Goal: Task Accomplishment & Management: Complete application form

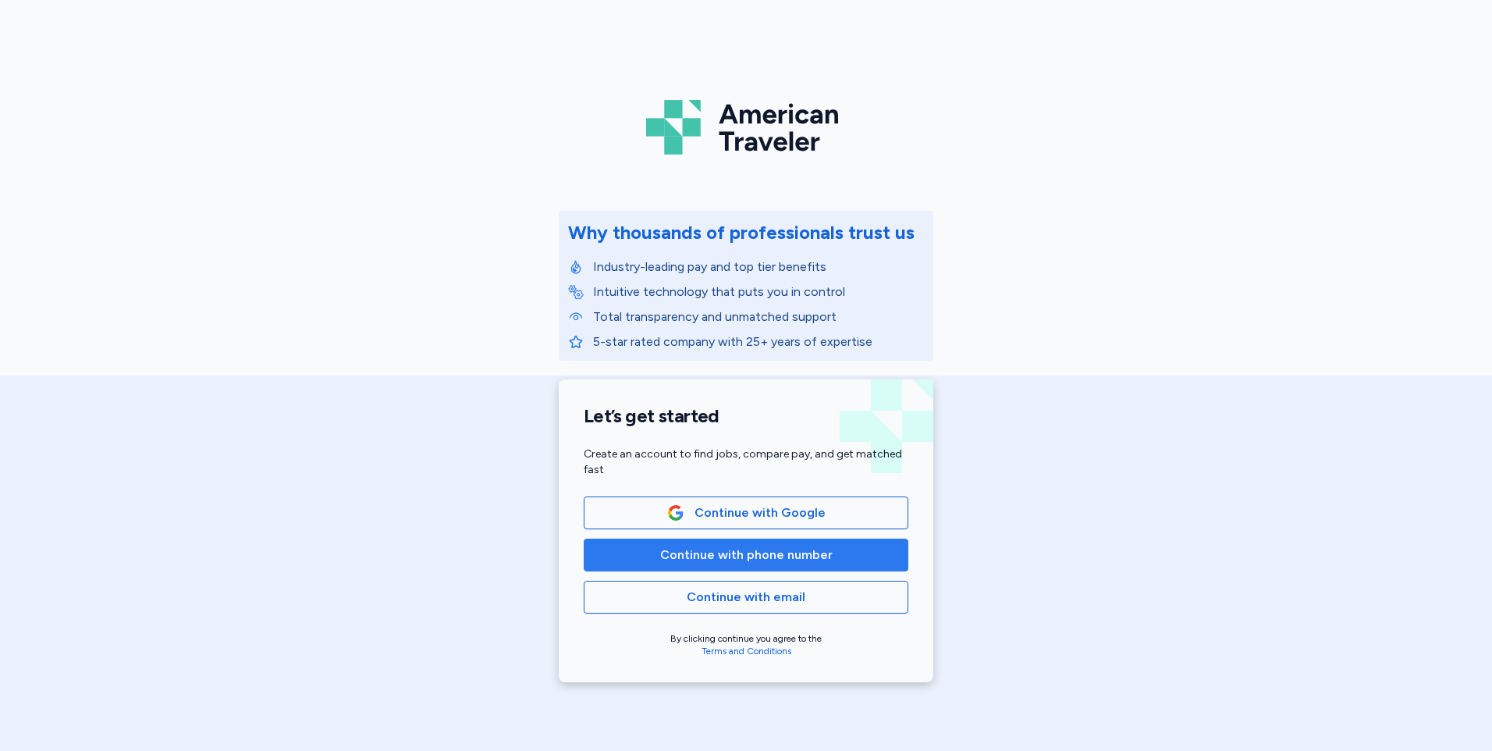
click at [697, 559] on span "Continue with phone number" at bounding box center [746, 555] width 173 height 19
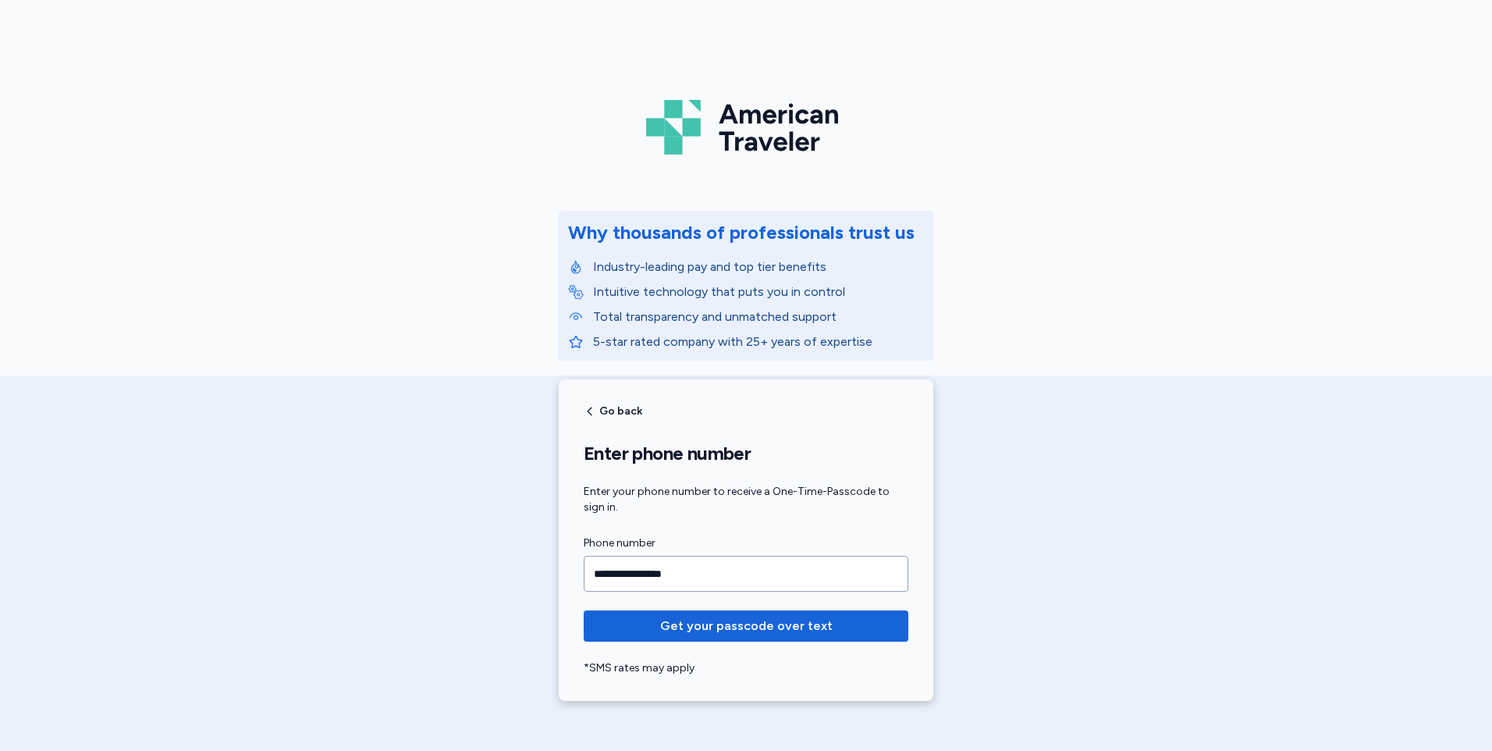
type input "**********"
click at [584, 610] on button "Get your passcode over text" at bounding box center [746, 625] width 325 height 31
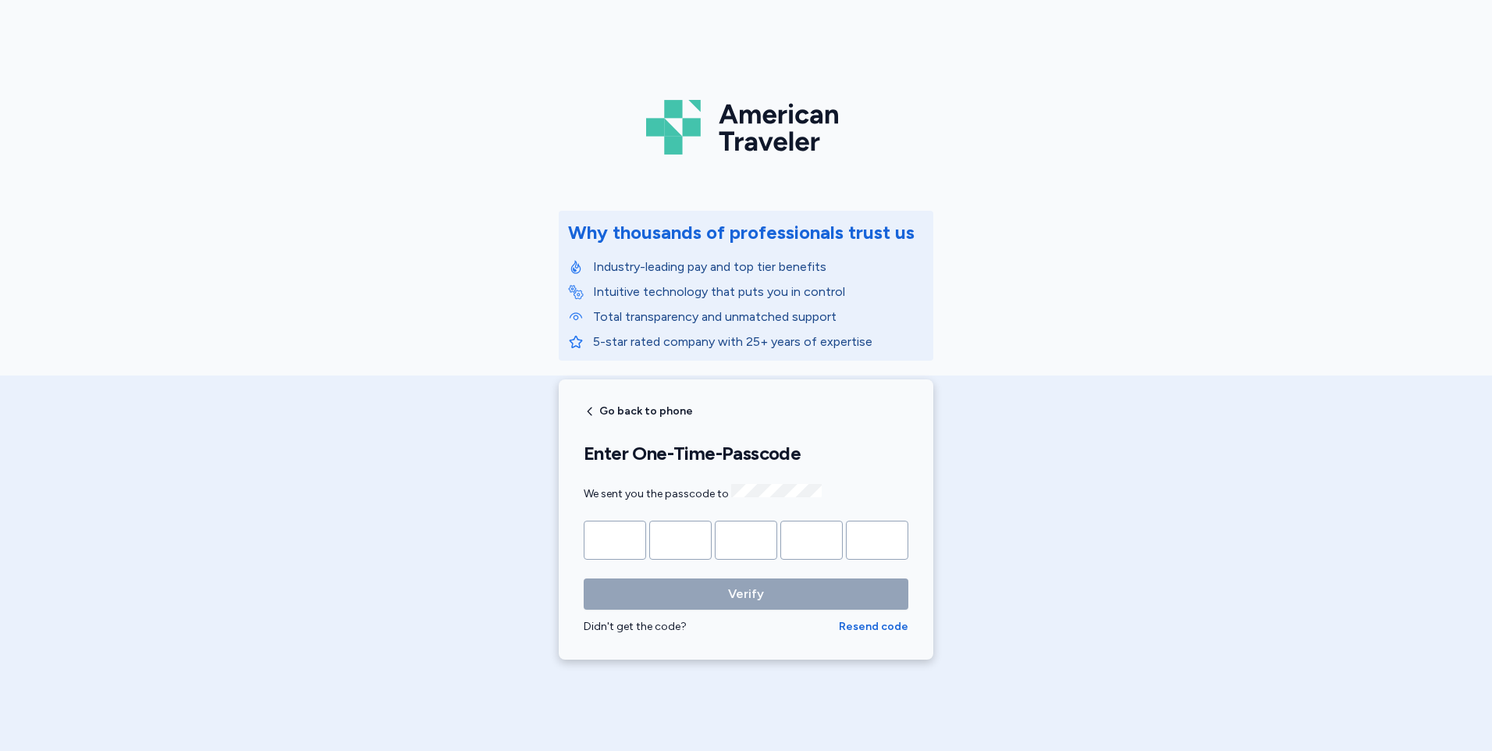
type input "*"
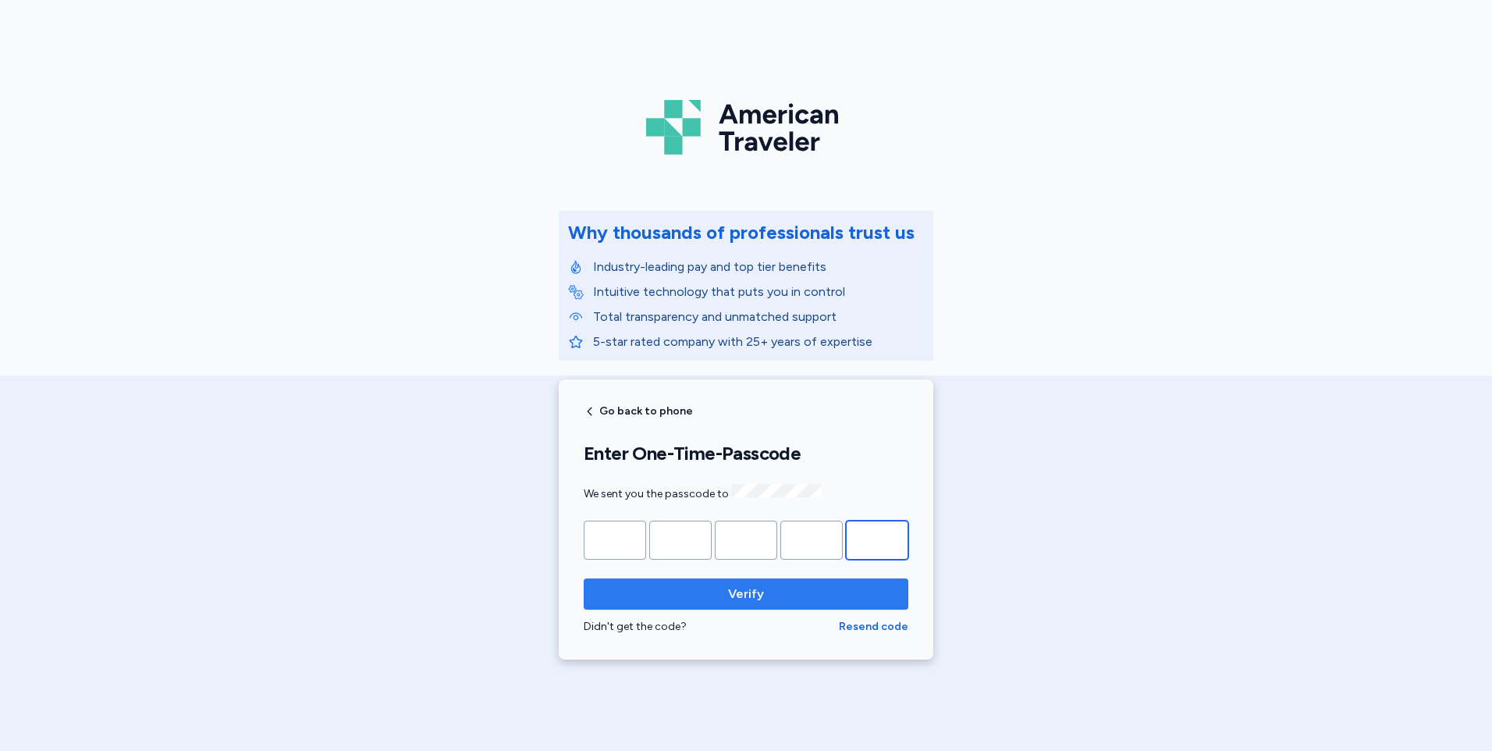
type input "*"
click at [665, 585] on span "Verify" at bounding box center [746, 594] width 300 height 19
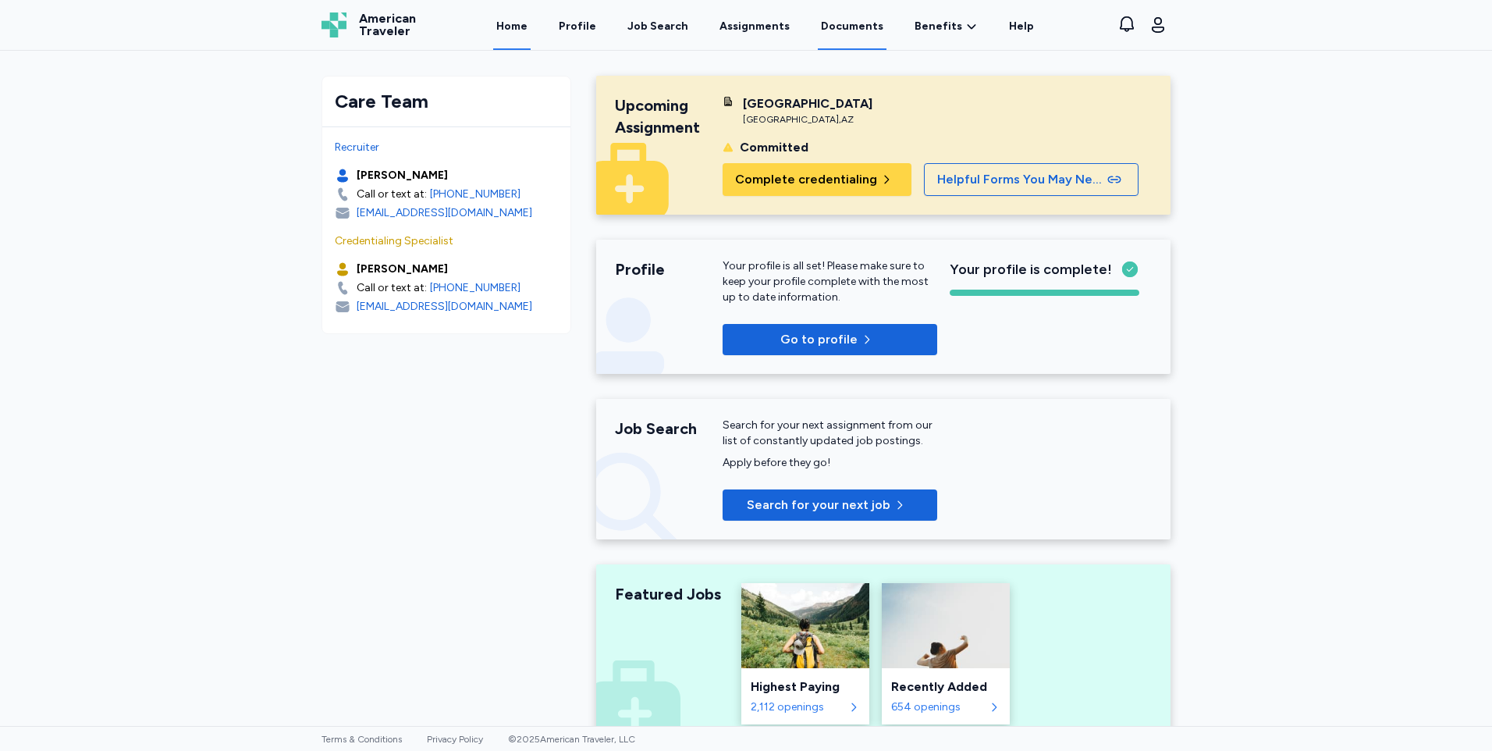
click at [866, 26] on link "Documents" at bounding box center [852, 26] width 69 height 48
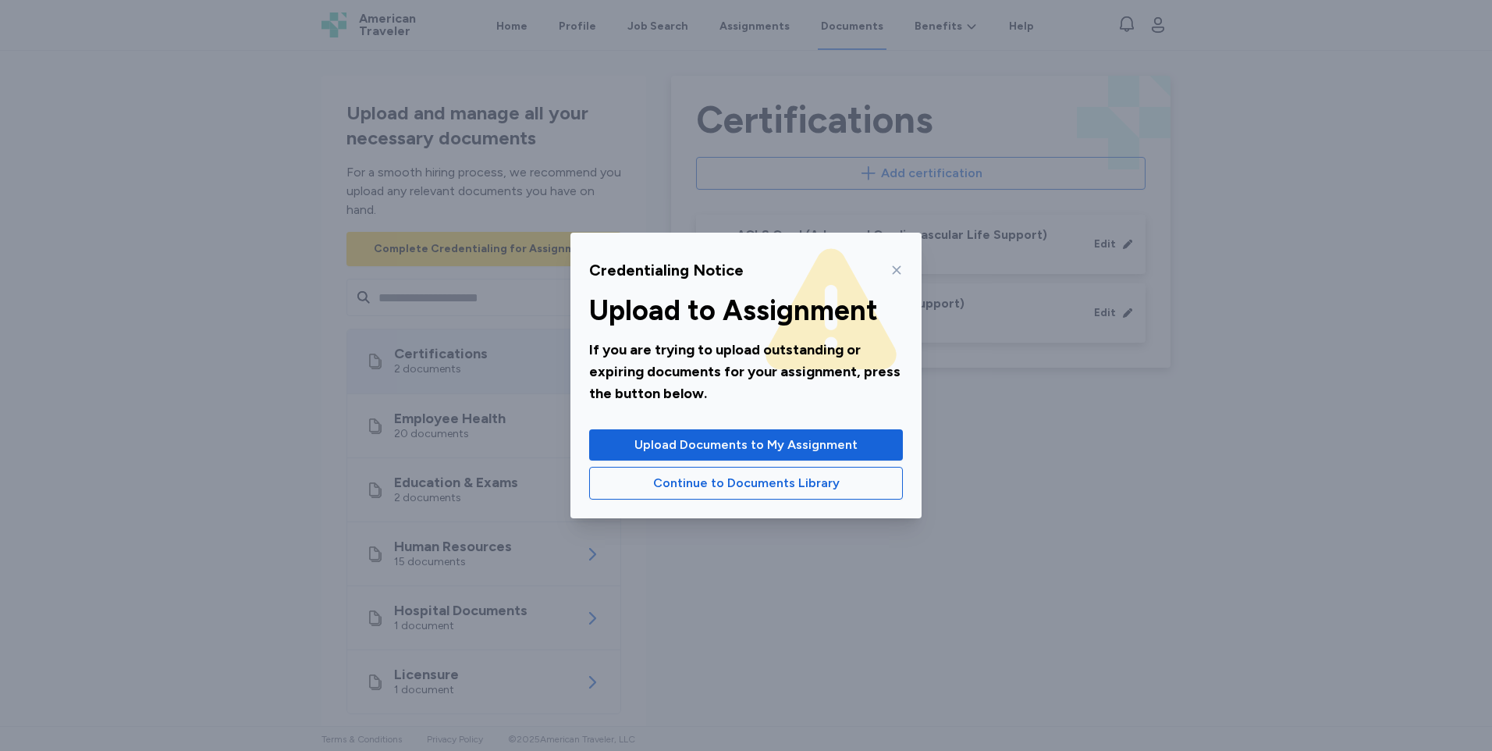
click at [891, 271] on icon at bounding box center [897, 270] width 12 height 12
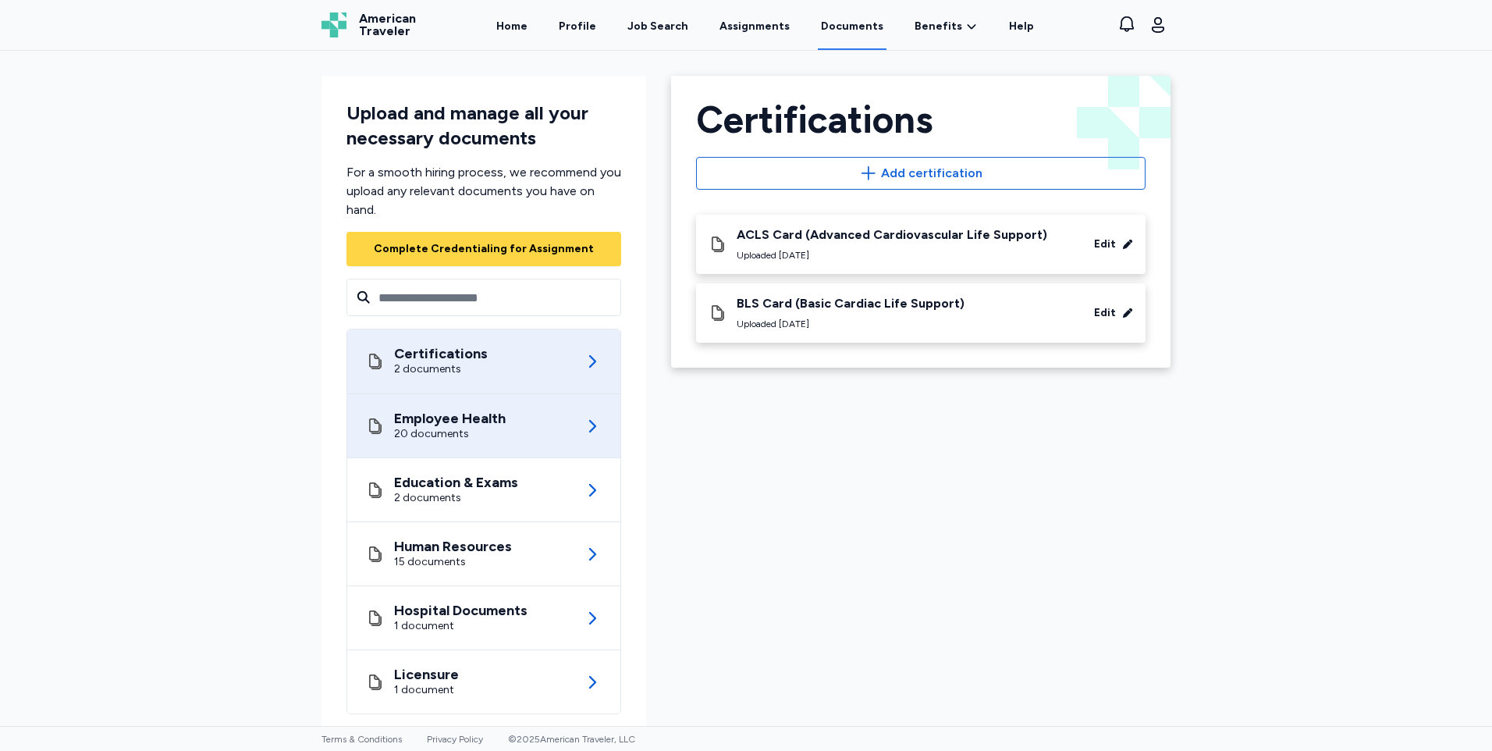
click at [589, 432] on icon at bounding box center [592, 426] width 19 height 19
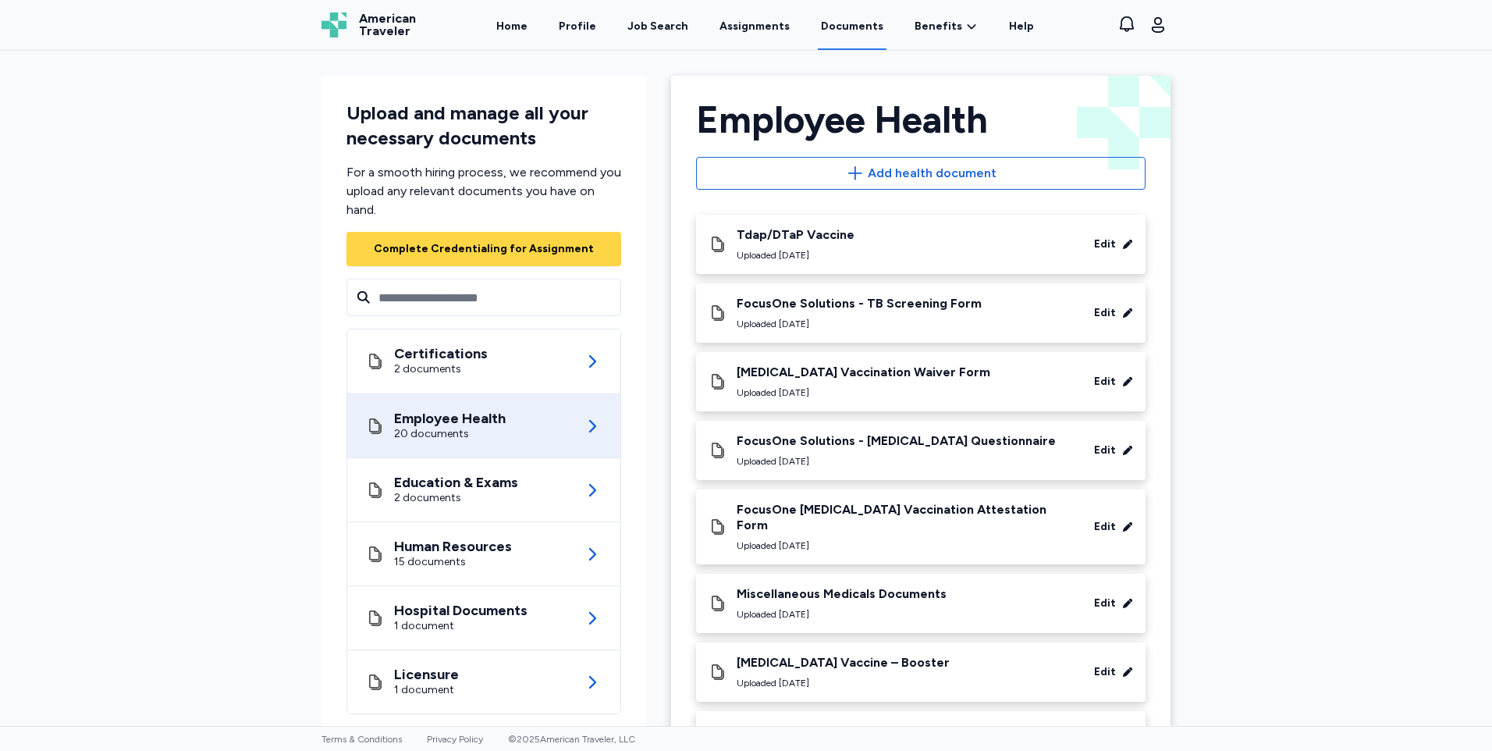
click at [205, 302] on div "Upload and manage all your necessary documents For a smooth hiring process, we …" at bounding box center [746, 388] width 1492 height 675
click at [216, 176] on div "Upload and manage all your necessary documents For a smooth hiring process, we …" at bounding box center [746, 388] width 1492 height 675
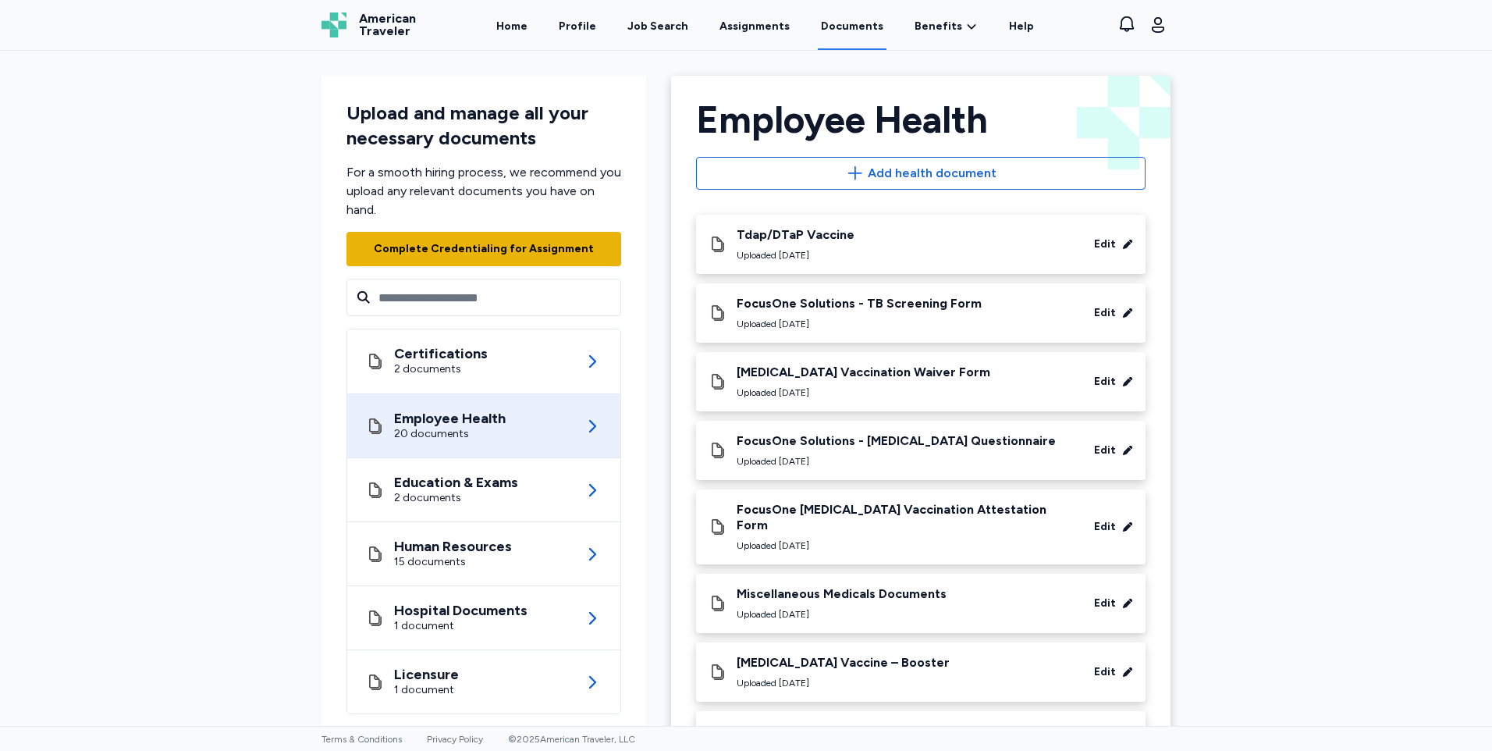
click at [388, 247] on div "Complete Credentialing for Assignment" at bounding box center [484, 249] width 220 height 16
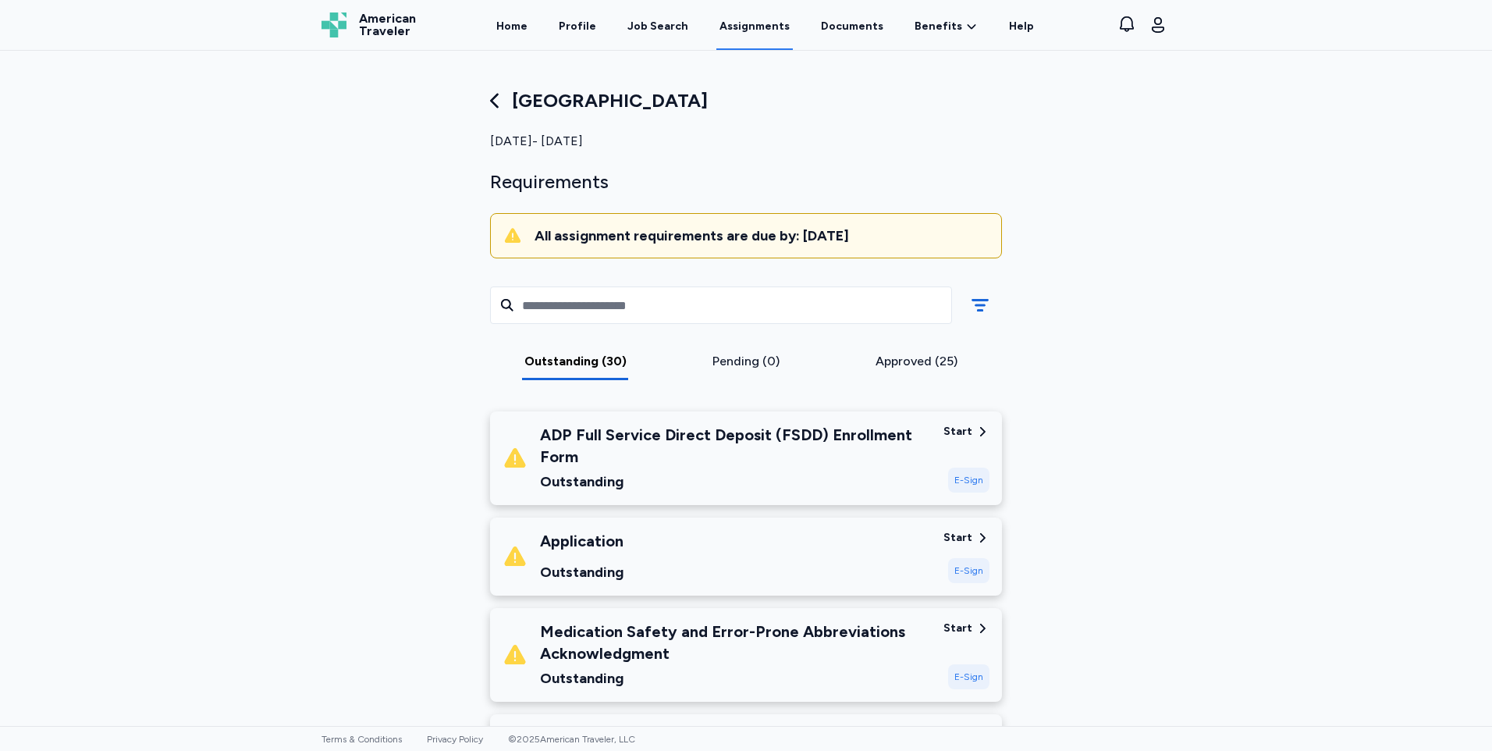
click at [635, 441] on div "ADP Full Service Direct Deposit (FSDD) Enrollment Form" at bounding box center [735, 446] width 391 height 44
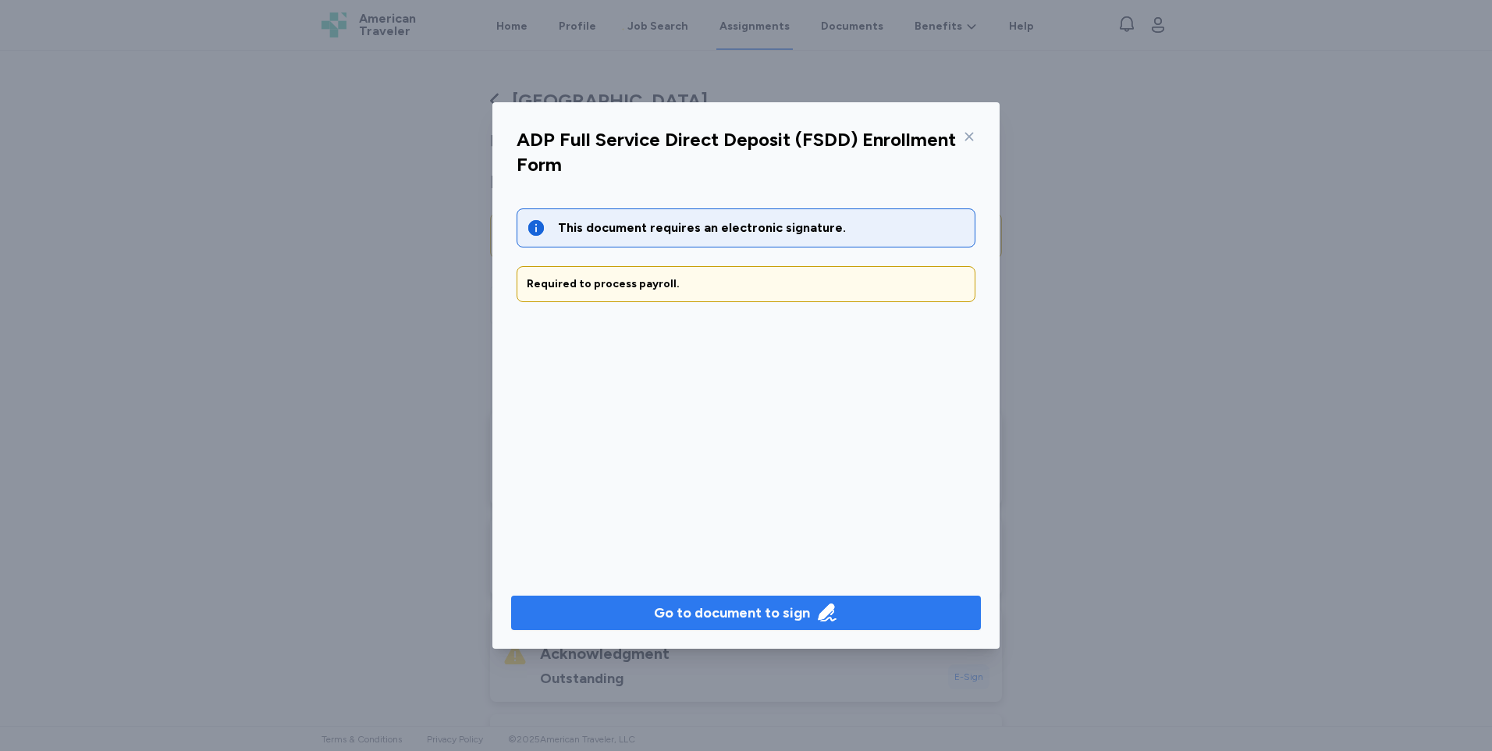
click at [653, 610] on span "Go to document to sign" at bounding box center [746, 613] width 445 height 22
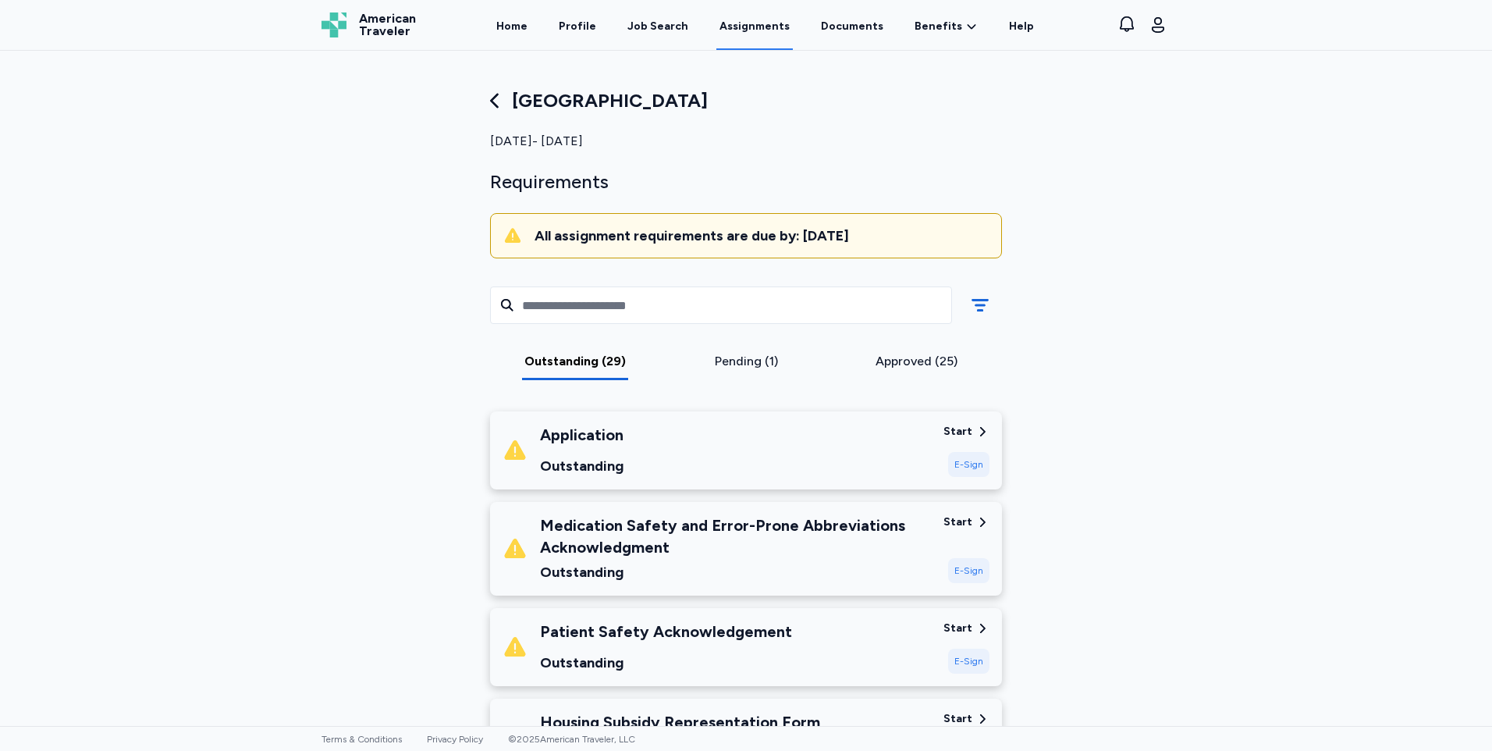
scroll to position [78, 0]
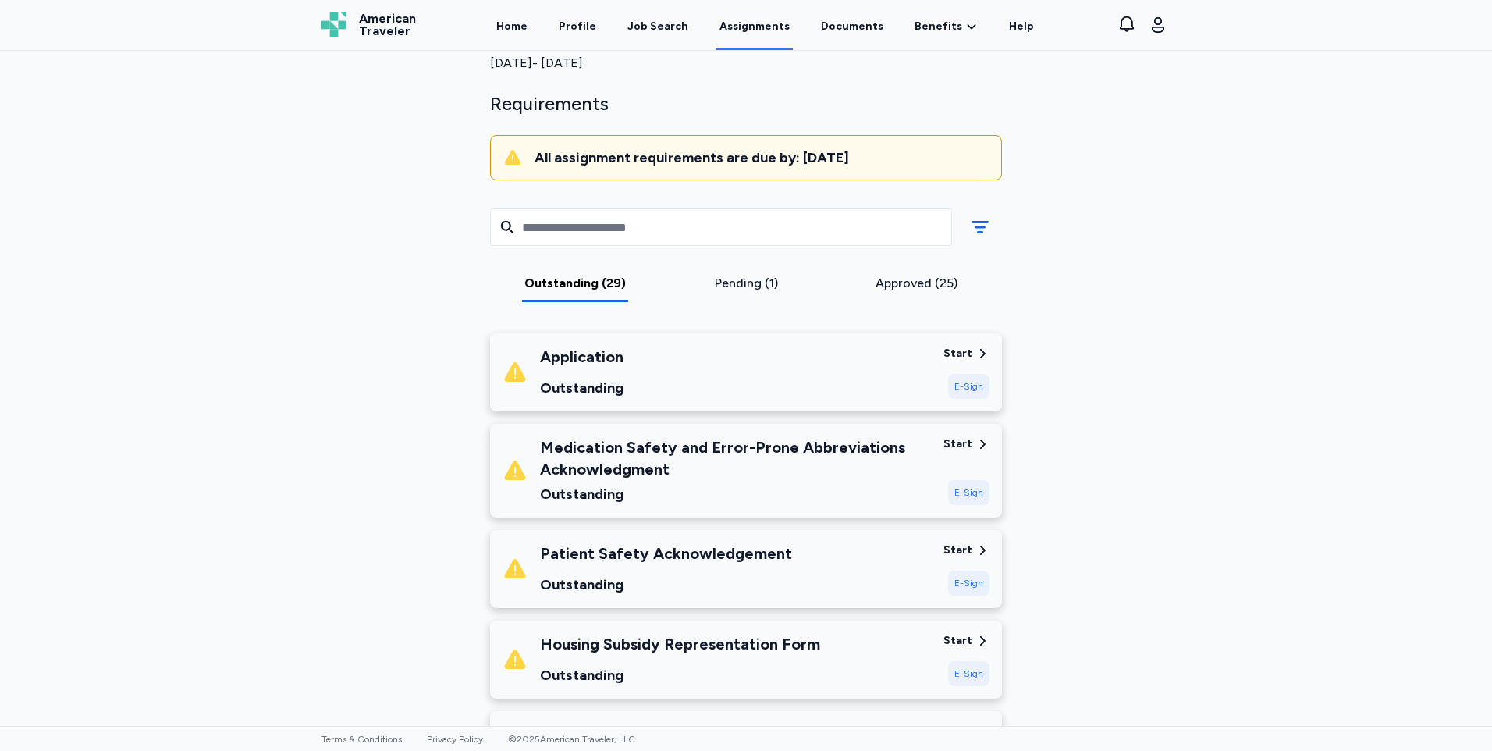
click at [966, 546] on div "Start" at bounding box center [958, 551] width 29 height 16
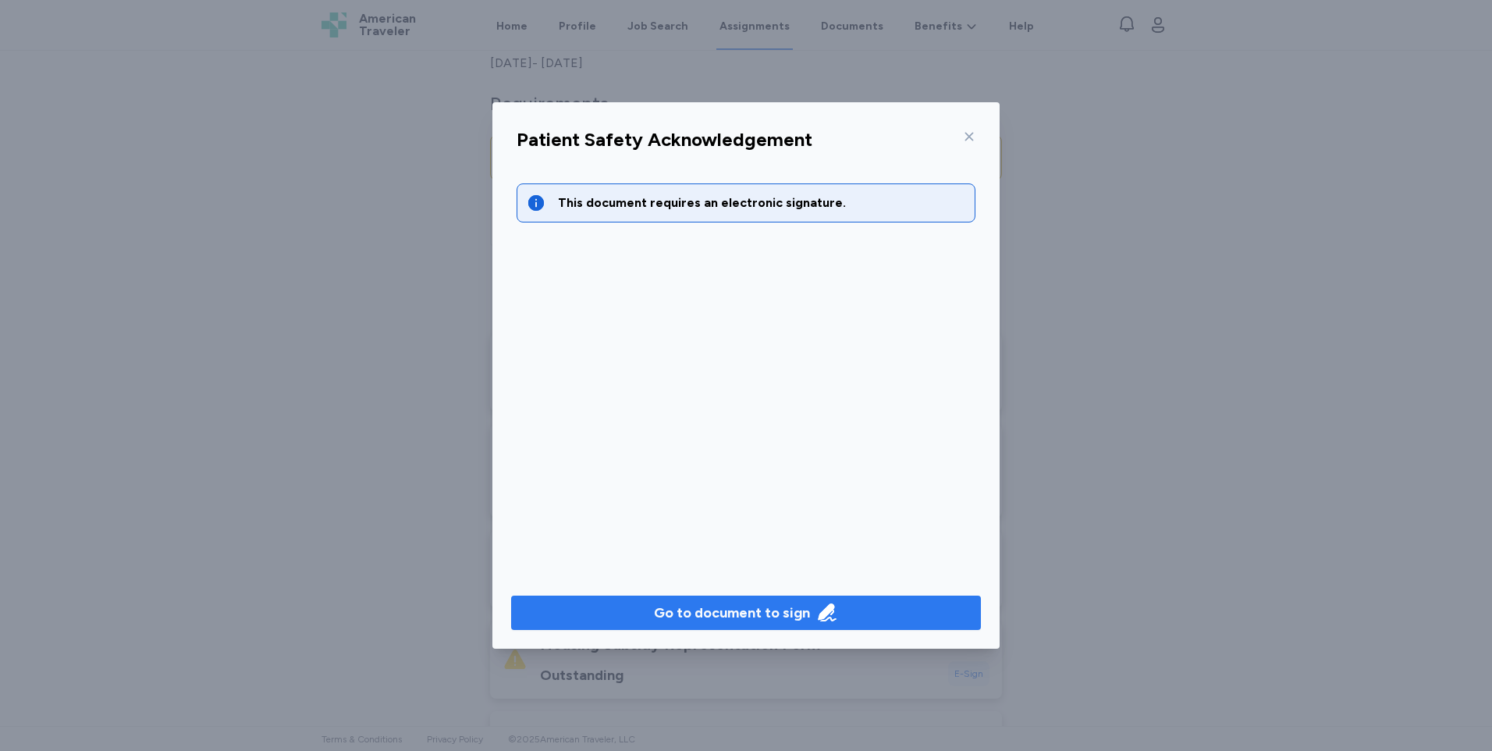
click at [863, 617] on span "Go to document to sign" at bounding box center [746, 613] width 445 height 22
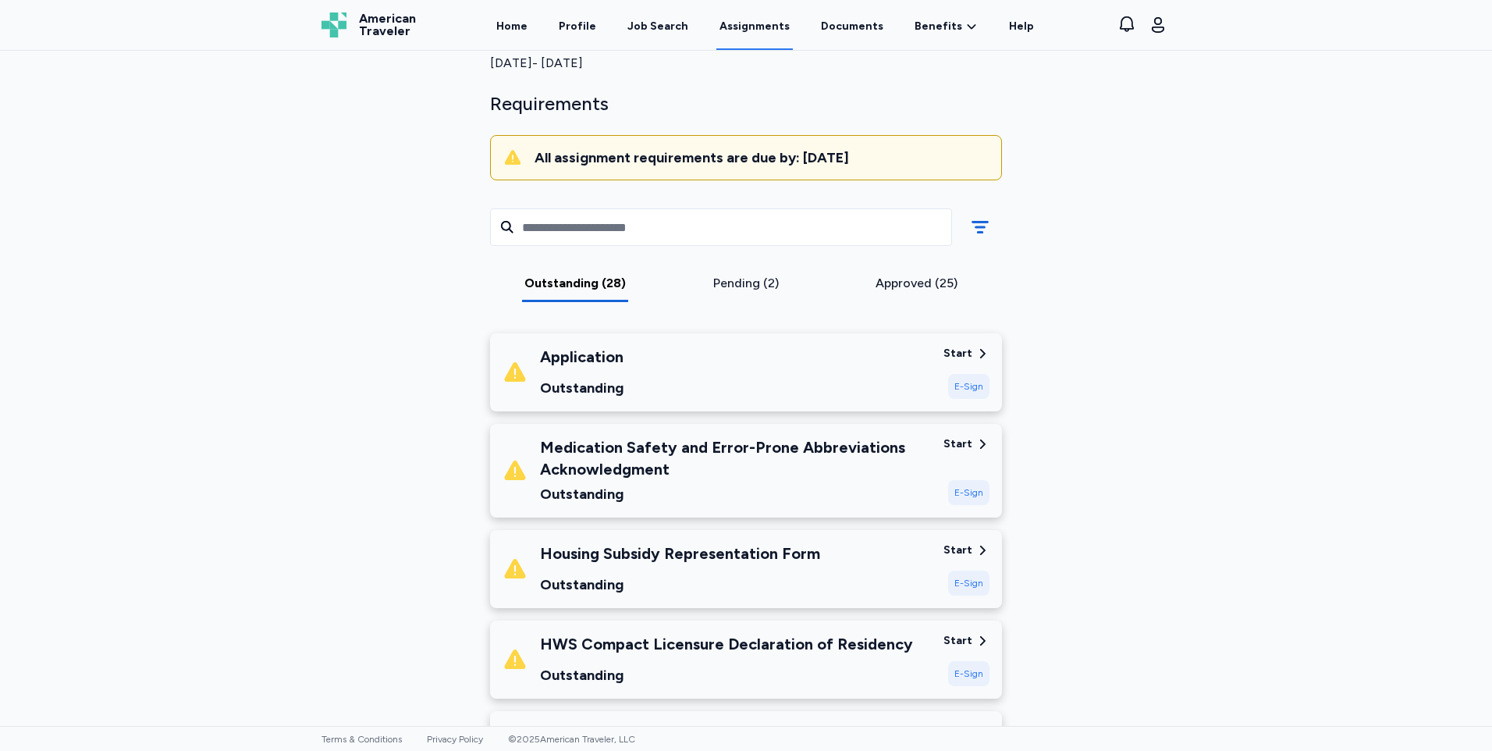
click at [960, 583] on div "E-Sign" at bounding box center [968, 583] width 41 height 25
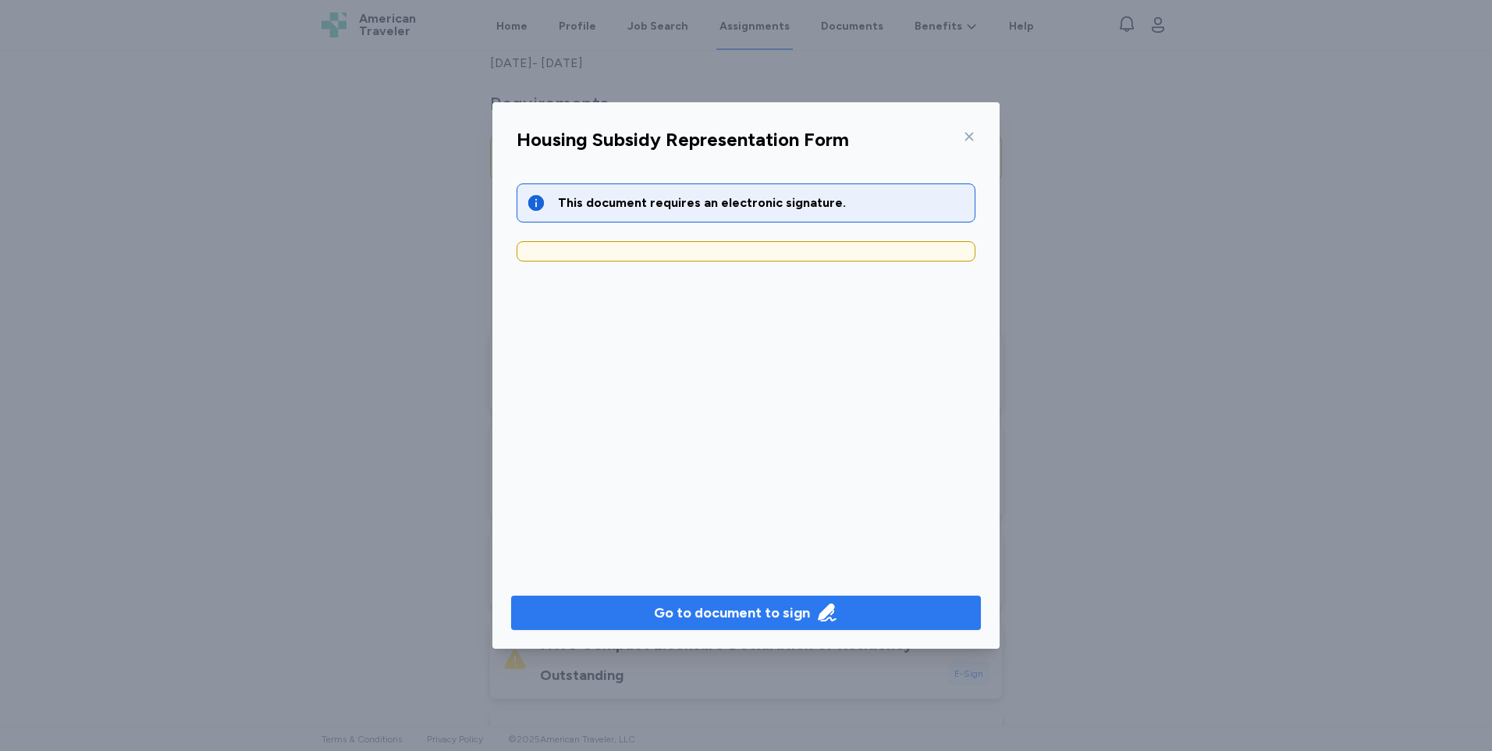
click at [877, 611] on span "Go to document to sign" at bounding box center [746, 613] width 445 height 22
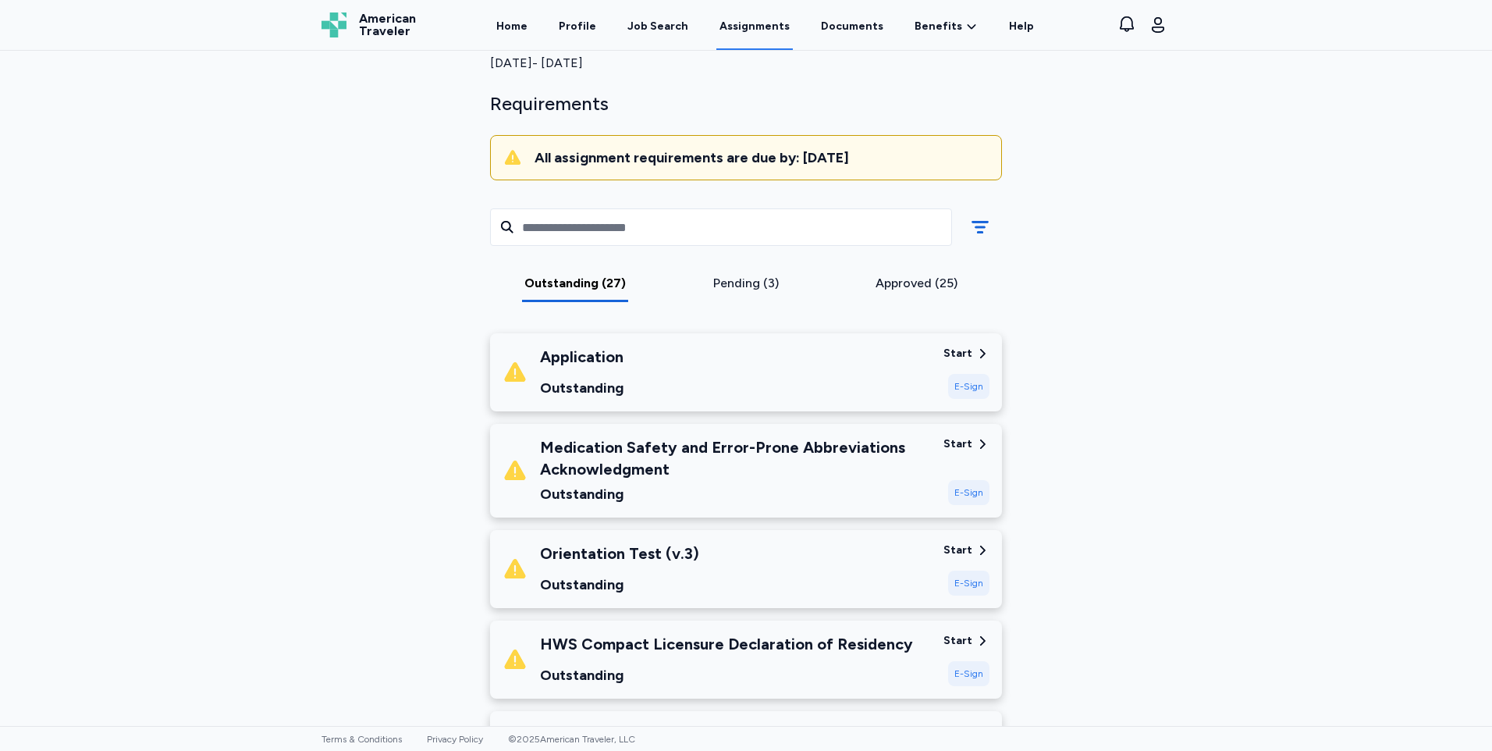
click at [954, 352] on div "Start" at bounding box center [958, 354] width 29 height 16
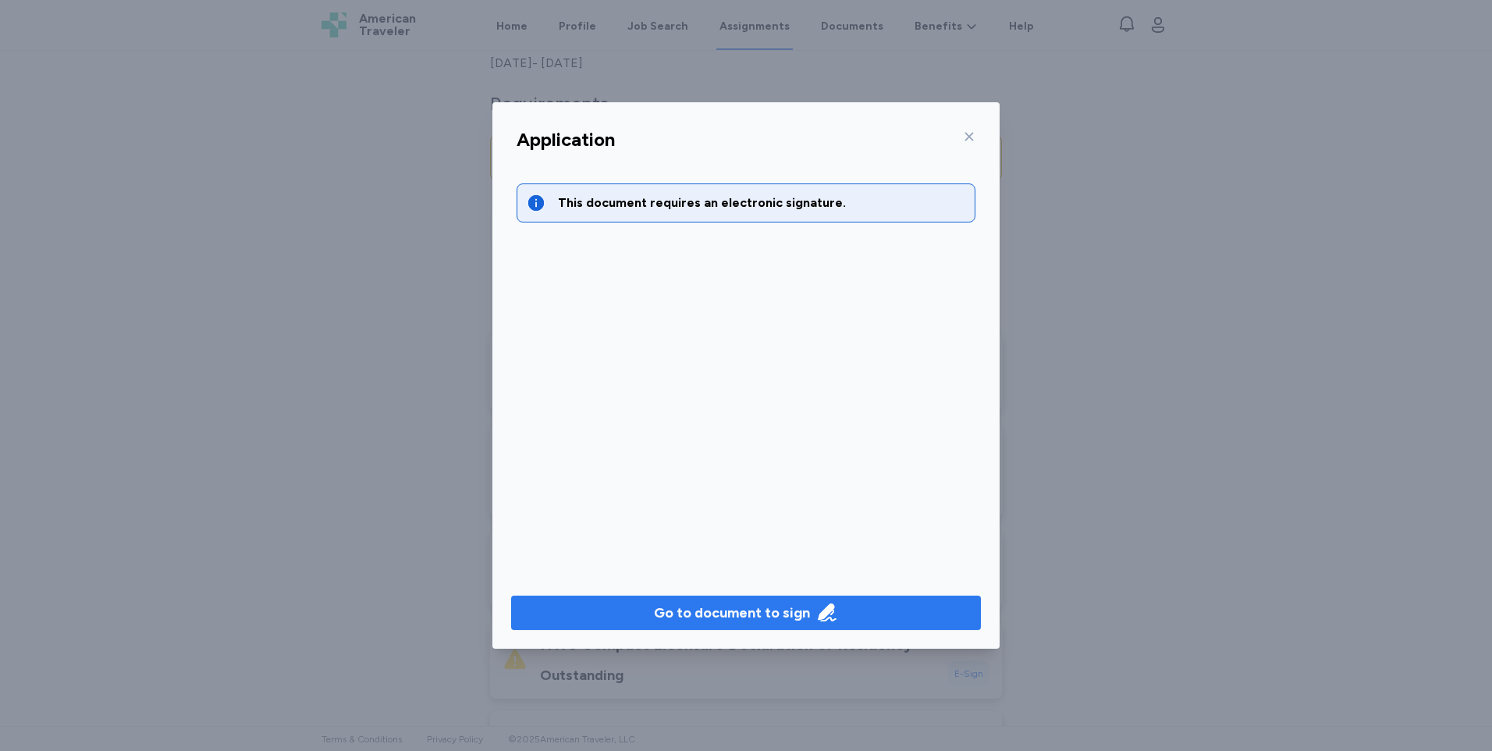
click at [826, 619] on icon "button" at bounding box center [827, 612] width 18 height 18
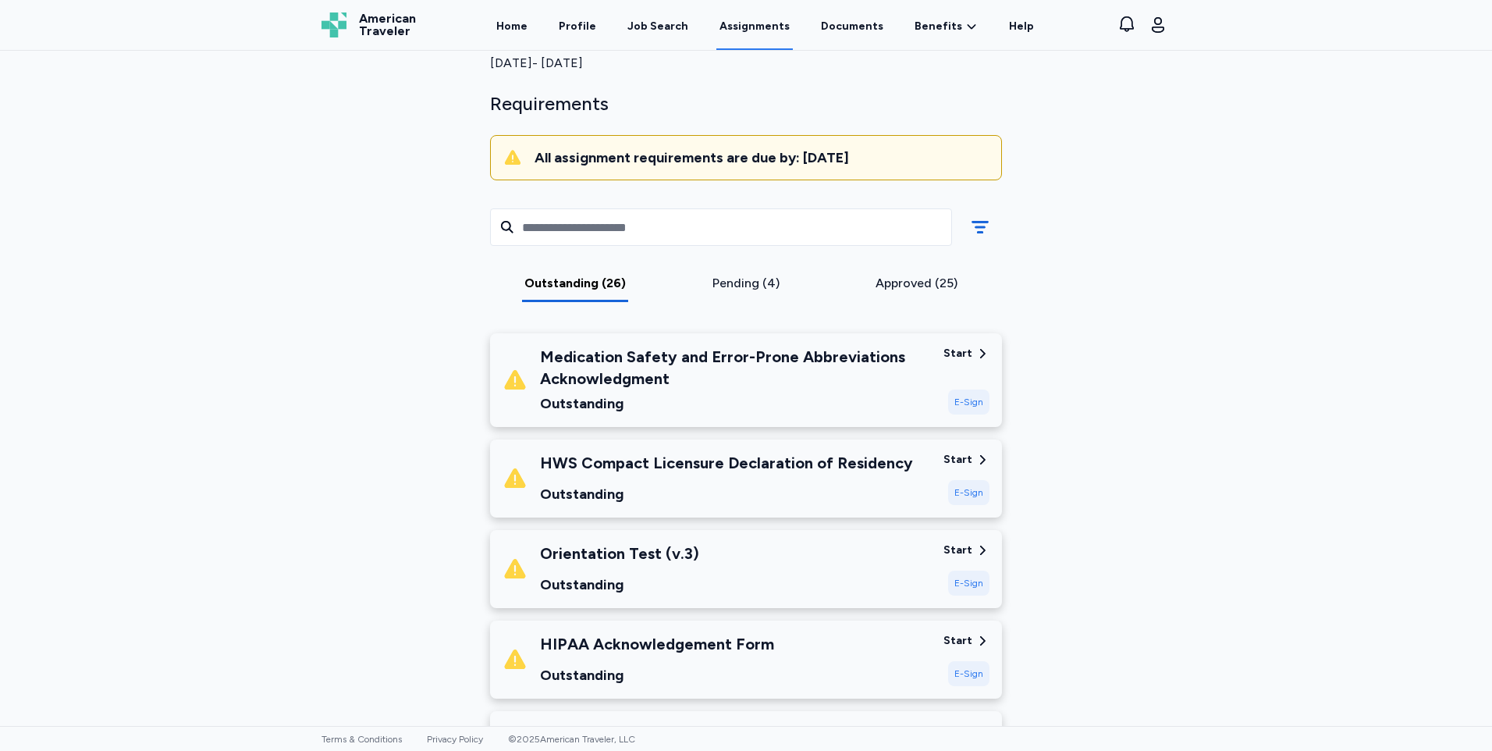
click at [960, 358] on div "Start" at bounding box center [958, 354] width 29 height 16
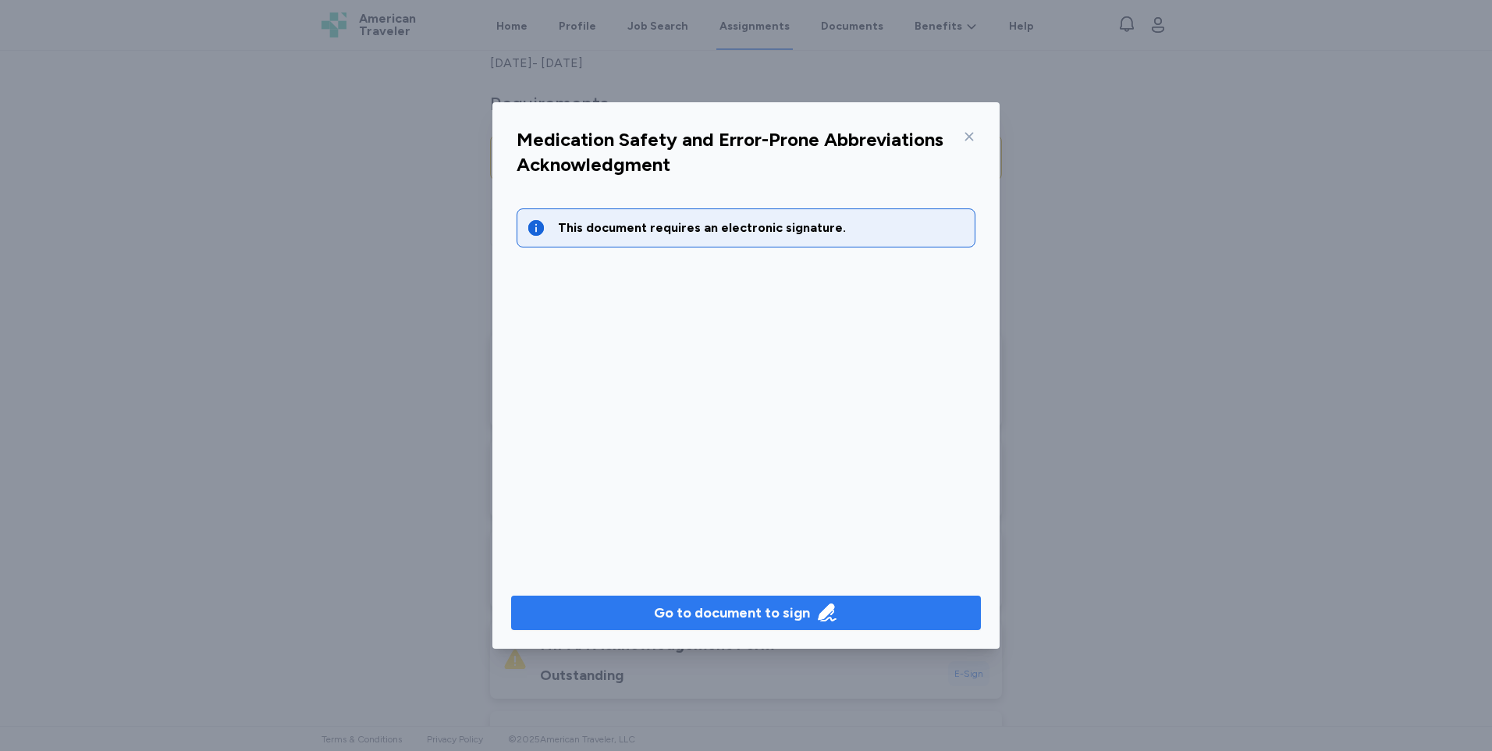
click at [833, 607] on icon "button" at bounding box center [827, 613] width 22 height 22
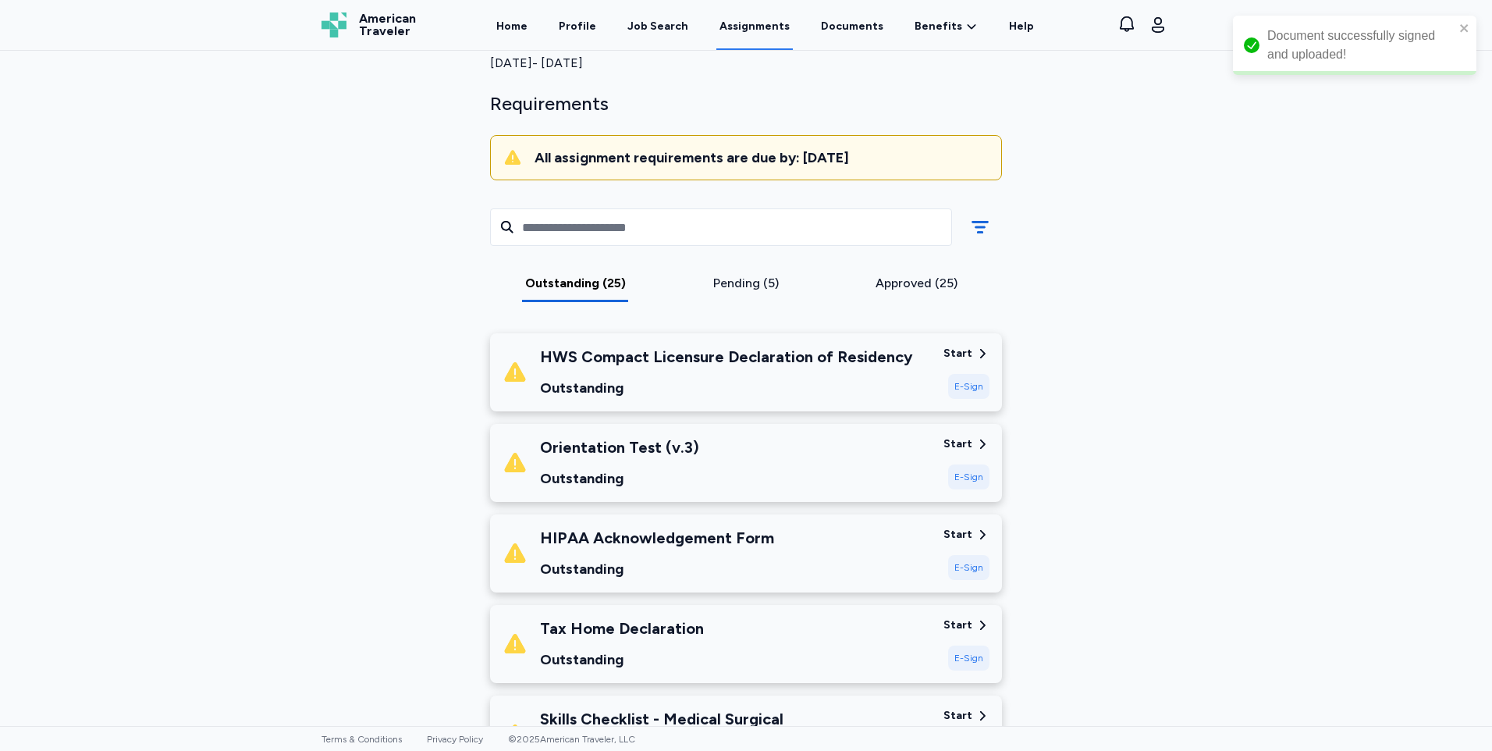
click at [845, 357] on div "HWS Compact Licensure Declaration of Residency" at bounding box center [726, 357] width 373 height 22
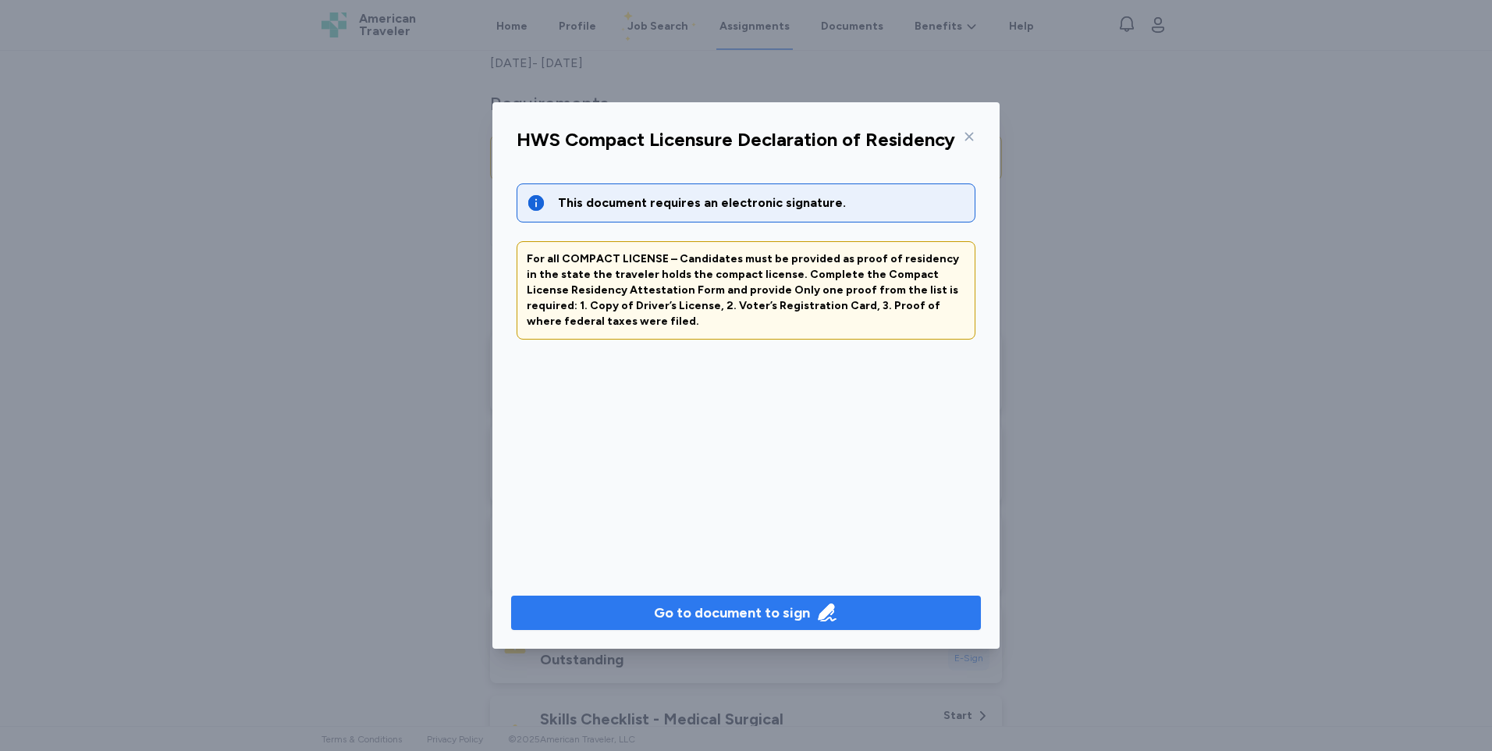
click at [749, 622] on div "Go to document to sign" at bounding box center [732, 613] width 156 height 22
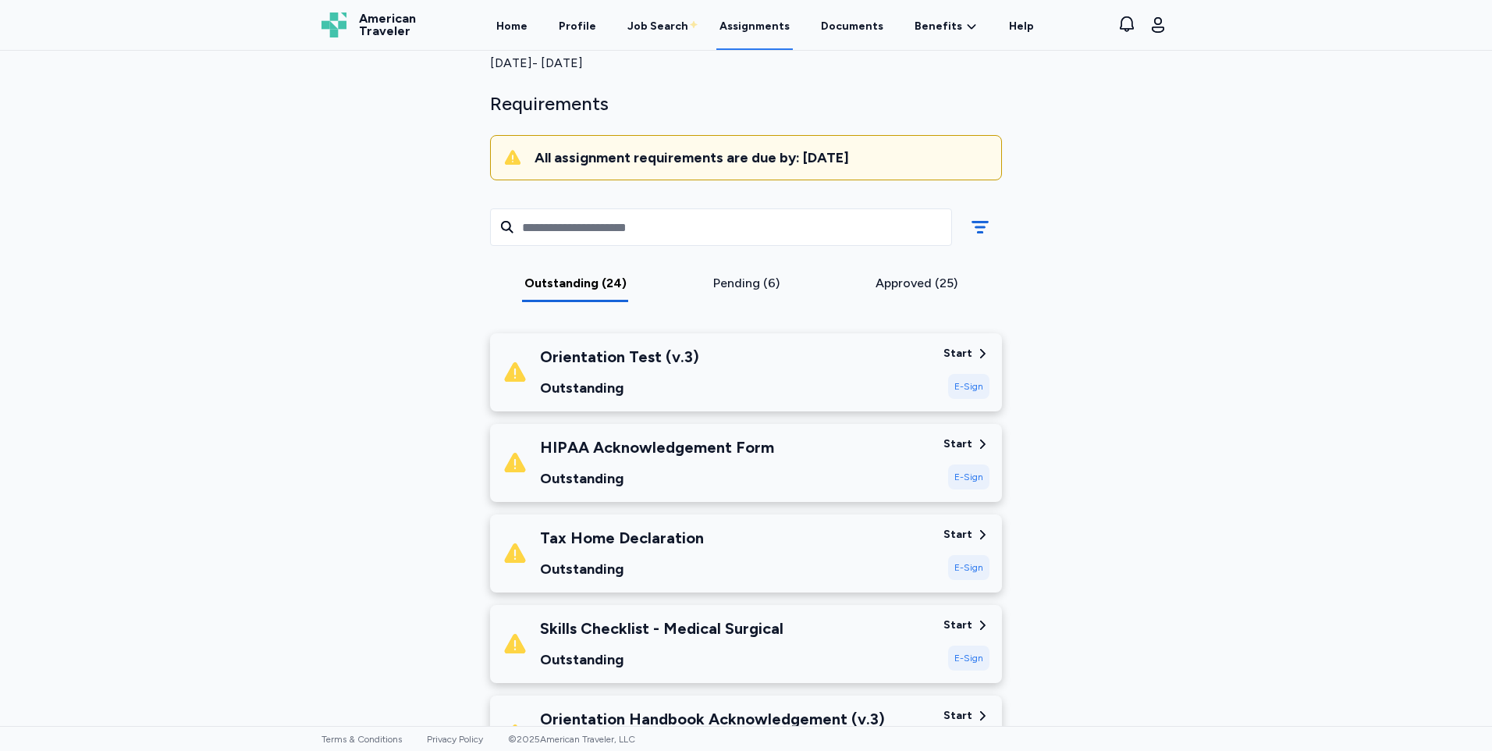
click at [824, 385] on div "Orientation Test (v.3) Outstanding" at bounding box center [717, 372] width 429 height 53
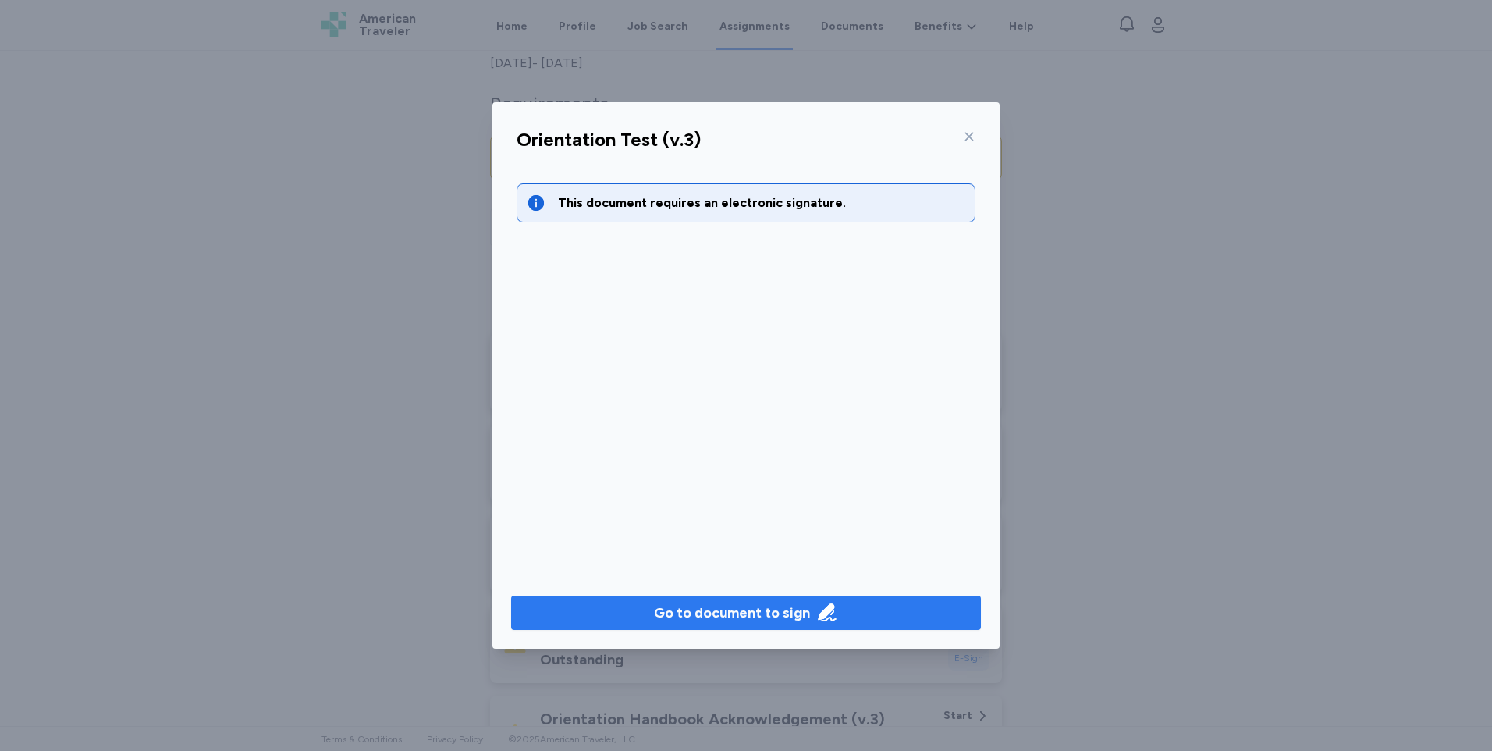
click at [813, 616] on div "Go to document to sign" at bounding box center [746, 613] width 184 height 22
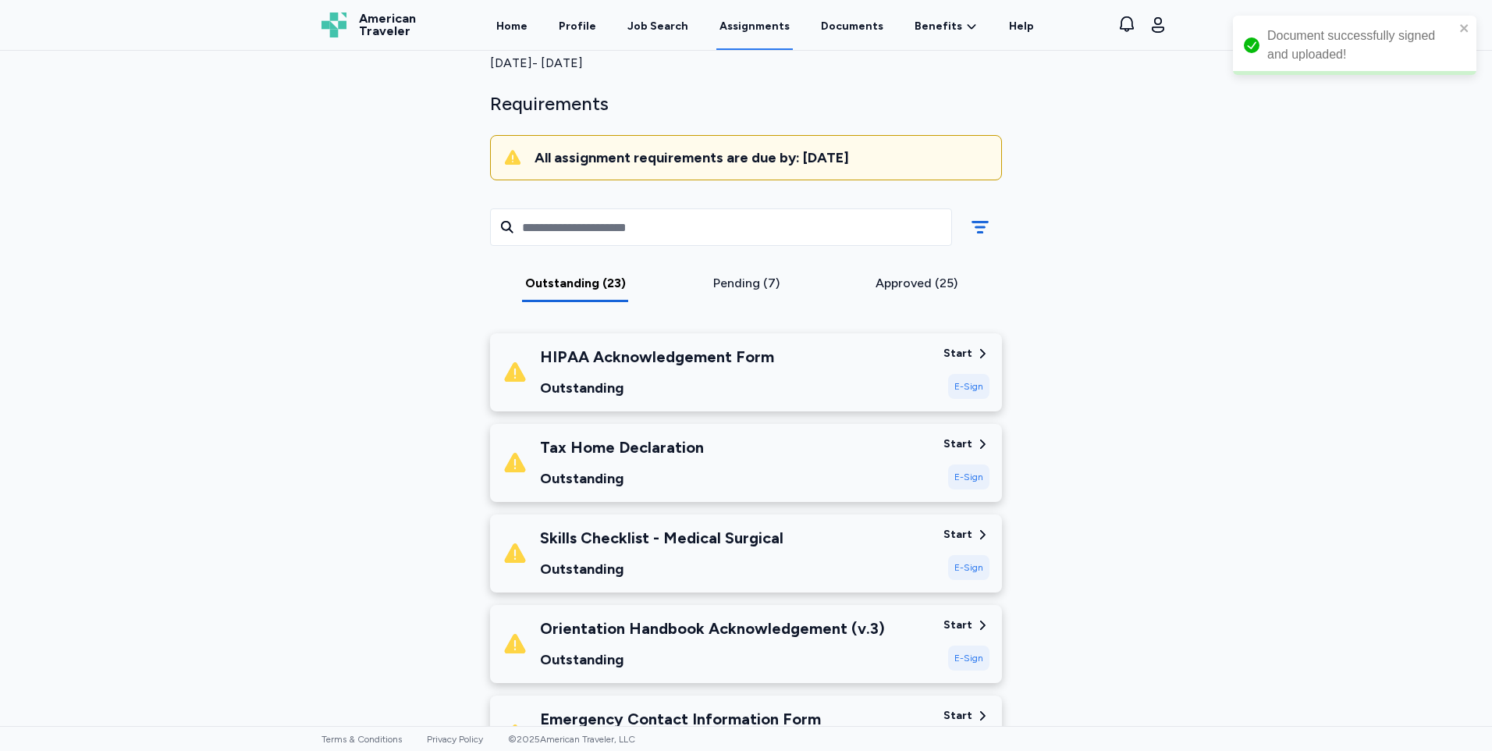
scroll to position [156, 0]
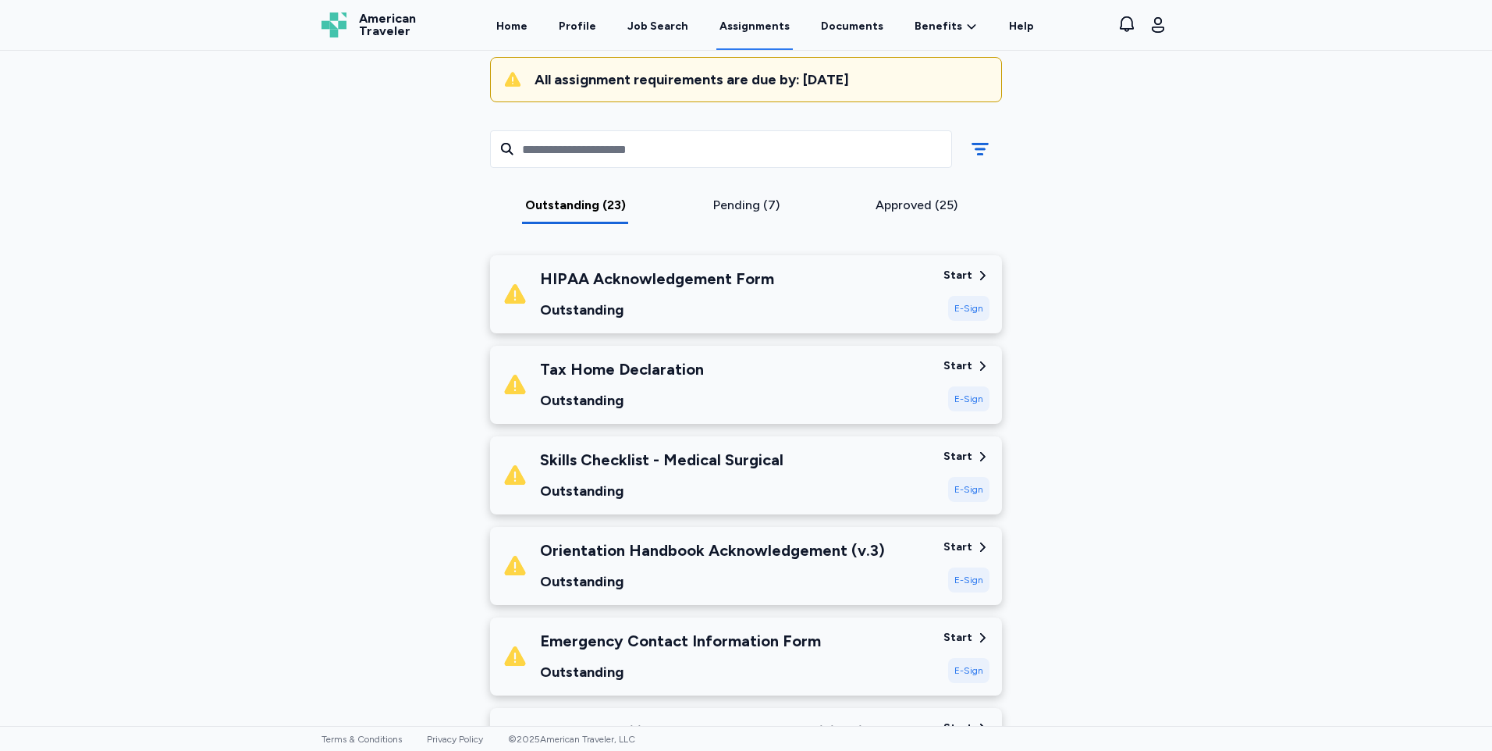
click at [960, 279] on div "Start" at bounding box center [958, 276] width 29 height 16
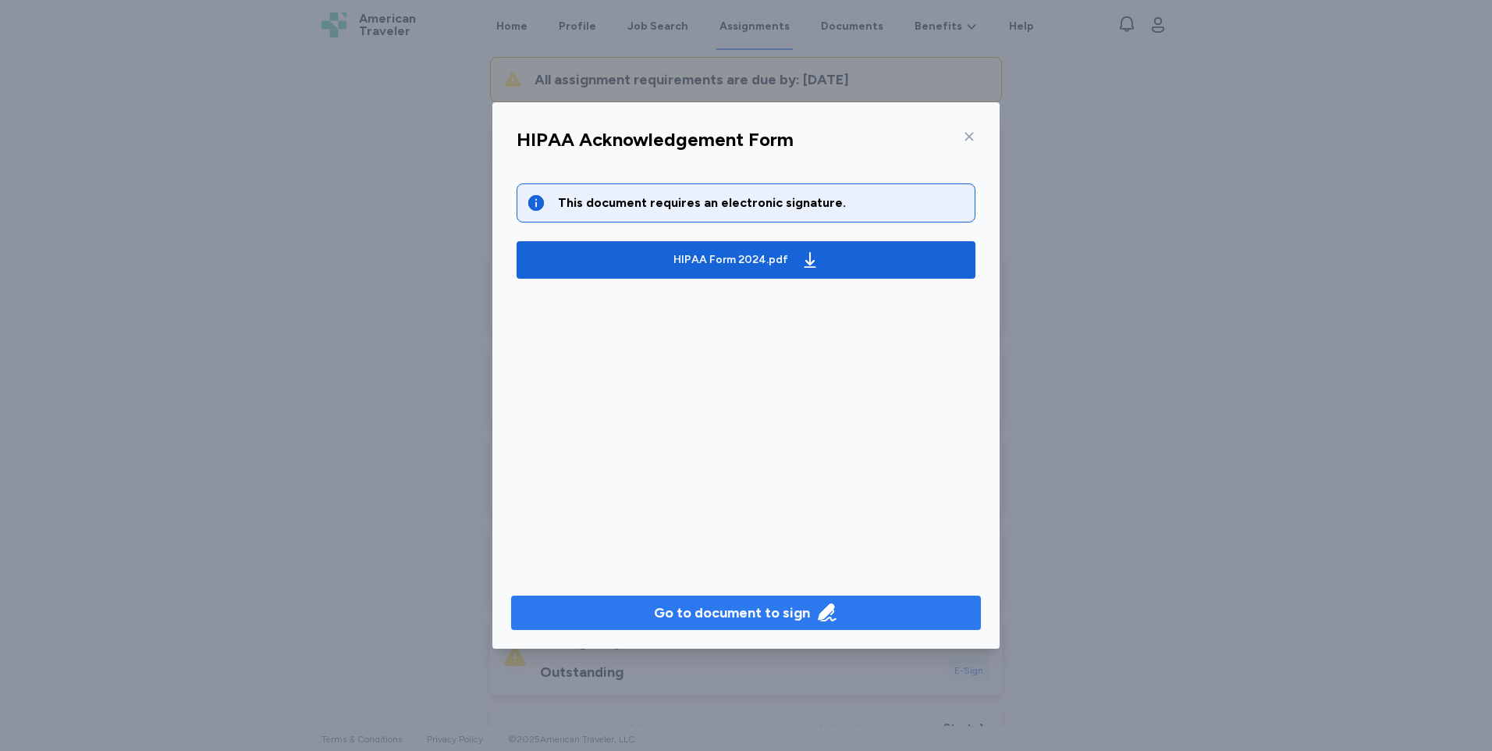
click at [834, 599] on button "Go to document to sign" at bounding box center [746, 613] width 470 height 34
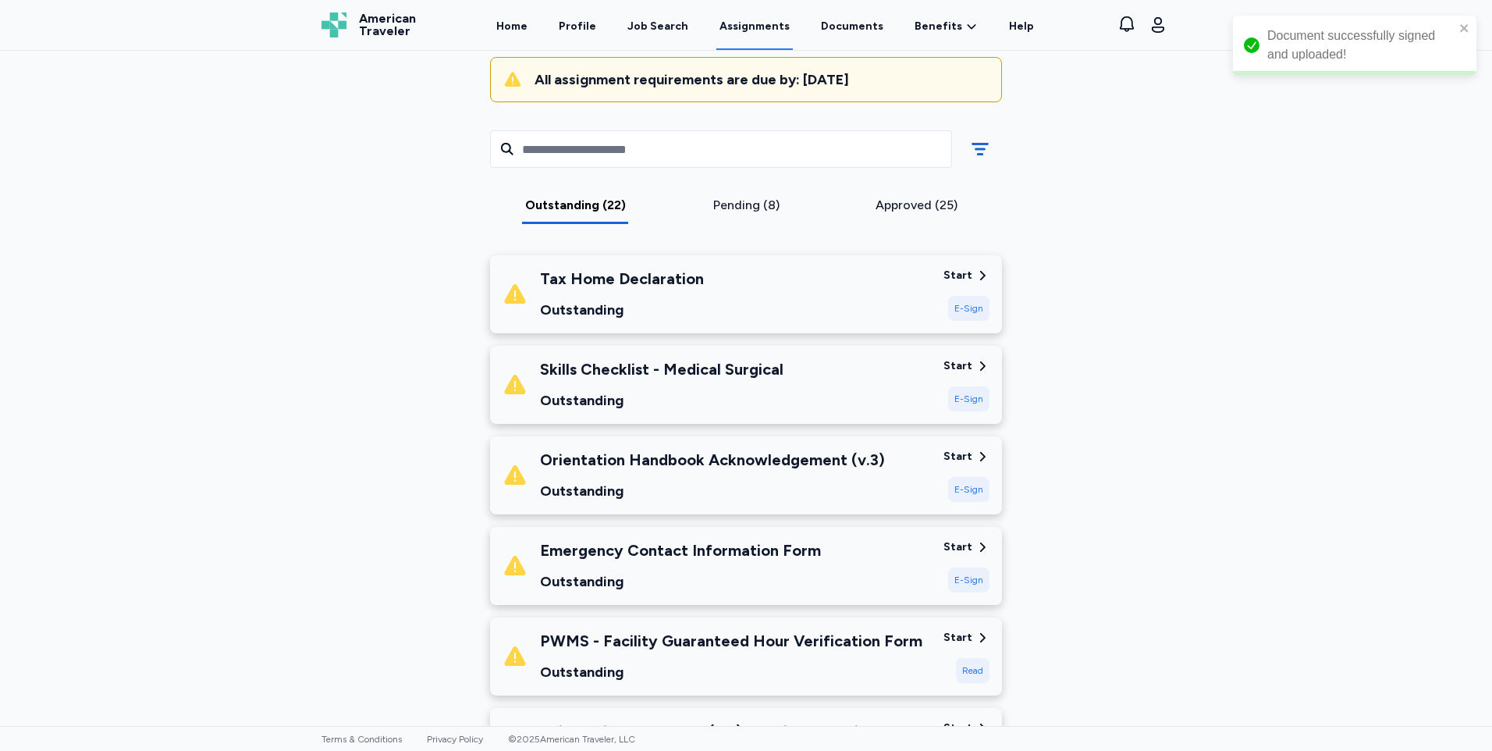
click at [607, 299] on div "Outstanding" at bounding box center [622, 310] width 164 height 22
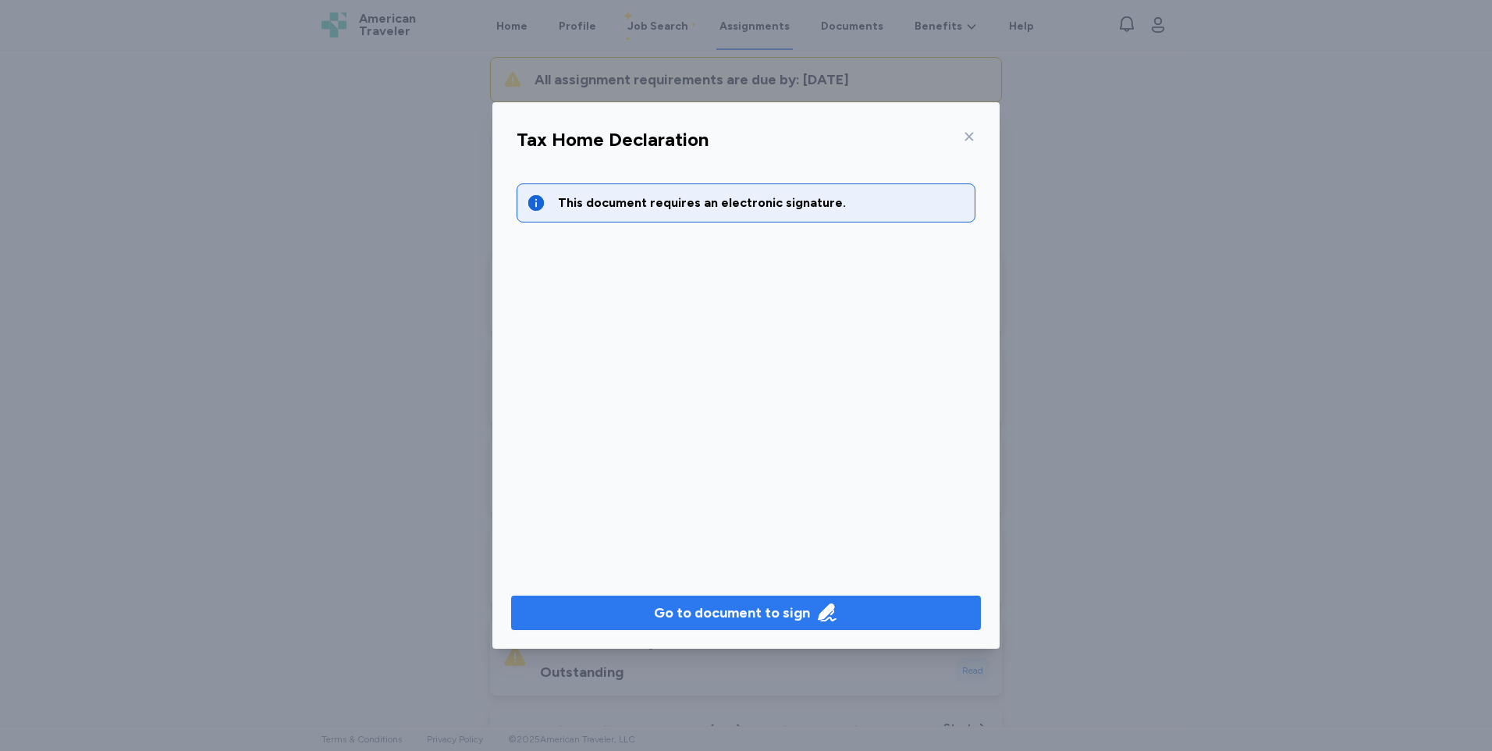
click at [717, 601] on button "Go to document to sign" at bounding box center [746, 613] width 470 height 34
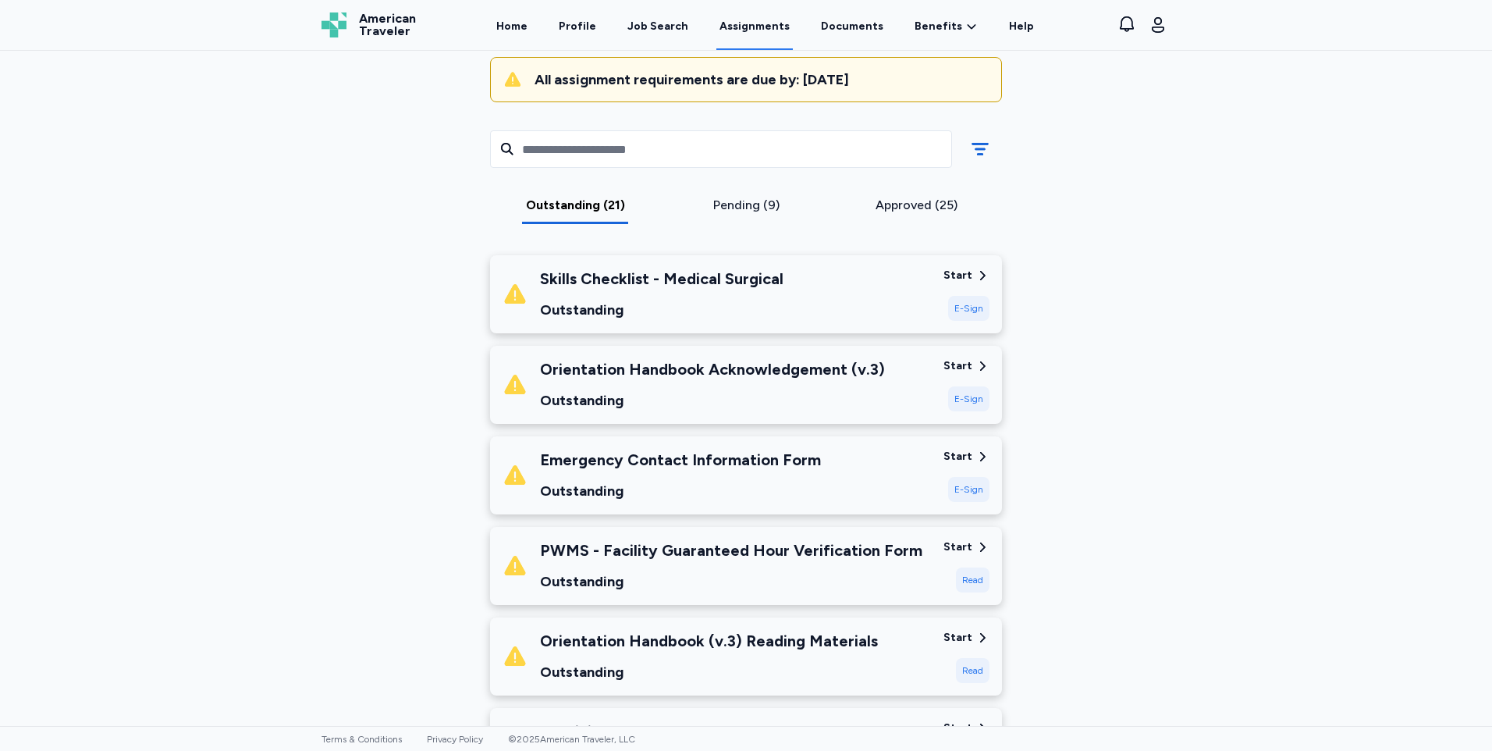
click at [968, 369] on div "Start" at bounding box center [967, 366] width 46 height 16
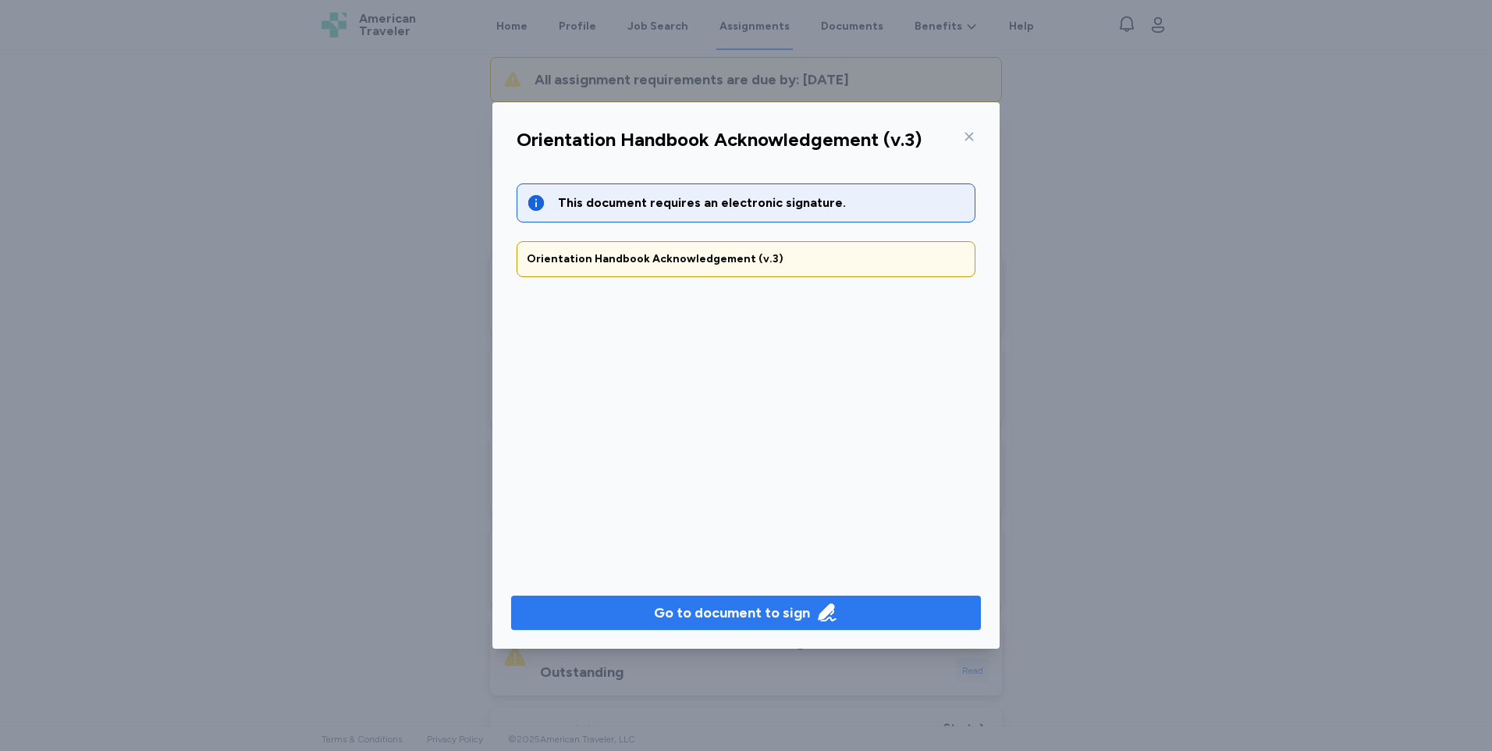
click at [896, 607] on span "Go to document to sign" at bounding box center [746, 613] width 445 height 22
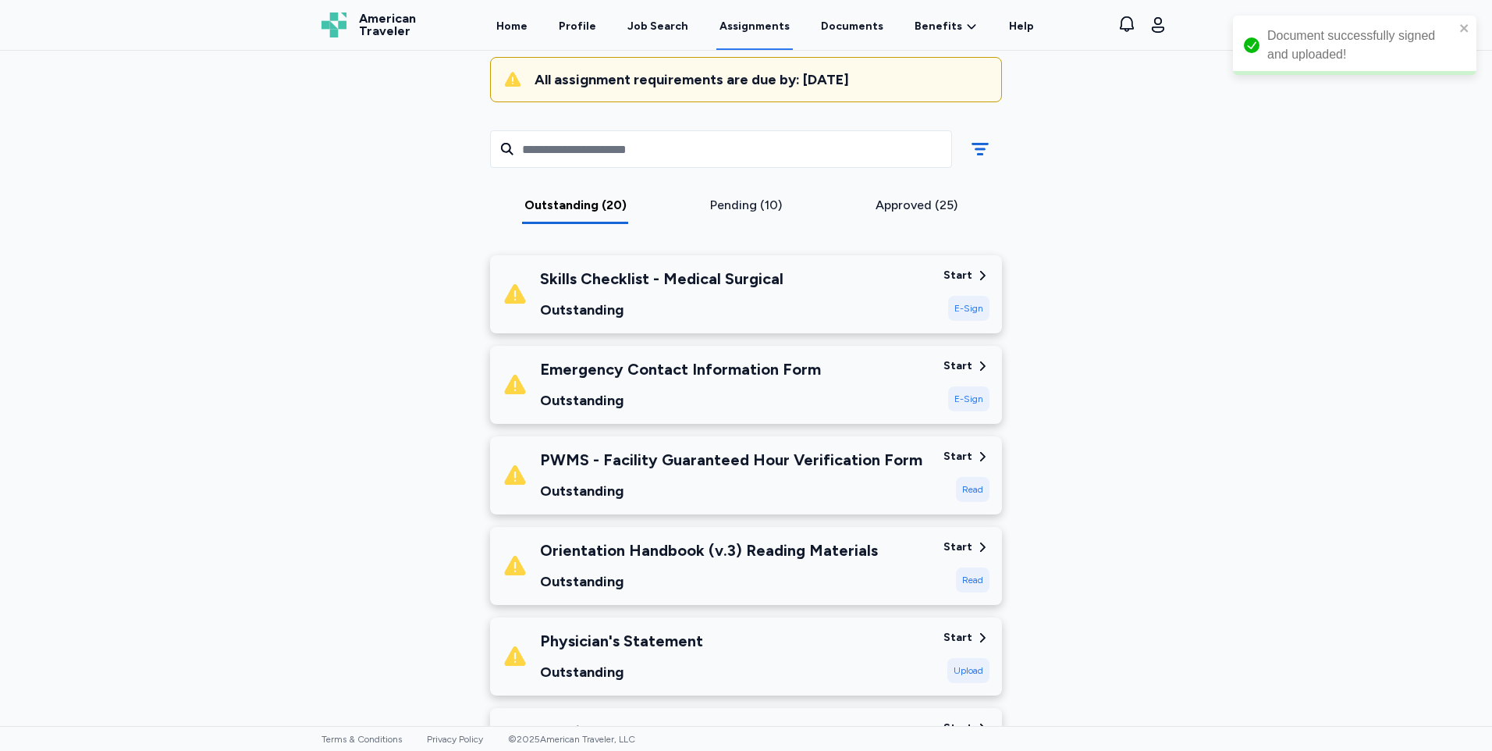
click at [961, 356] on div "Emergency Contact Information Form Outstanding Start E-Sign" at bounding box center [746, 385] width 512 height 78
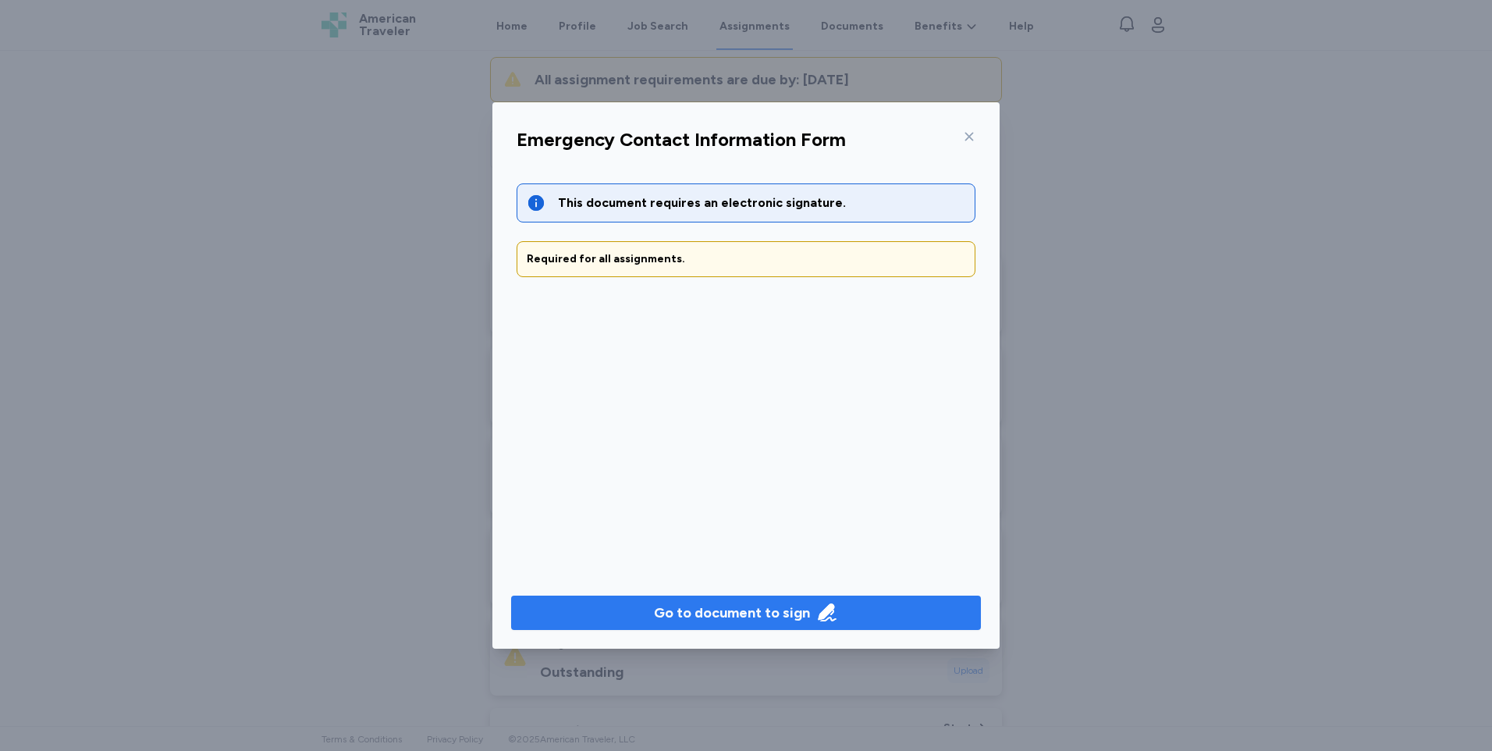
click at [810, 612] on div "Go to document to sign" at bounding box center [746, 613] width 184 height 22
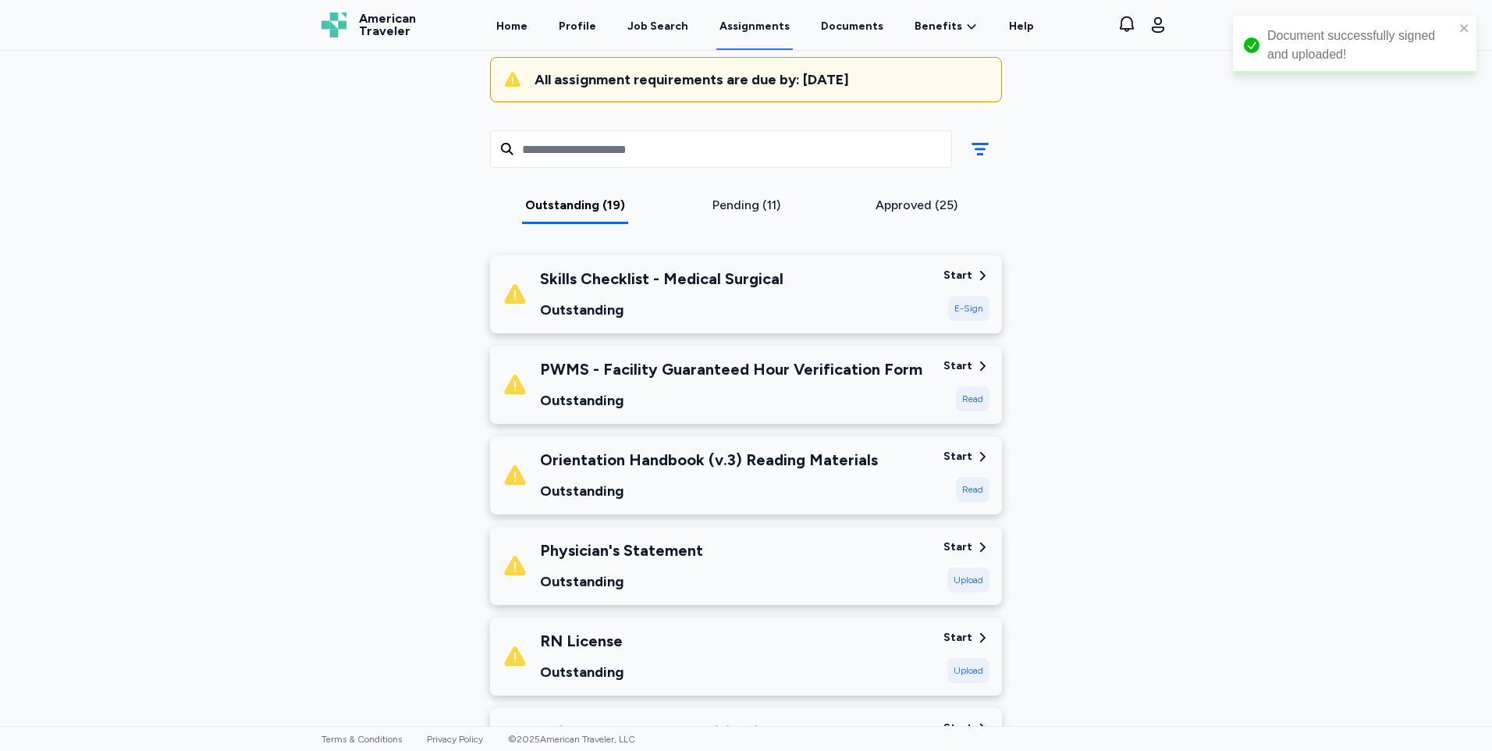
click at [731, 280] on div "Skills Checklist - Medical Surgical" at bounding box center [662, 279] width 244 height 22
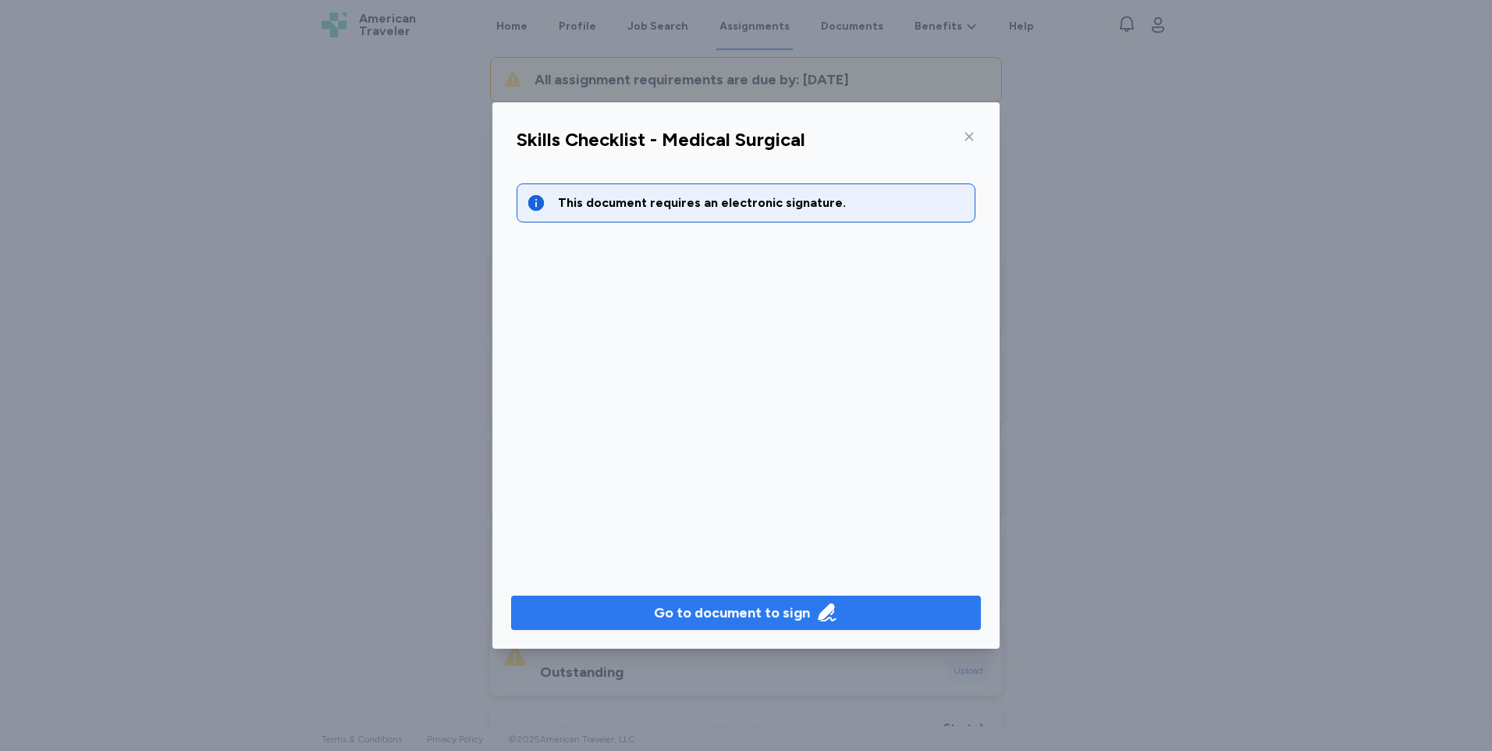
click at [755, 609] on div "Go to document to sign" at bounding box center [732, 613] width 156 height 22
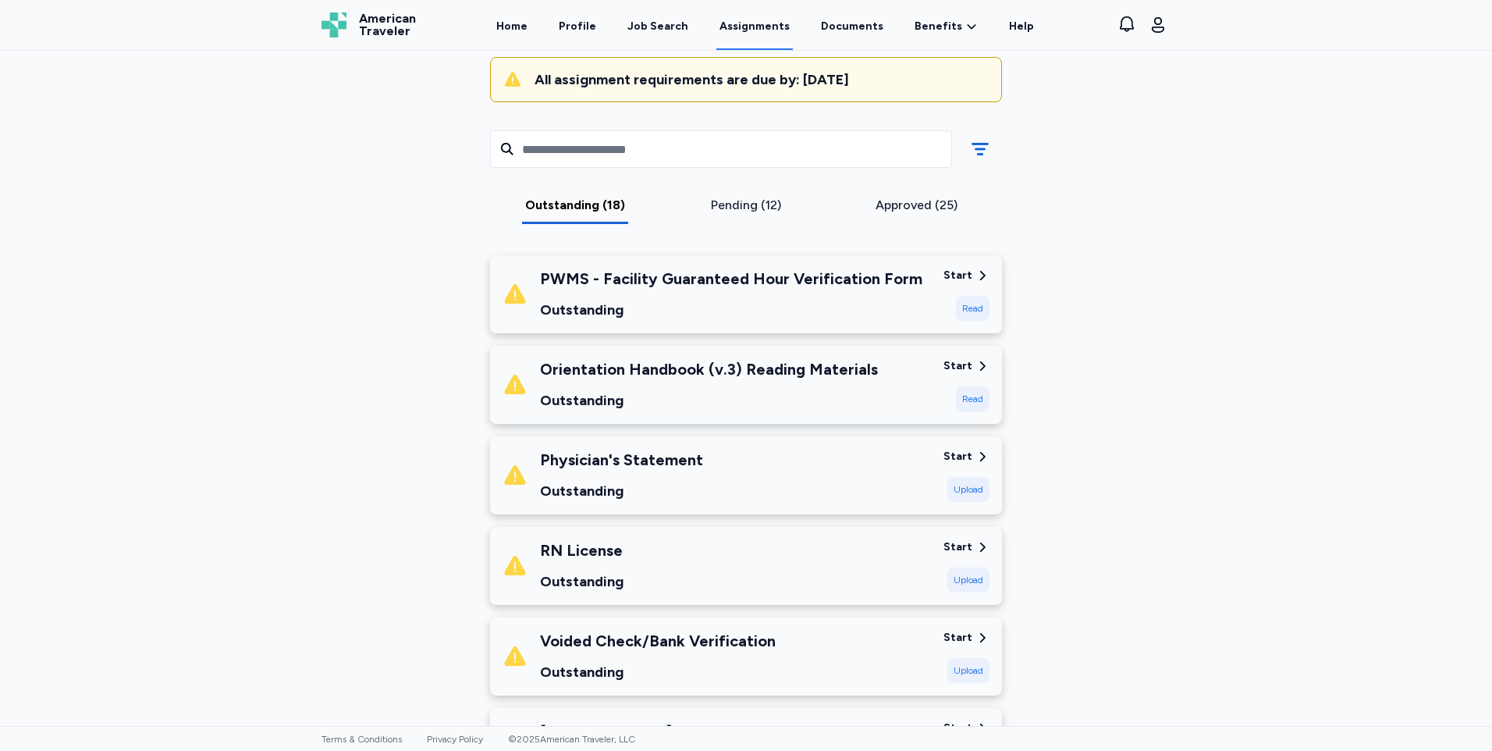
click at [950, 270] on div "Start" at bounding box center [958, 276] width 29 height 16
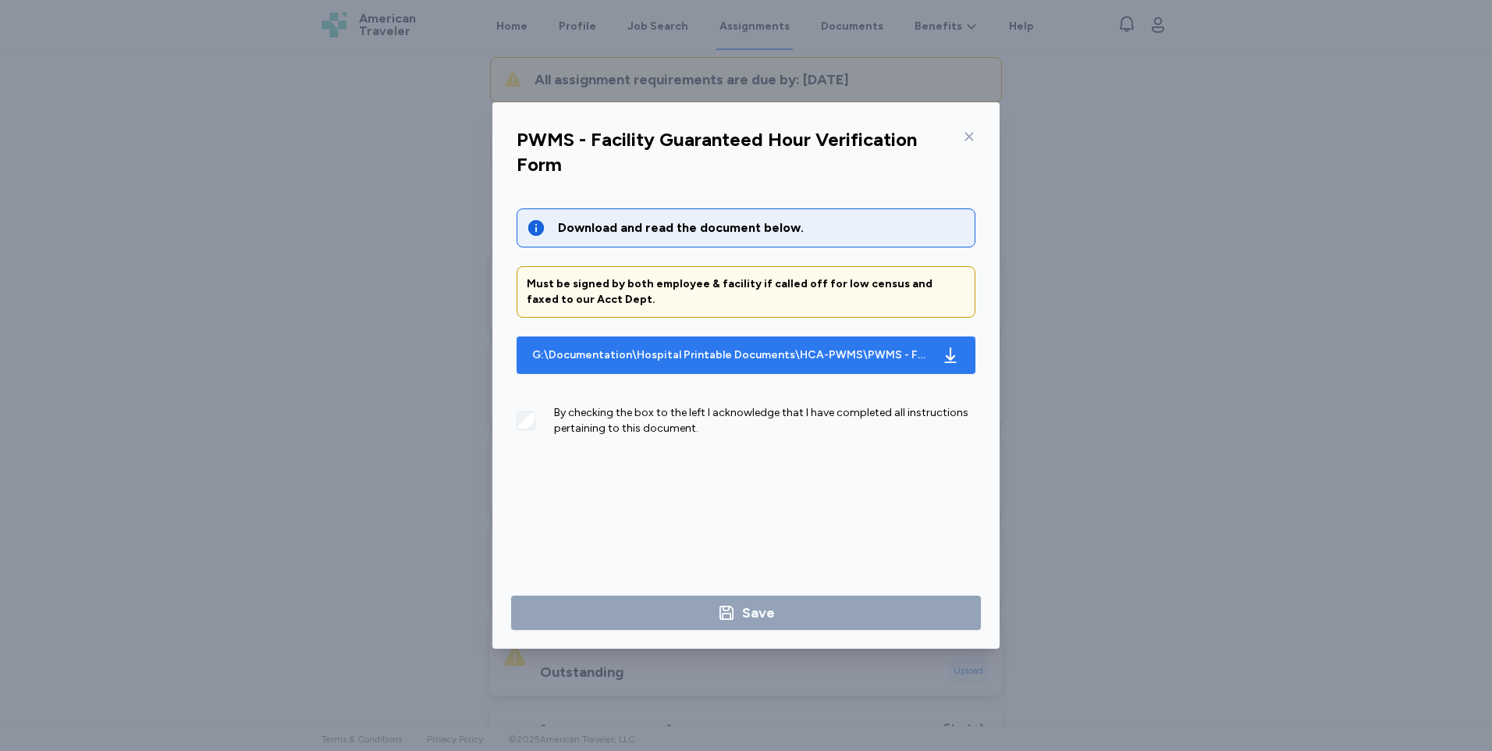
click at [868, 350] on div "G:\Documentation\Hospital Printable Documents\HCA-PWMS\PWMS - Facility Guarante…" at bounding box center [730, 355] width 397 height 16
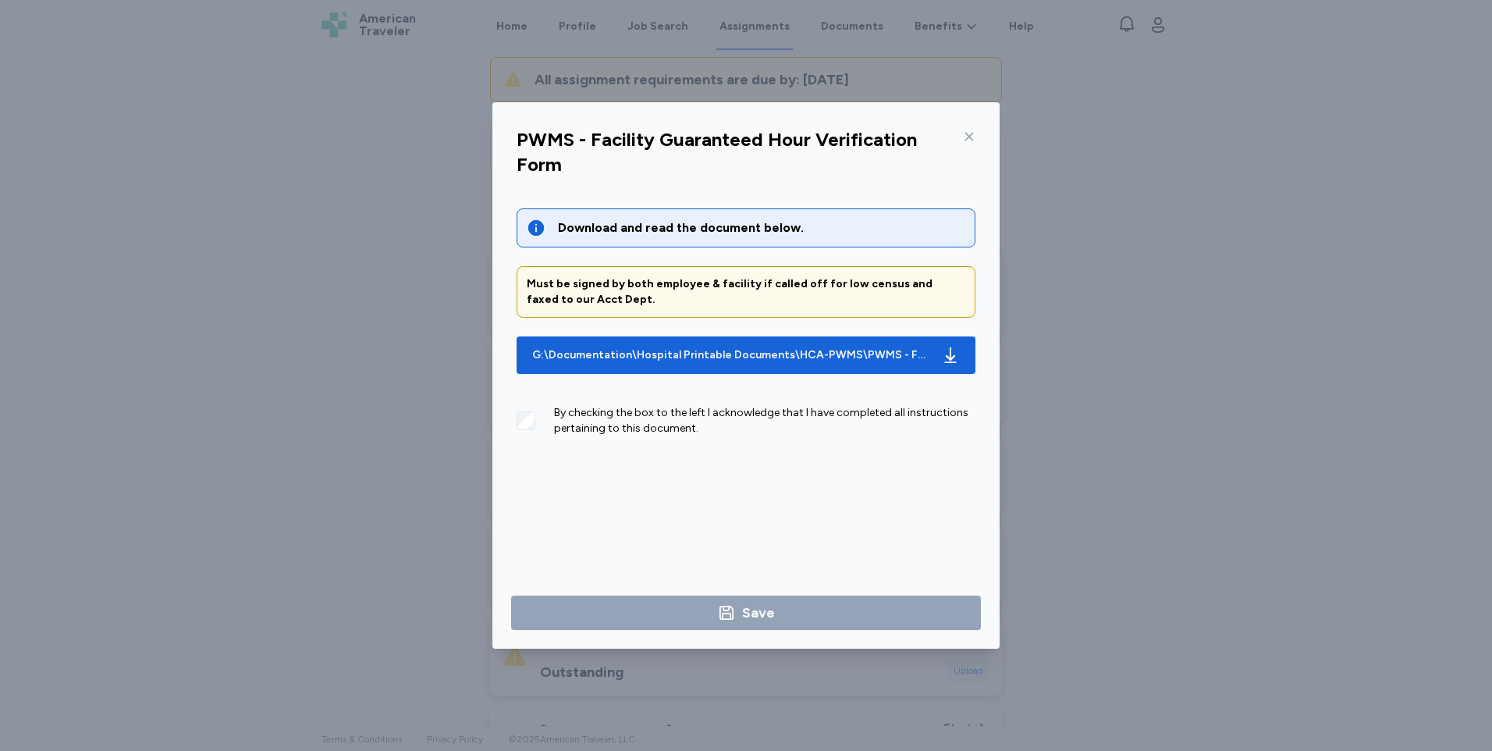
click at [1166, 535] on div "PWMS - Facility Guaranteed Hour Verification Form Download and read the documen…" at bounding box center [746, 375] width 1492 height 751
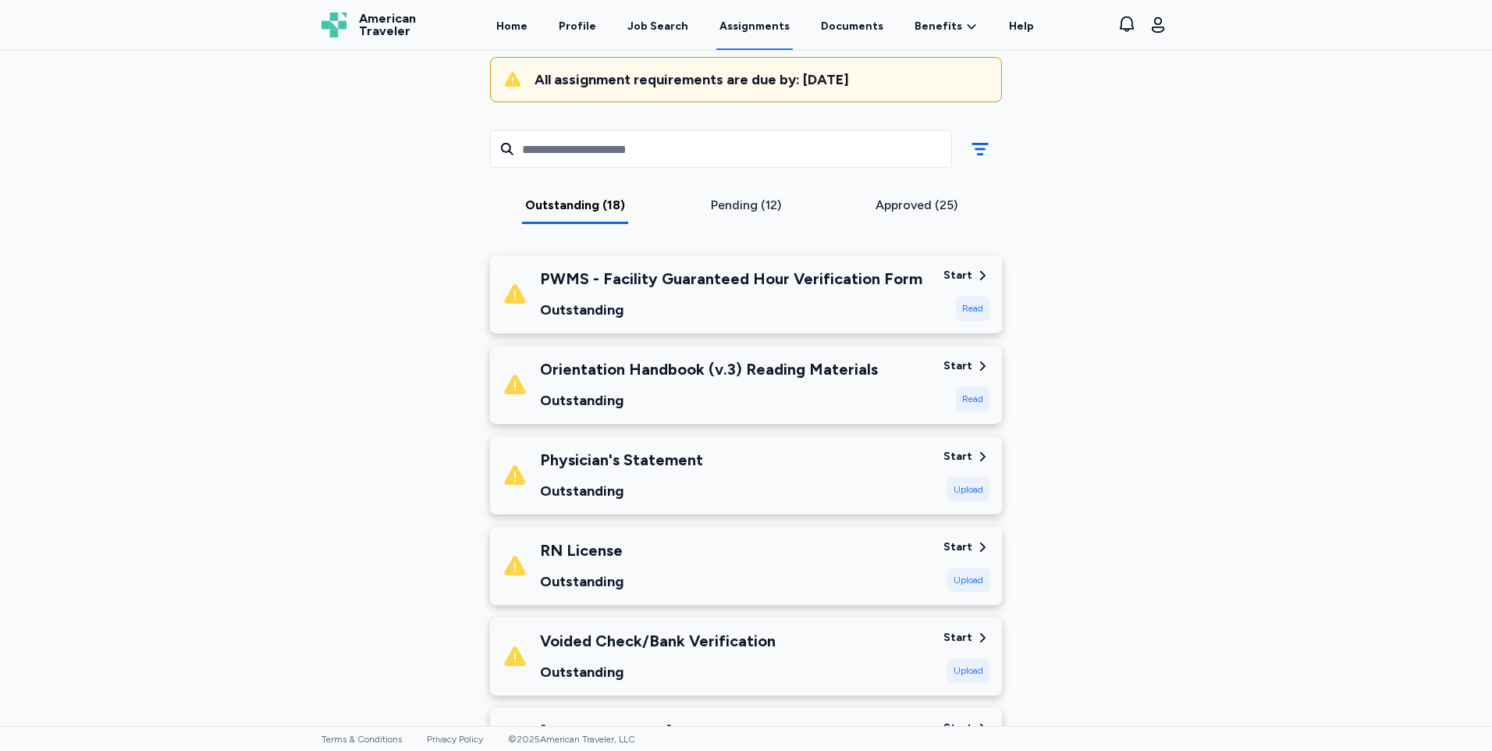
click at [870, 367] on div "Orientation Handbook (v.3) Reading Materials Outstanding" at bounding box center [717, 384] width 429 height 53
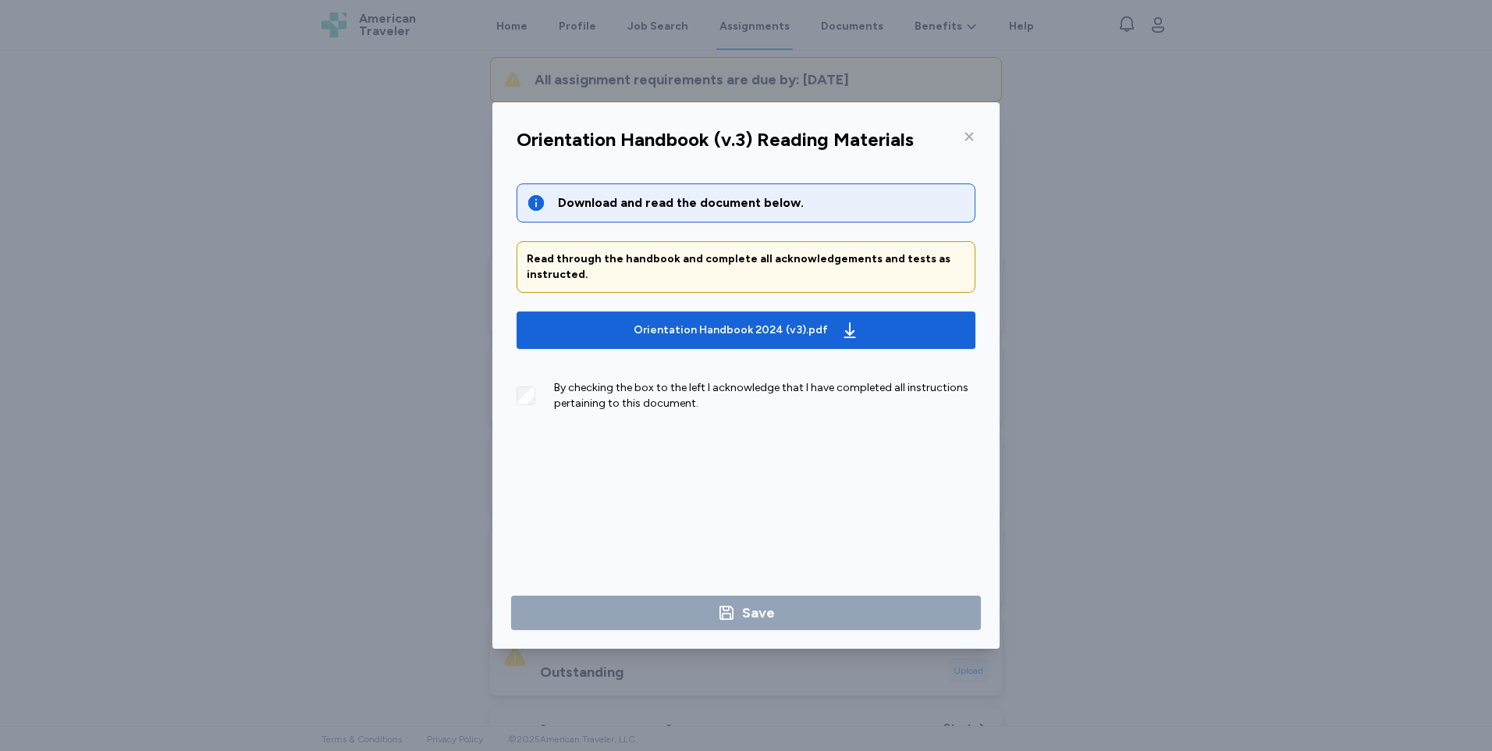
click at [870, 367] on div "Download and read the document below. Read through the handbook and complete al…" at bounding box center [746, 309] width 459 height 253
click at [859, 318] on span "Orientation Handbook 2024 (v3).pdf" at bounding box center [746, 330] width 434 height 25
click at [516, 396] on div "Download and read the document below. Read through the handbook and complete al…" at bounding box center [746, 366] width 484 height 403
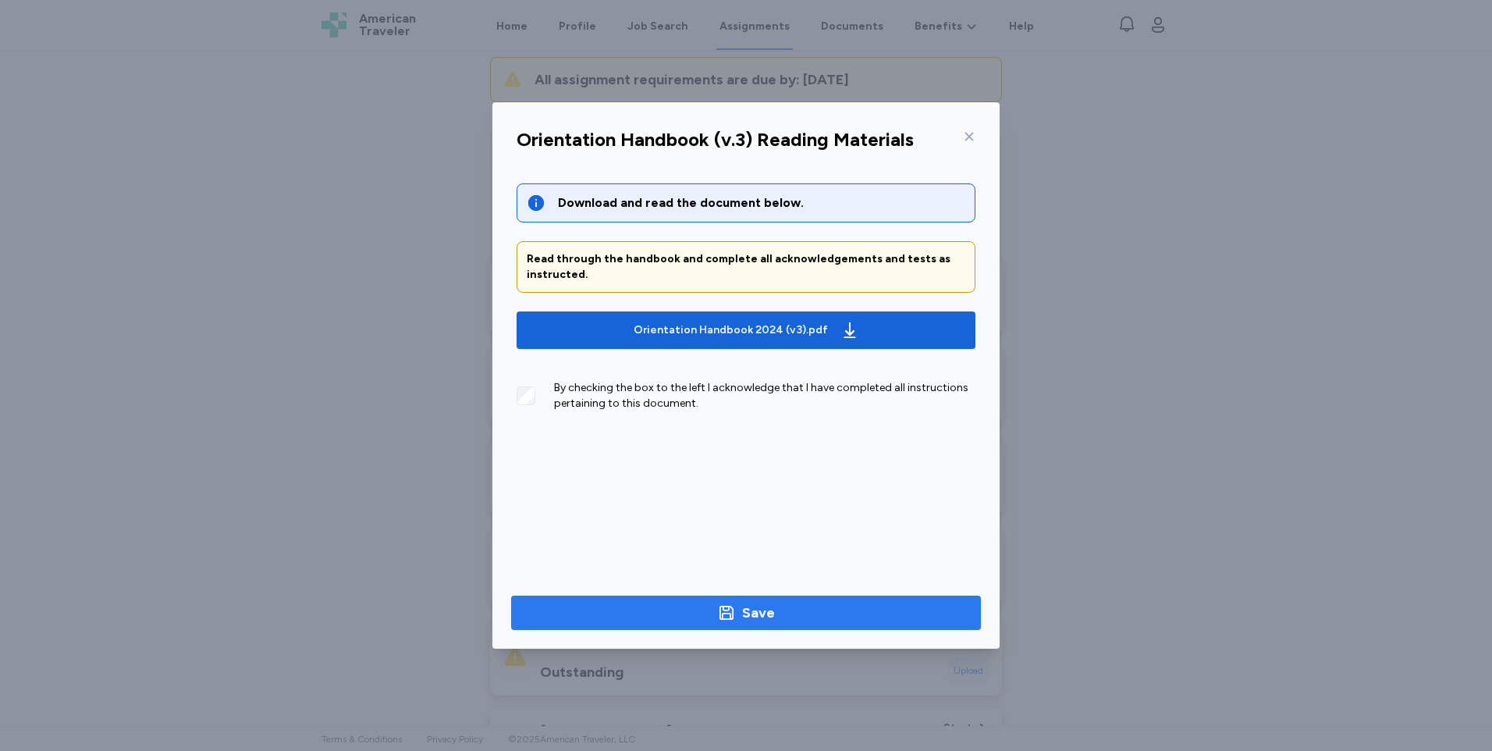
click at [685, 606] on span "Save" at bounding box center [746, 613] width 445 height 22
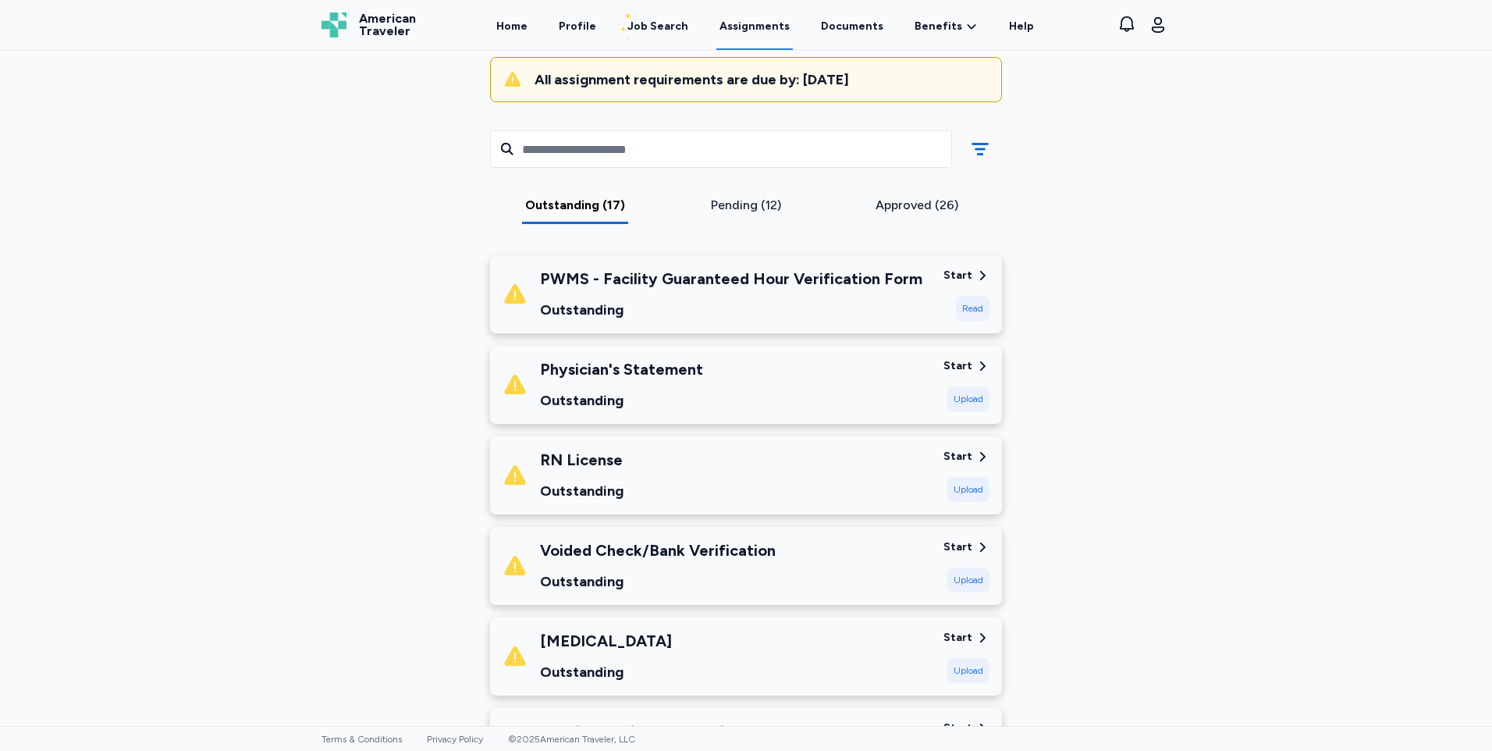
click at [829, 279] on div "PWMS - Facility Guaranteed Hour Verification Form" at bounding box center [731, 279] width 382 height 22
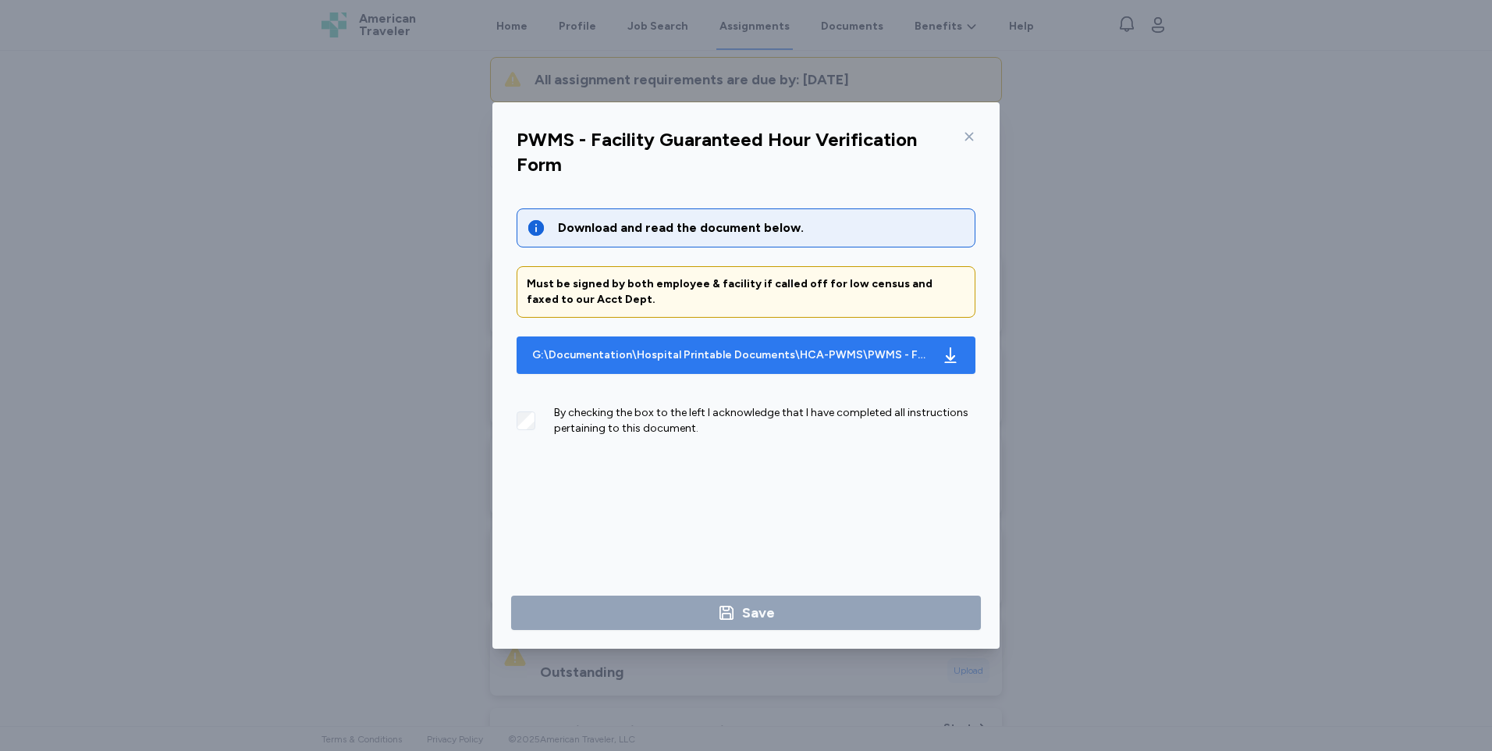
click at [789, 366] on div "G:\Documentation\Hospital Printable Documents\HCA-PWMS\PWMS - Facility Guarante…" at bounding box center [746, 355] width 434 height 25
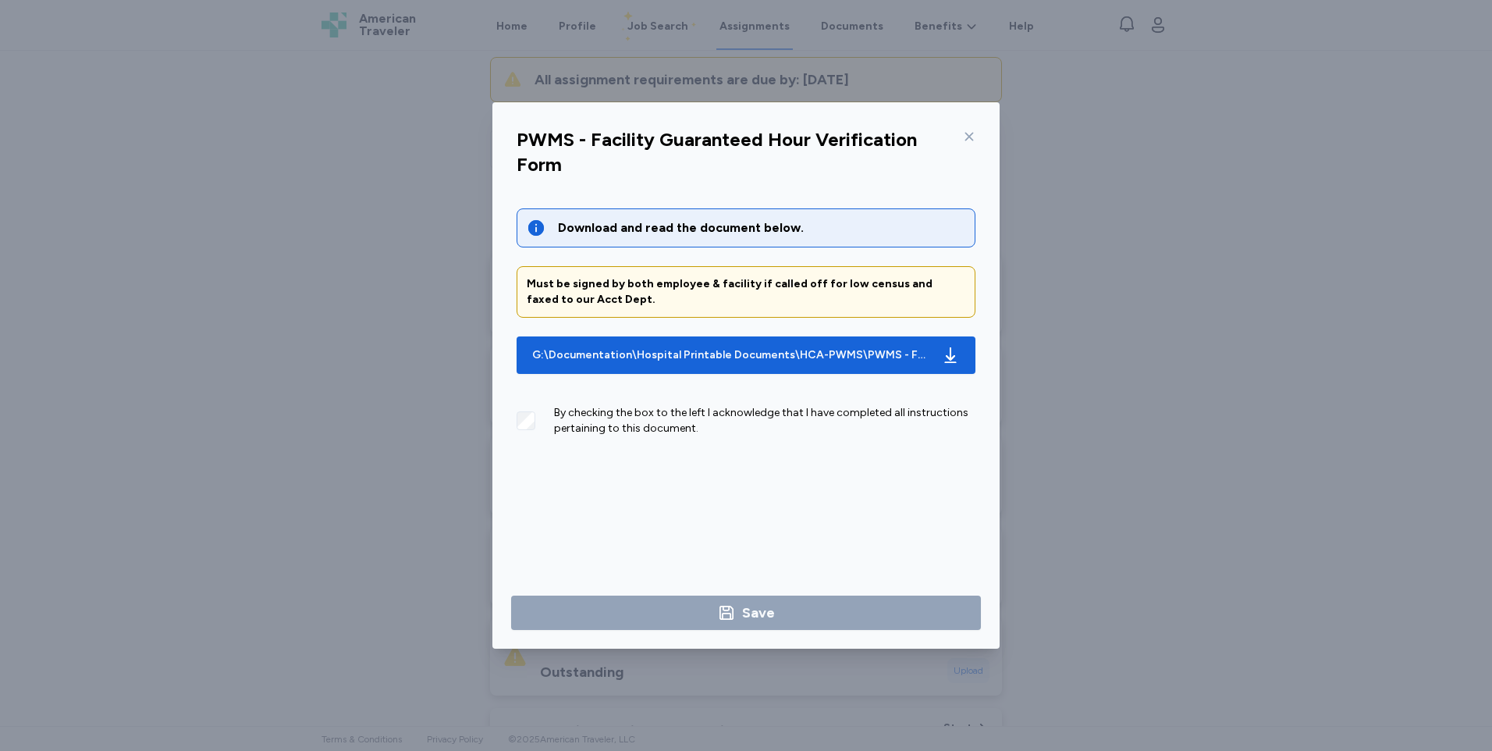
click at [1108, 322] on div "PWMS - Facility Guaranteed Hour Verification Form Download and read the documen…" at bounding box center [746, 375] width 1492 height 751
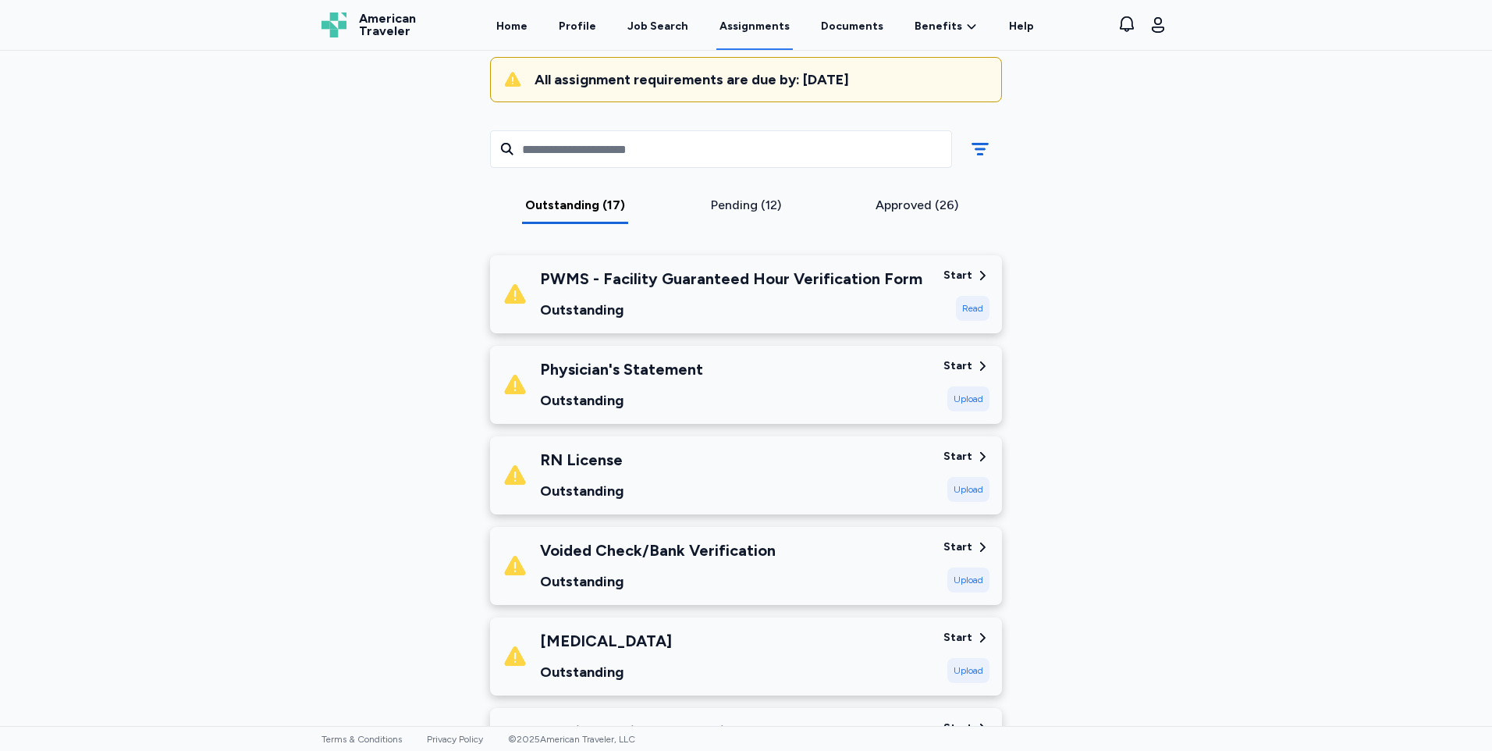
click at [895, 395] on div "Physician's Statement Outstanding" at bounding box center [717, 384] width 429 height 53
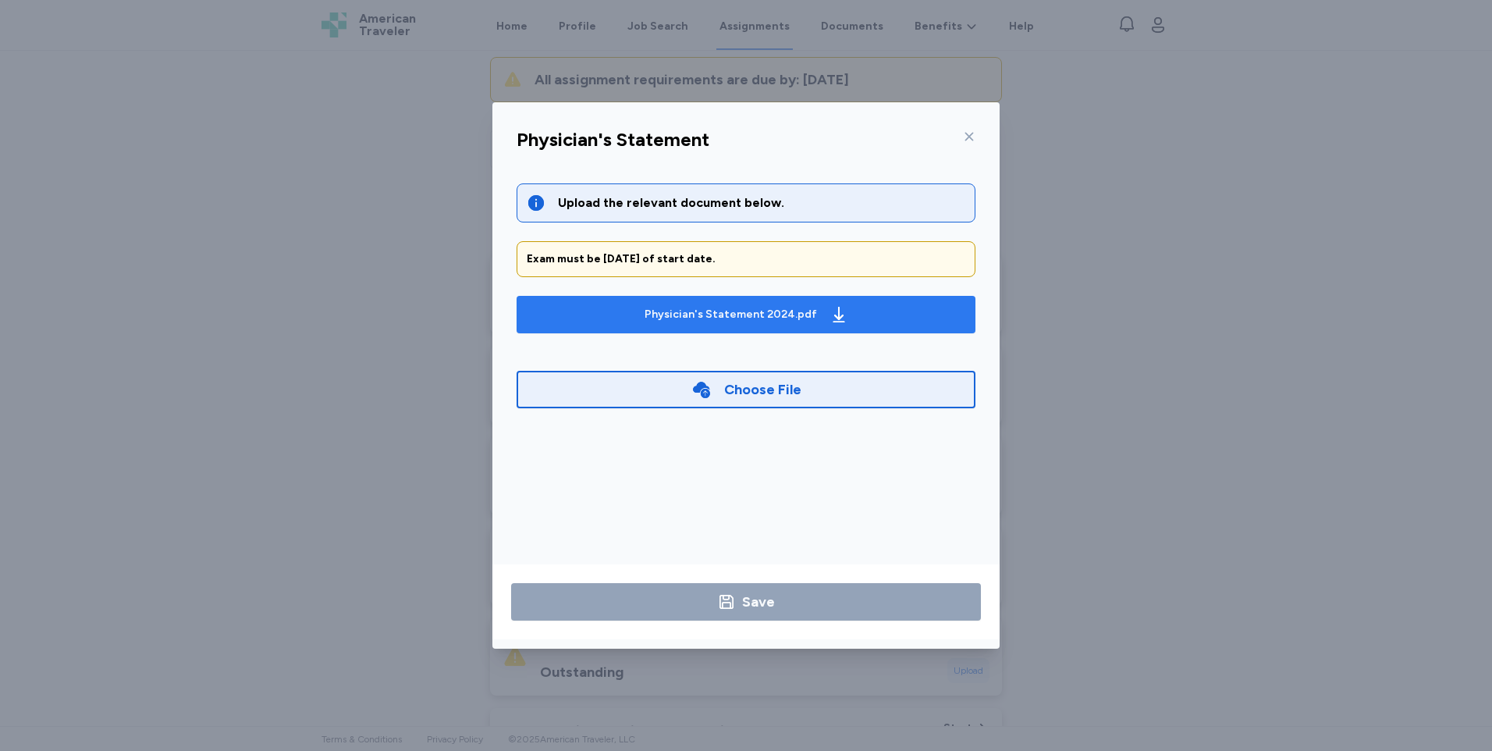
click at [796, 316] on div "Physician's Statement 2024.pdf" at bounding box center [731, 315] width 173 height 16
click at [964, 135] on icon at bounding box center [969, 136] width 12 height 12
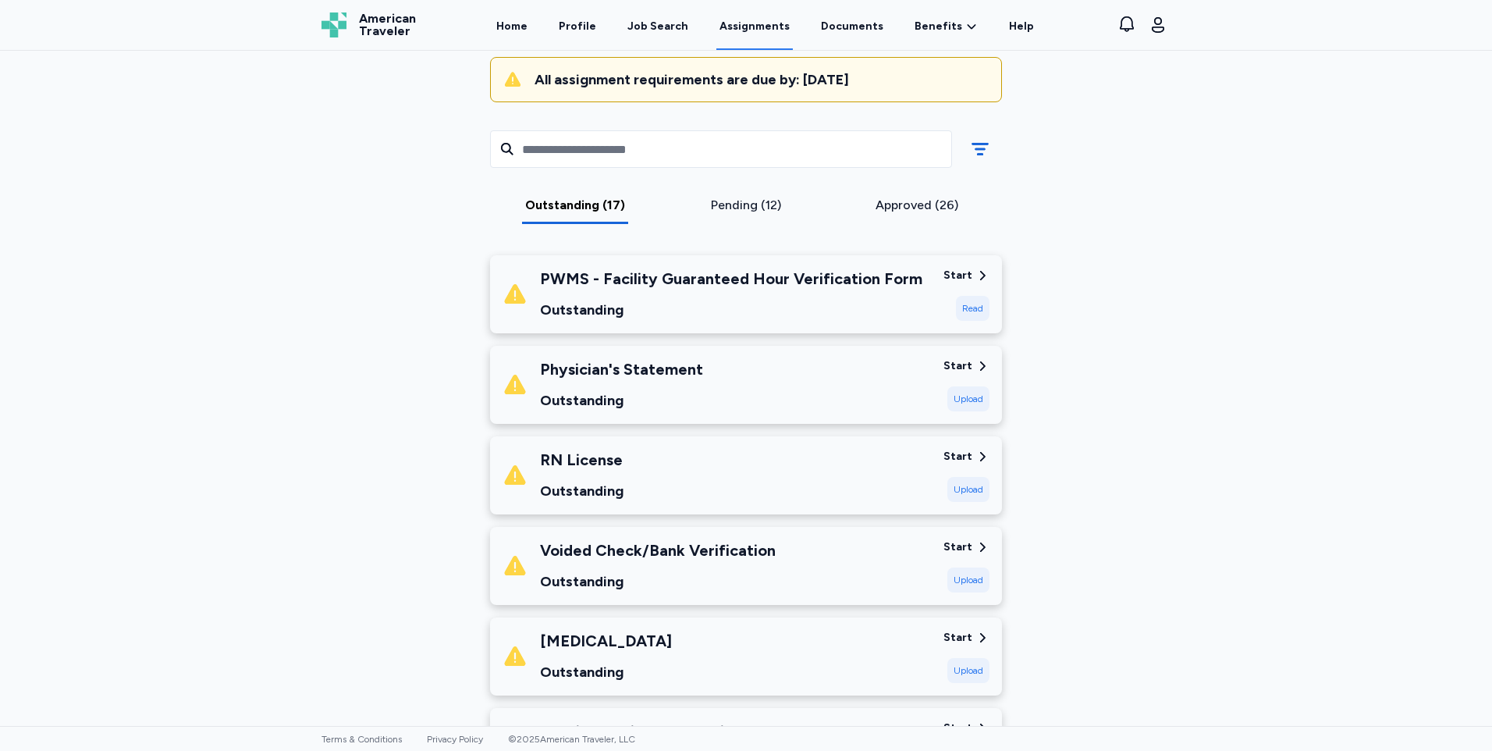
click at [684, 564] on div "Voided Check/Bank Verification Outstanding" at bounding box center [658, 565] width 236 height 53
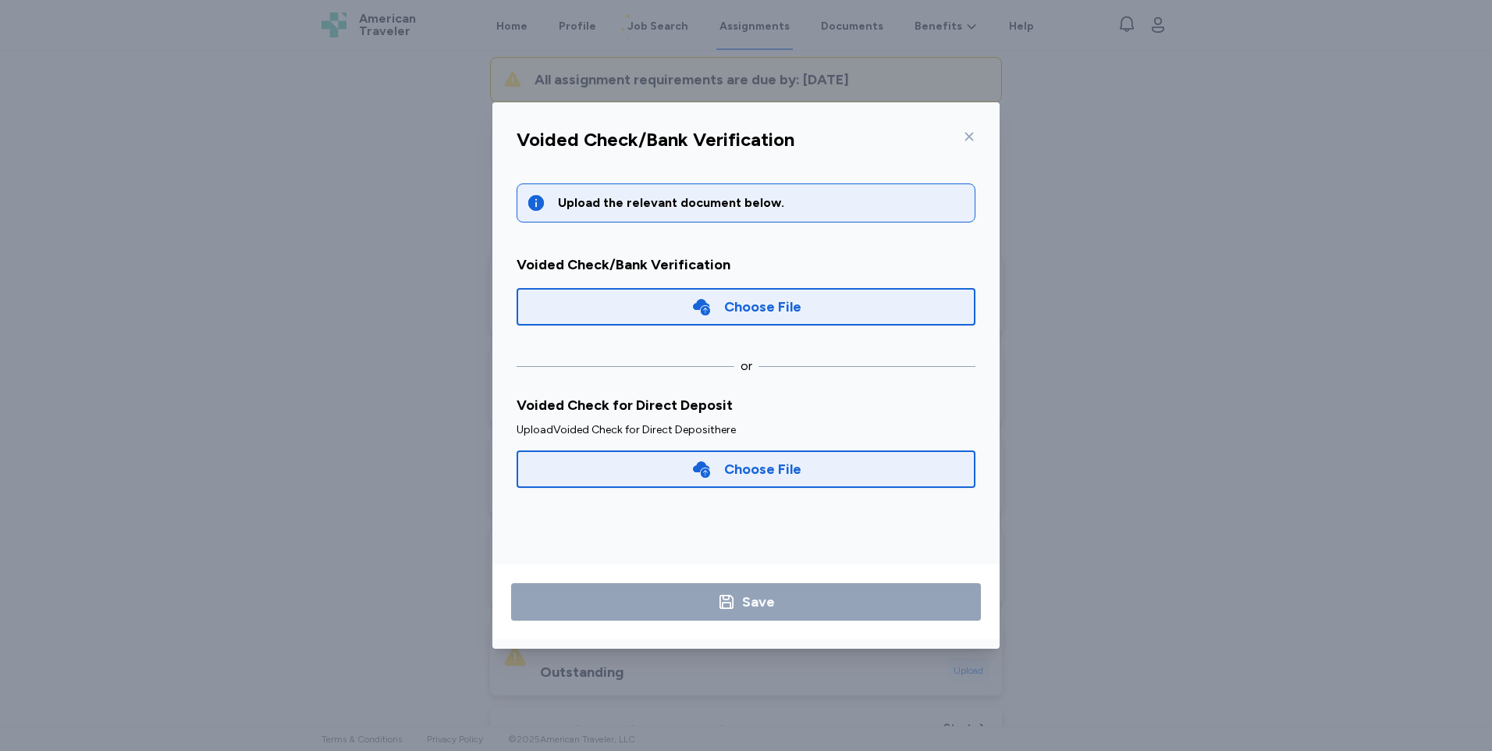
click at [962, 136] on div at bounding box center [966, 136] width 19 height 25
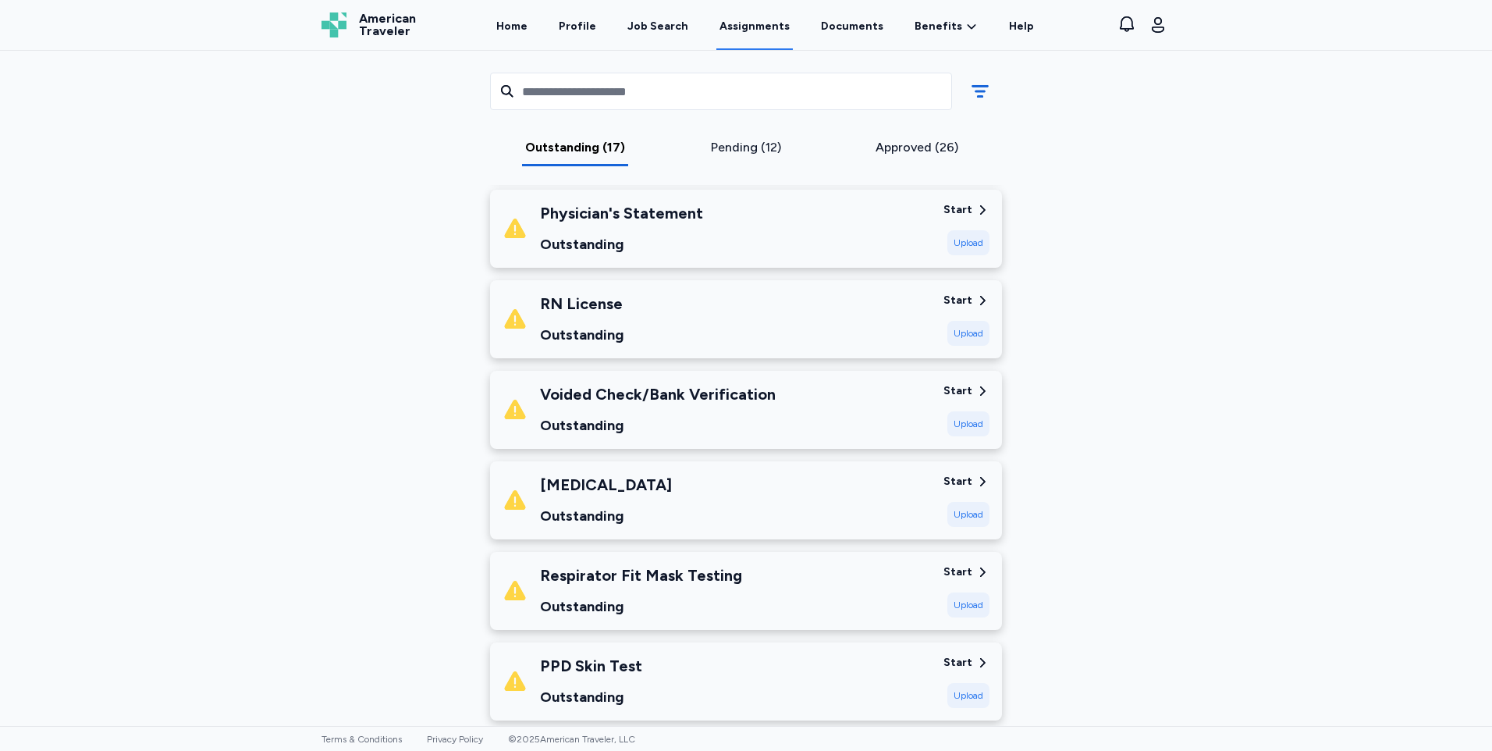
scroll to position [390, 0]
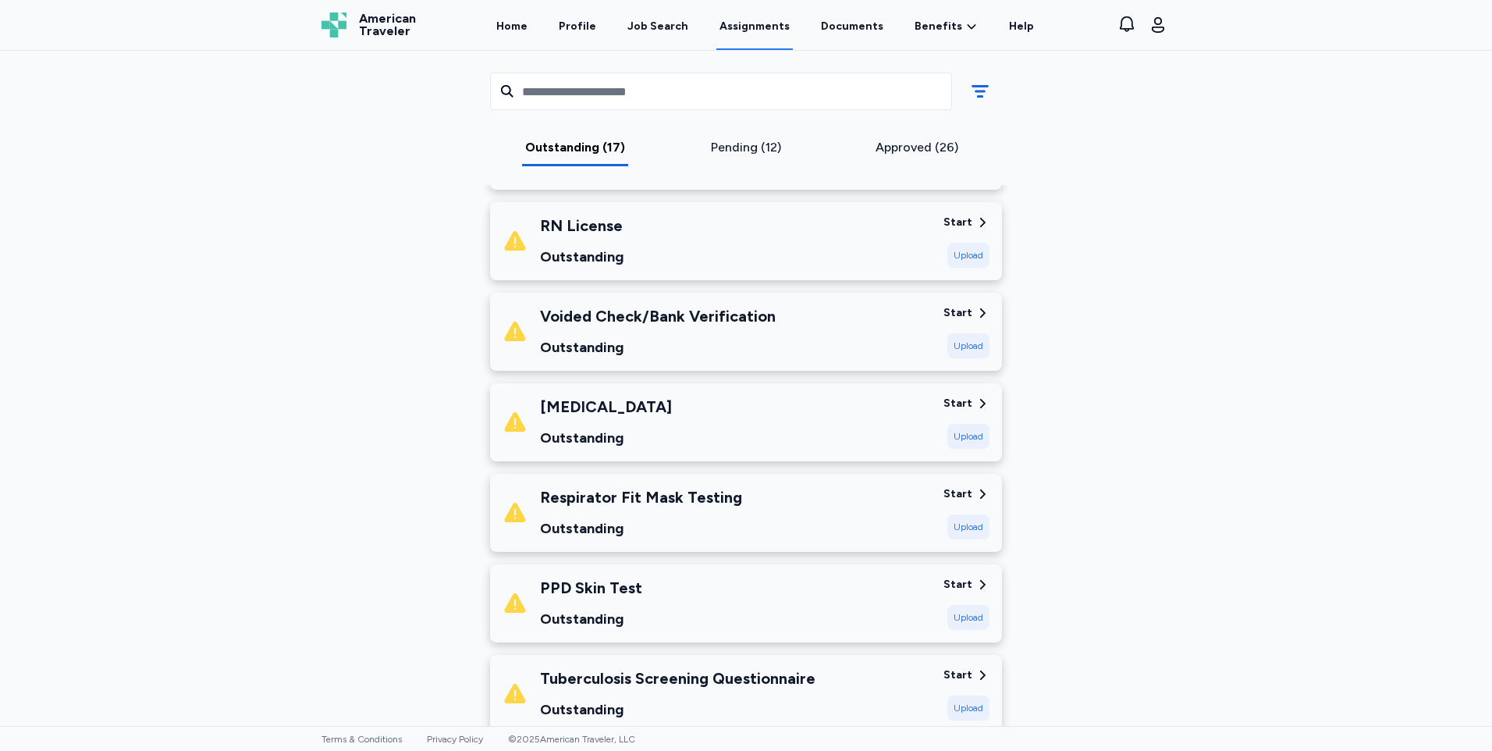
click at [571, 526] on div "Outstanding" at bounding box center [641, 529] width 202 height 22
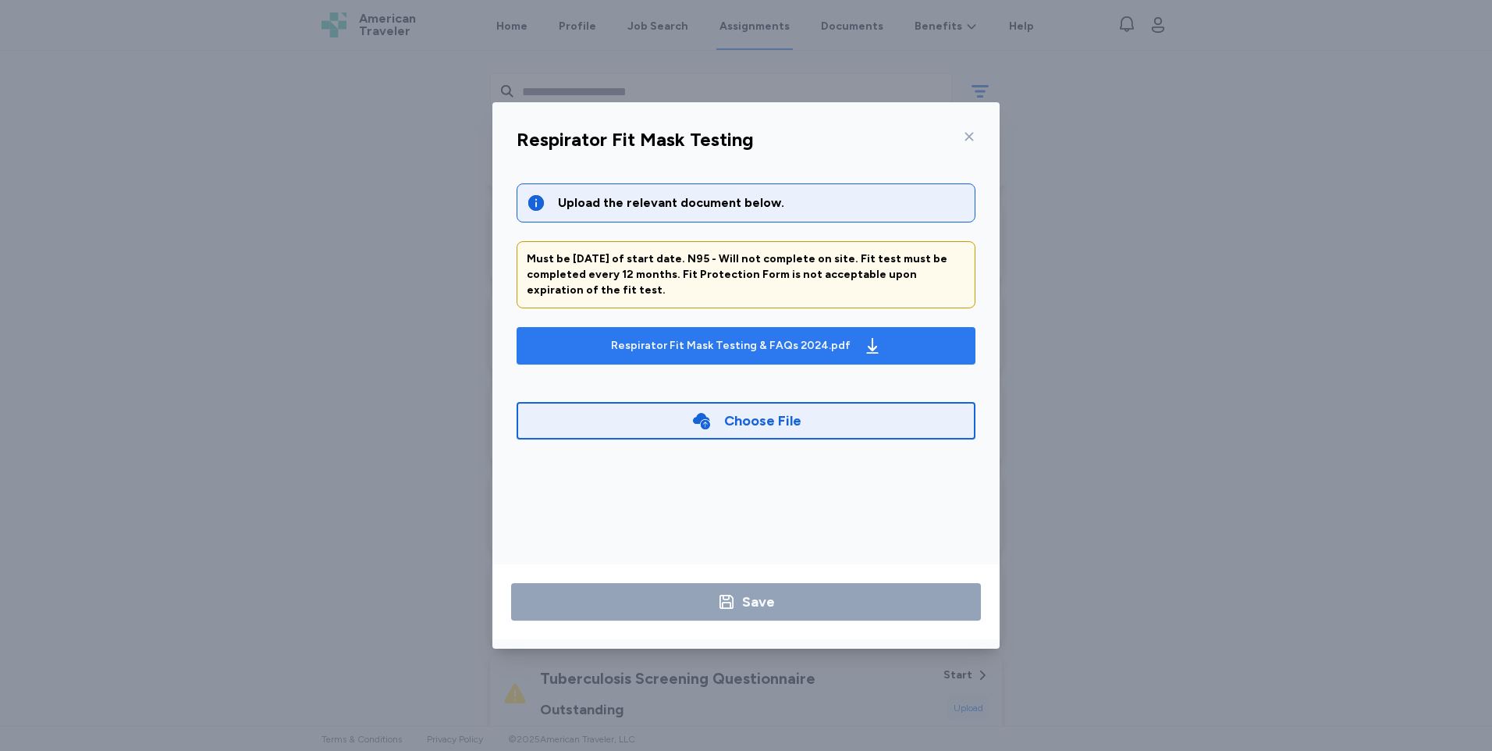
click at [621, 350] on div "Respirator Fit Mask Testing & FAQs 2024.pdf" at bounding box center [731, 346] width 240 height 16
click at [963, 141] on icon at bounding box center [969, 136] width 12 height 12
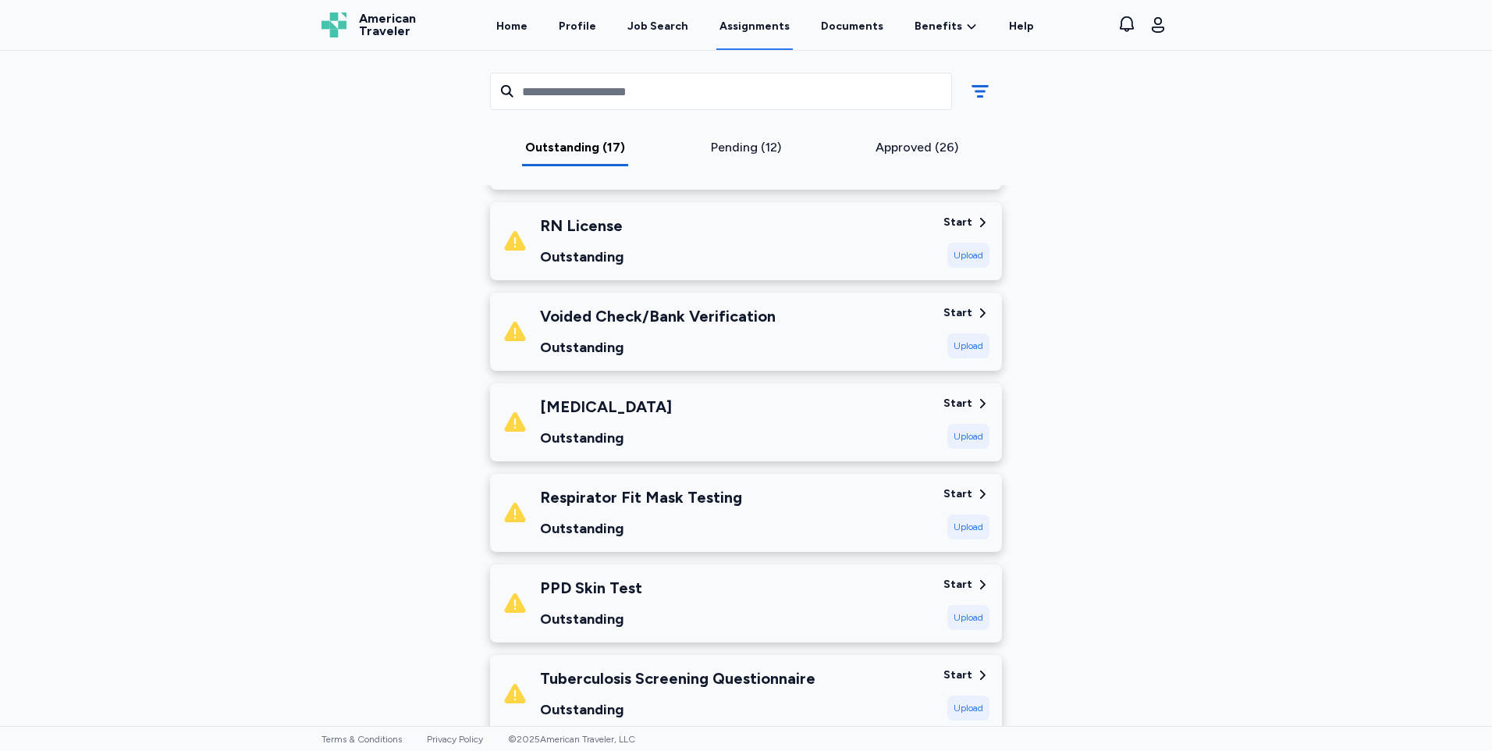
click at [582, 584] on div "PPD Skin Test" at bounding box center [591, 588] width 102 height 22
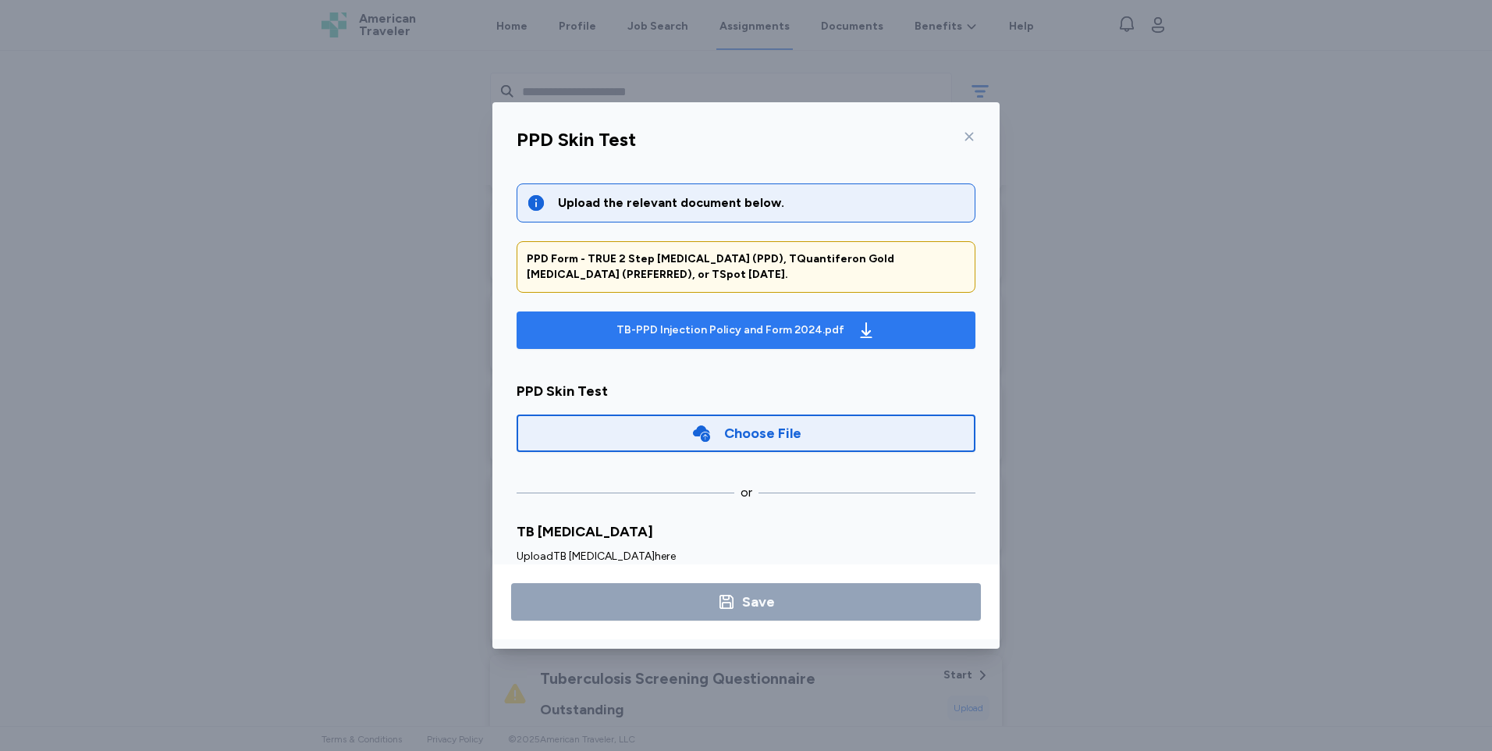
click at [763, 325] on div "TB-PPD Injection Policy and Form 2024.pdf" at bounding box center [731, 330] width 228 height 16
click at [969, 133] on icon at bounding box center [969, 136] width 12 height 12
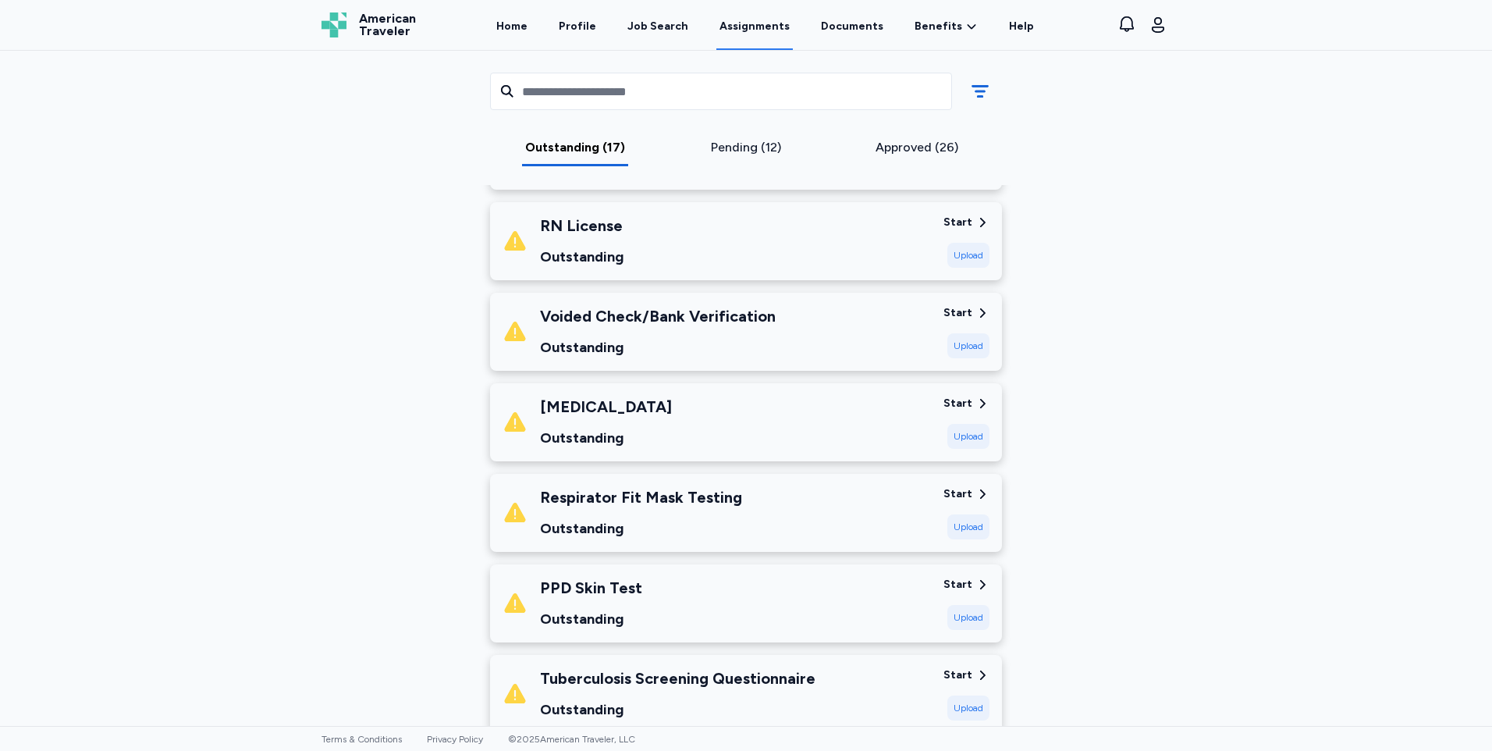
scroll to position [468, 0]
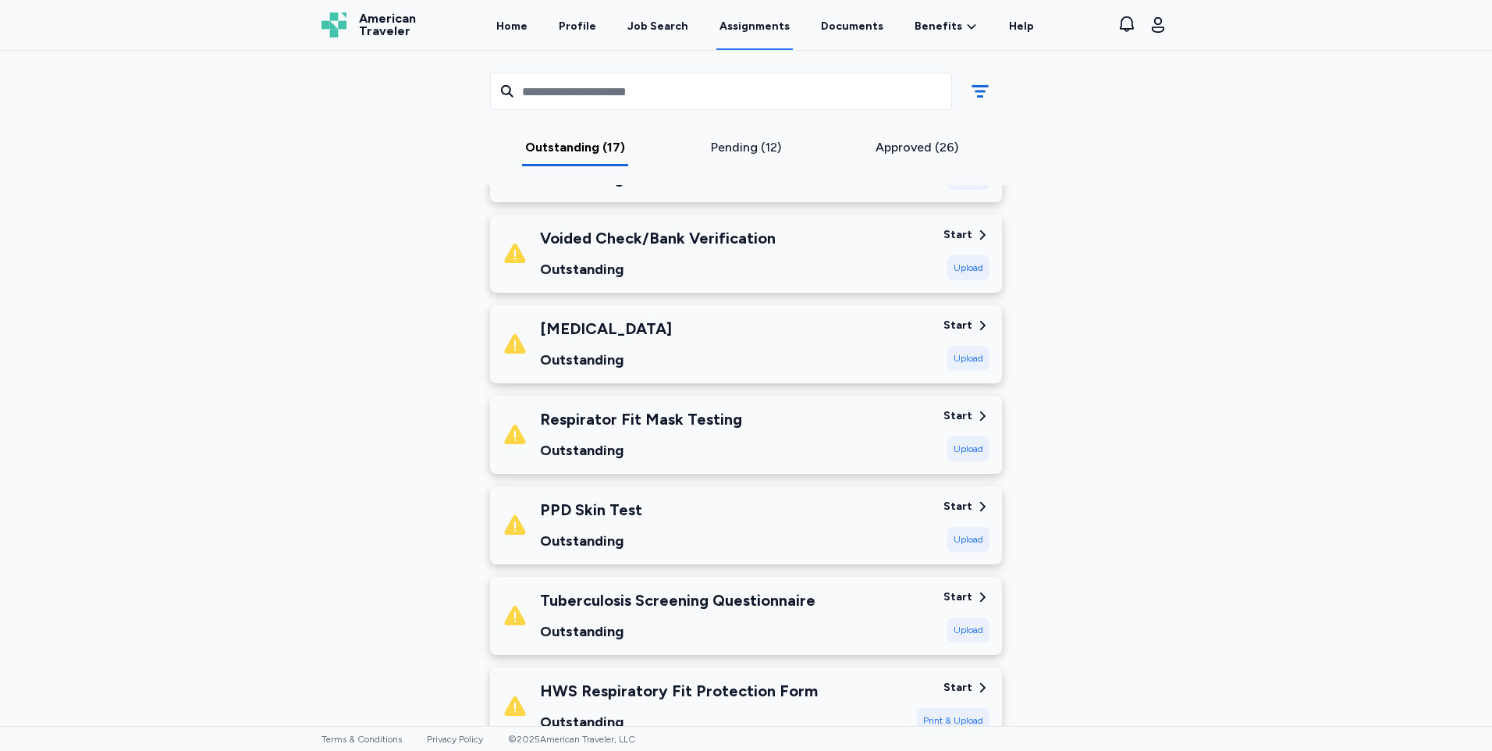
click at [720, 600] on div "Tuberculosis Screening Questionnaire" at bounding box center [678, 600] width 276 height 22
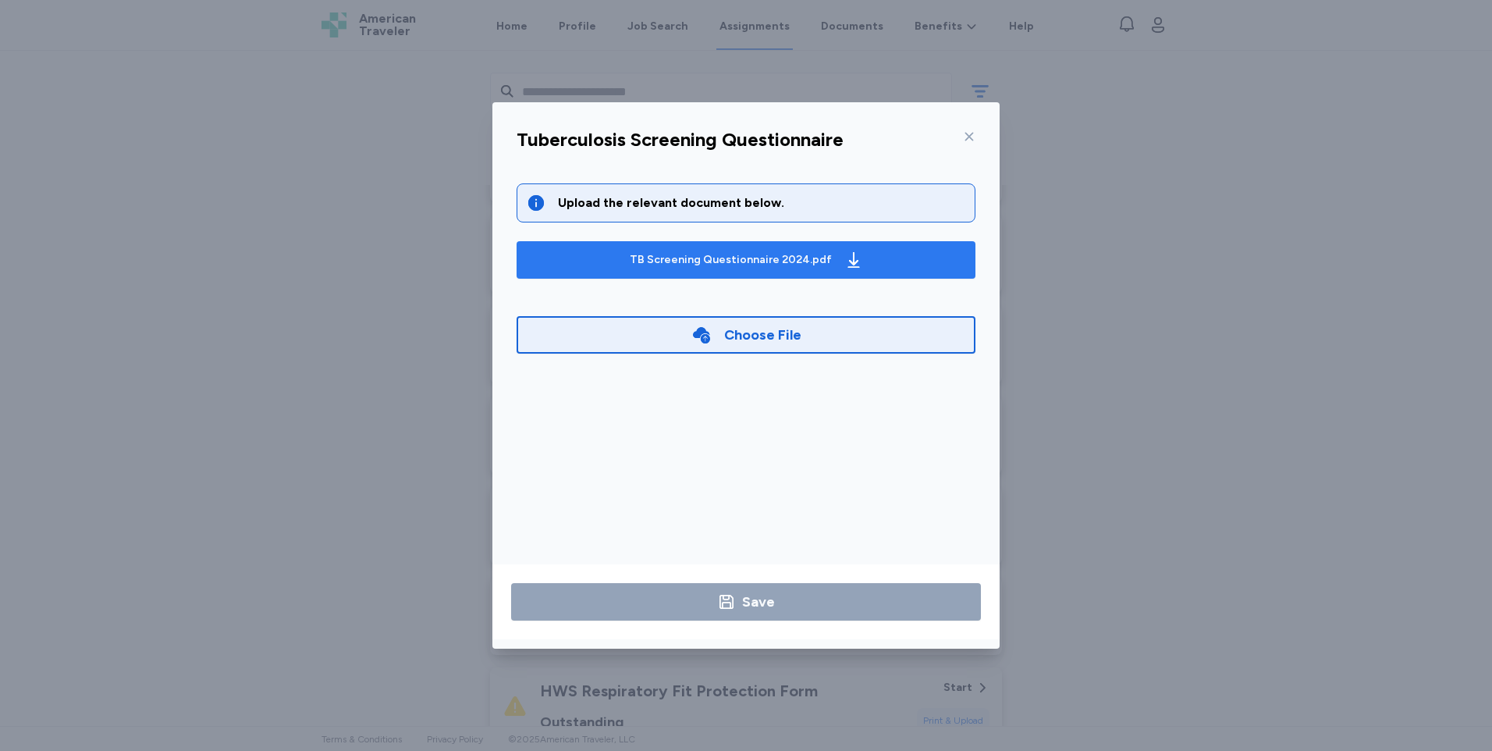
click at [707, 264] on div "TB Screening Questionnaire 2024.pdf" at bounding box center [731, 260] width 202 height 16
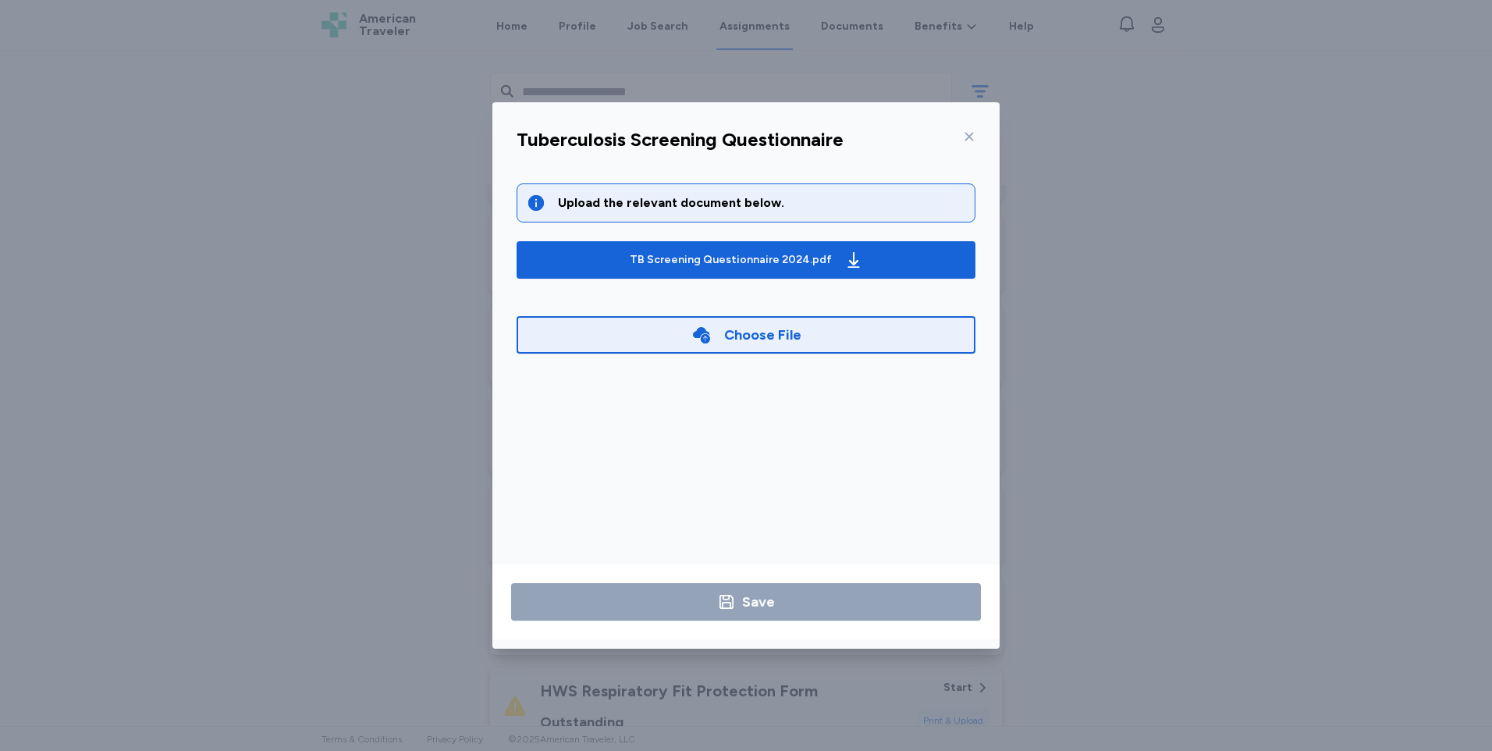
click at [969, 142] on icon at bounding box center [969, 136] width 12 height 12
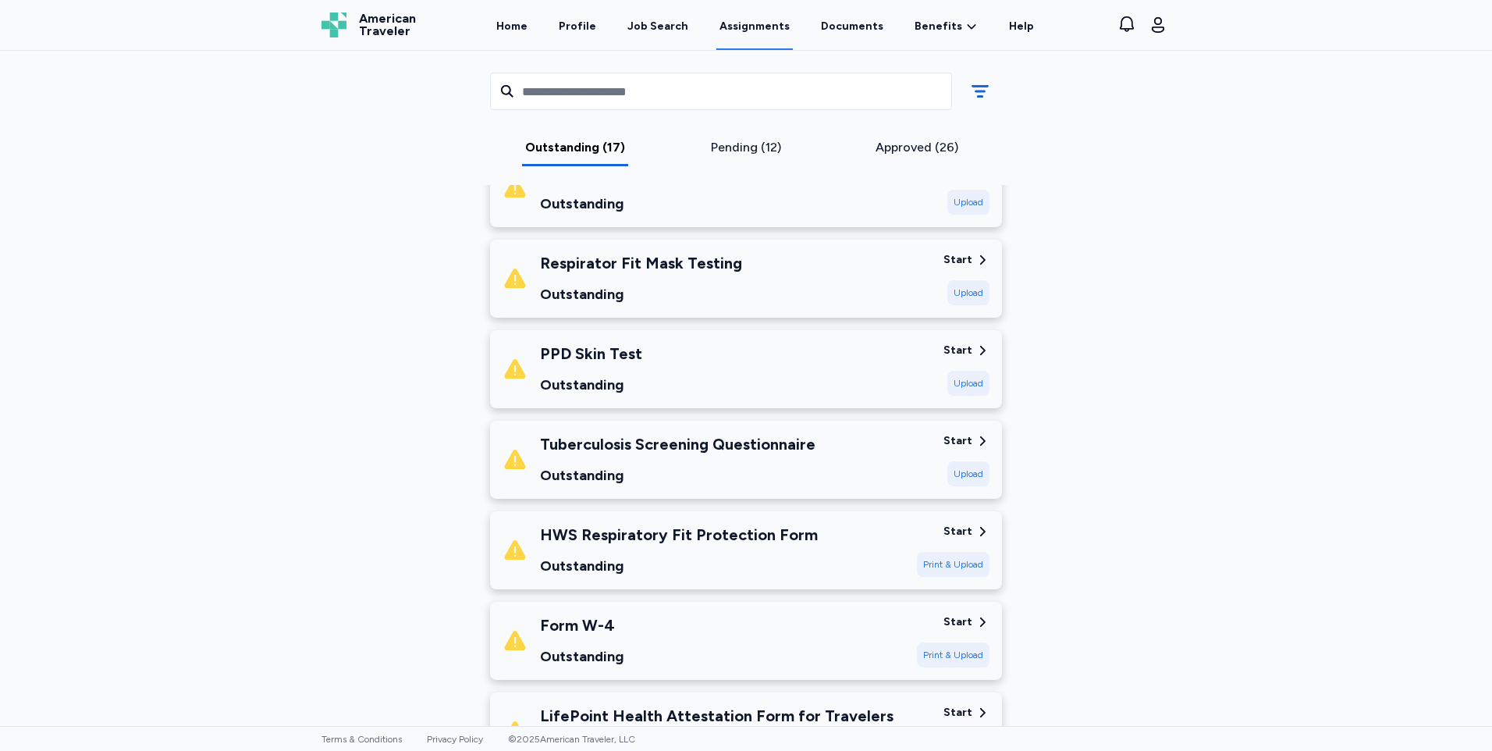
scroll to position [703, 0]
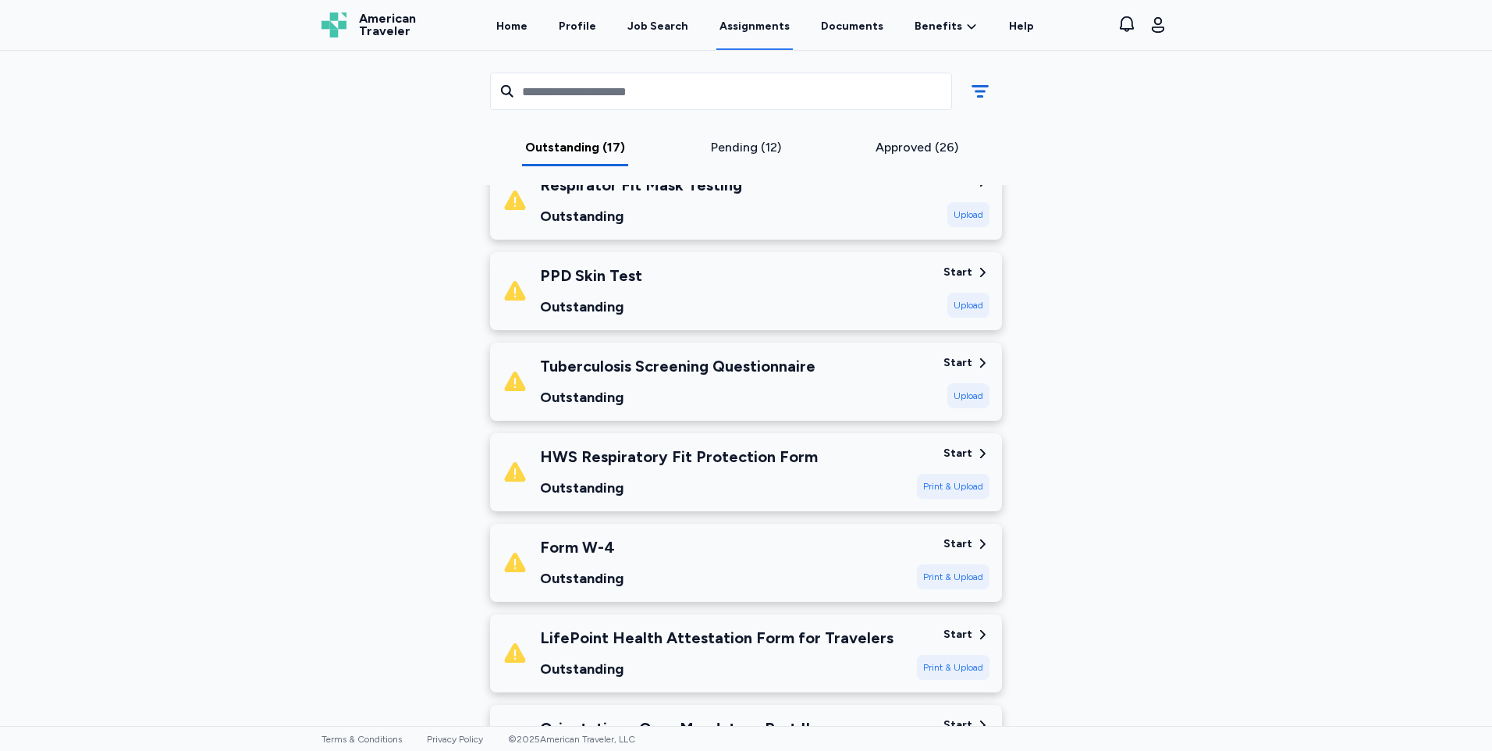
click at [754, 497] on div "Outstanding" at bounding box center [679, 488] width 278 height 22
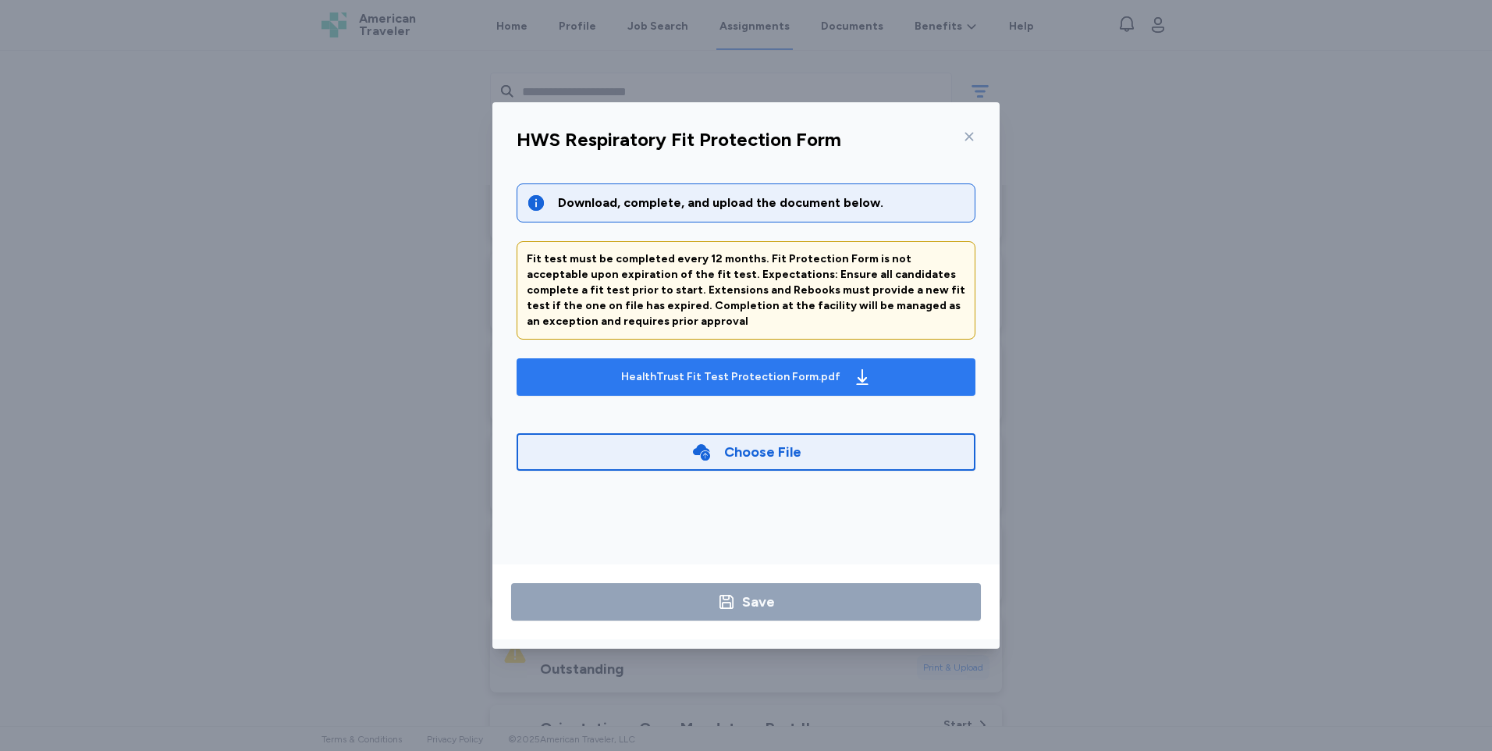
click at [766, 377] on div "HealthTrust Fit Test Protection Form.pdf" at bounding box center [730, 377] width 219 height 16
click at [958, 136] on div at bounding box center [966, 136] width 19 height 25
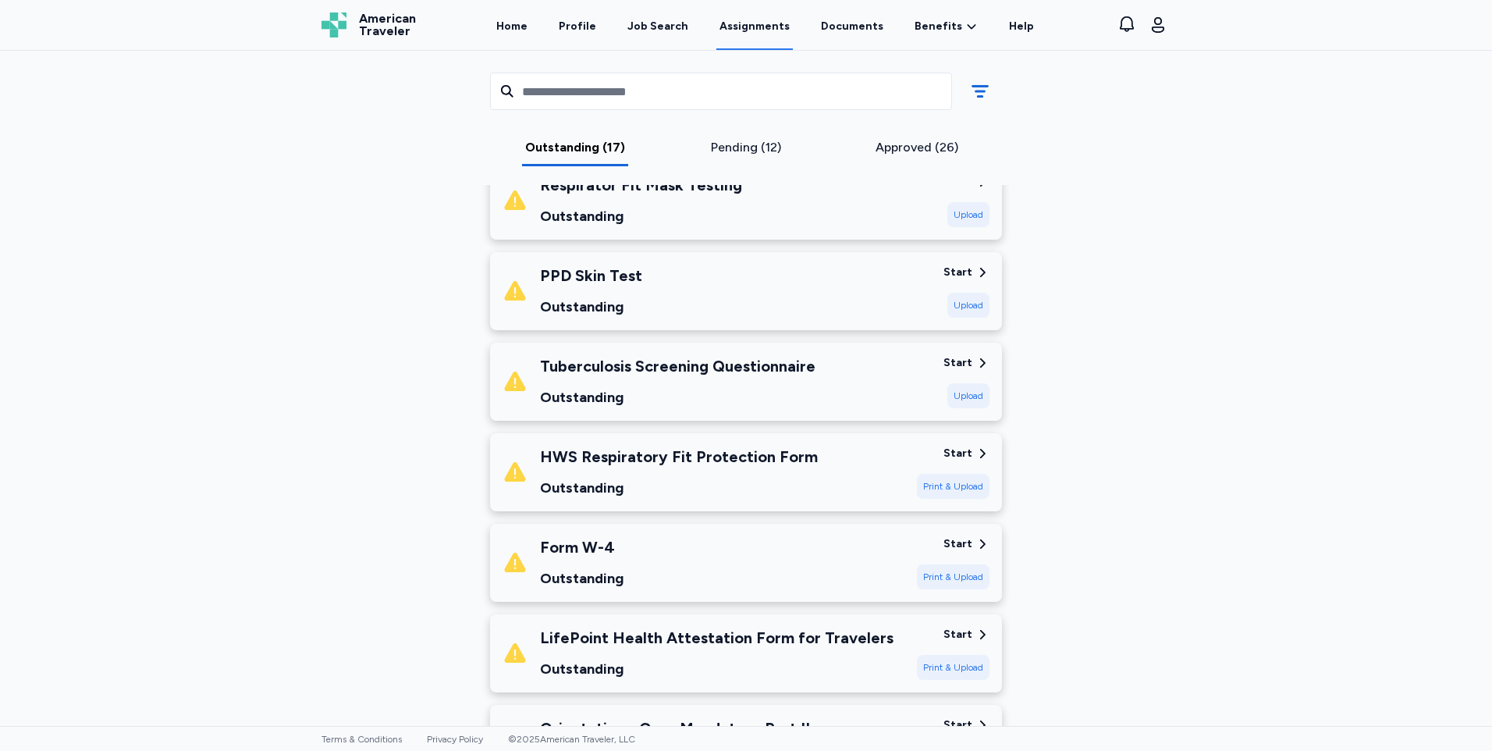
scroll to position [781, 0]
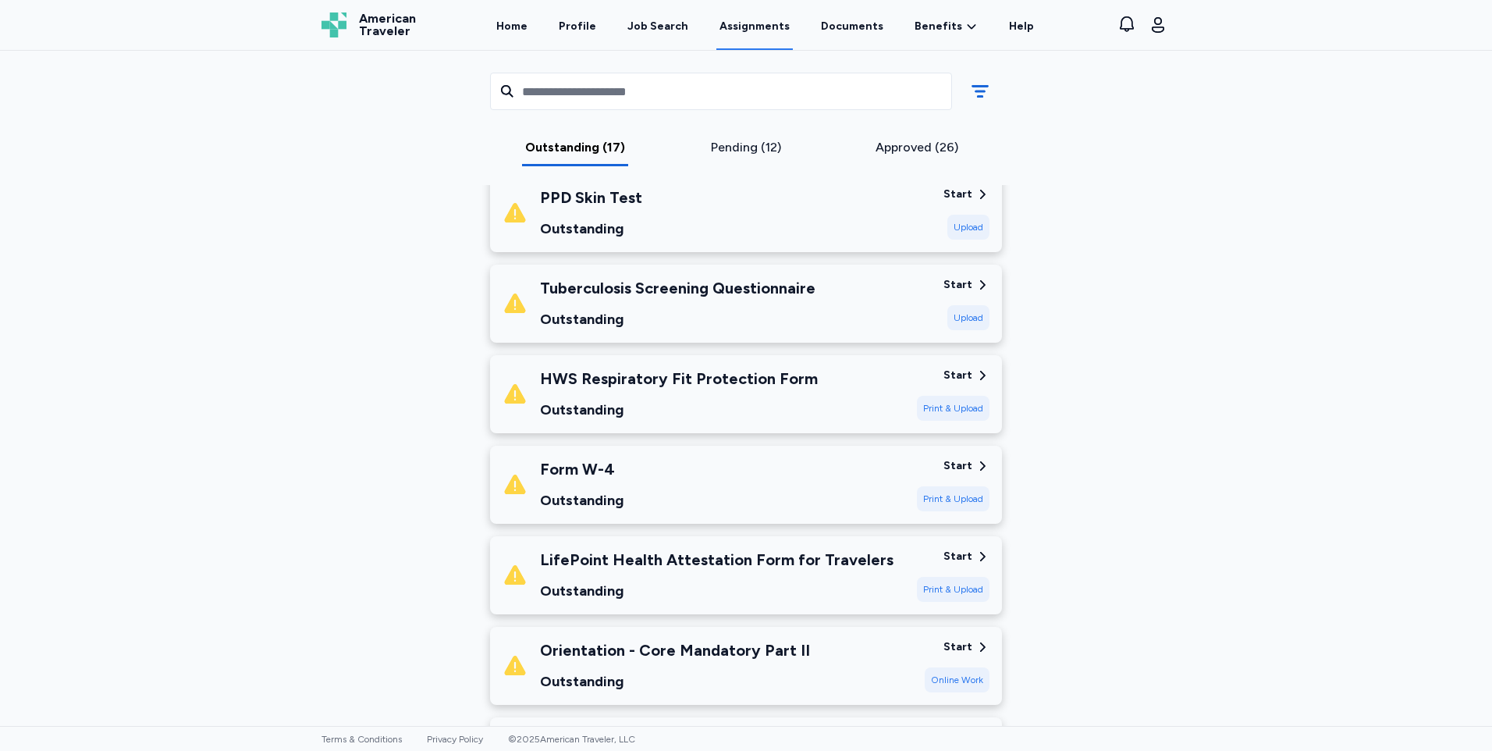
click at [760, 473] on div "Form W-4 Outstanding" at bounding box center [704, 484] width 402 height 53
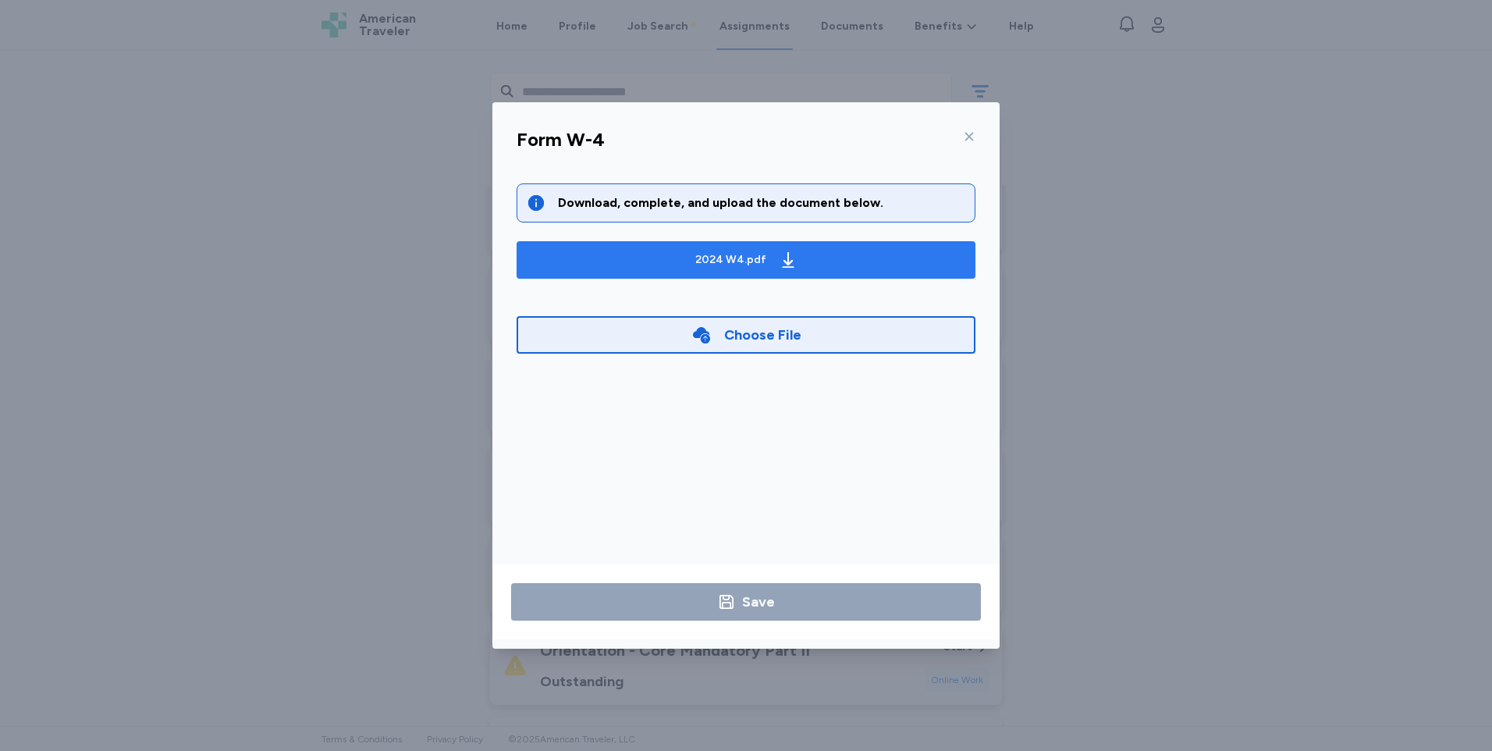
click at [779, 252] on icon "button" at bounding box center [788, 260] width 19 height 19
click at [834, 254] on span "2024 W4.pdf" at bounding box center [746, 259] width 434 height 25
click at [747, 249] on div "2024 W4.pdf" at bounding box center [746, 259] width 109 height 25
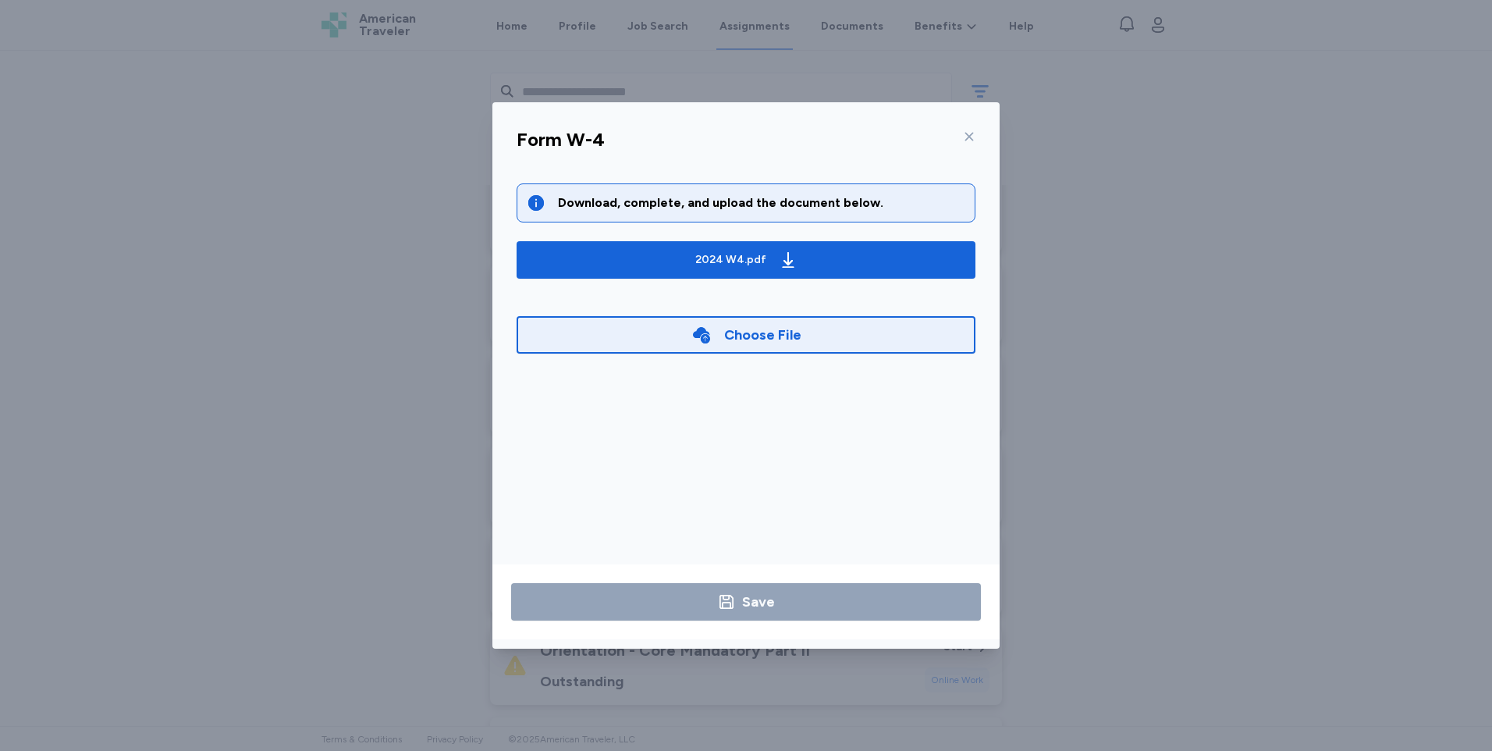
click at [972, 141] on icon at bounding box center [969, 136] width 12 height 12
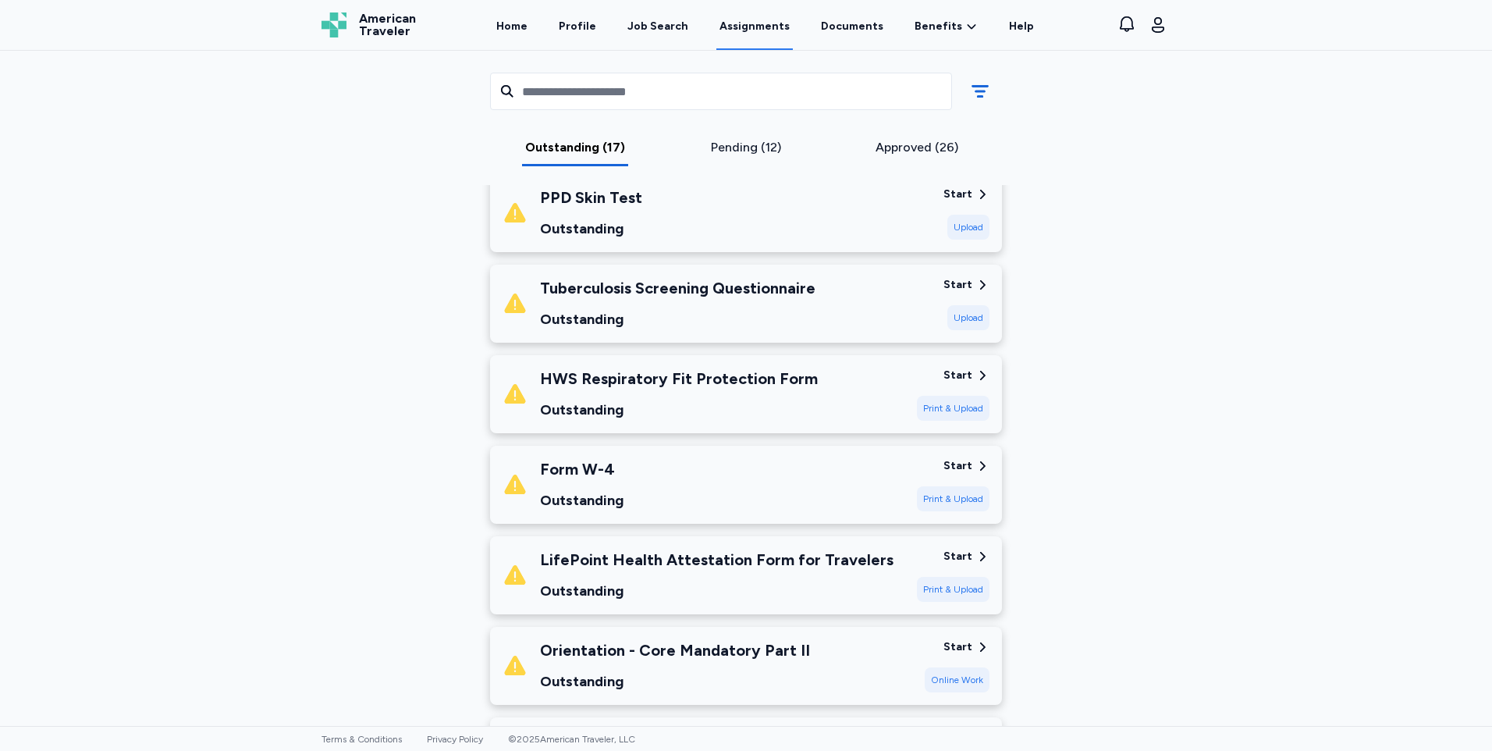
click at [685, 571] on div "LifePoint Health Attestation Form for Travelers Outstanding" at bounding box center [717, 575] width 354 height 53
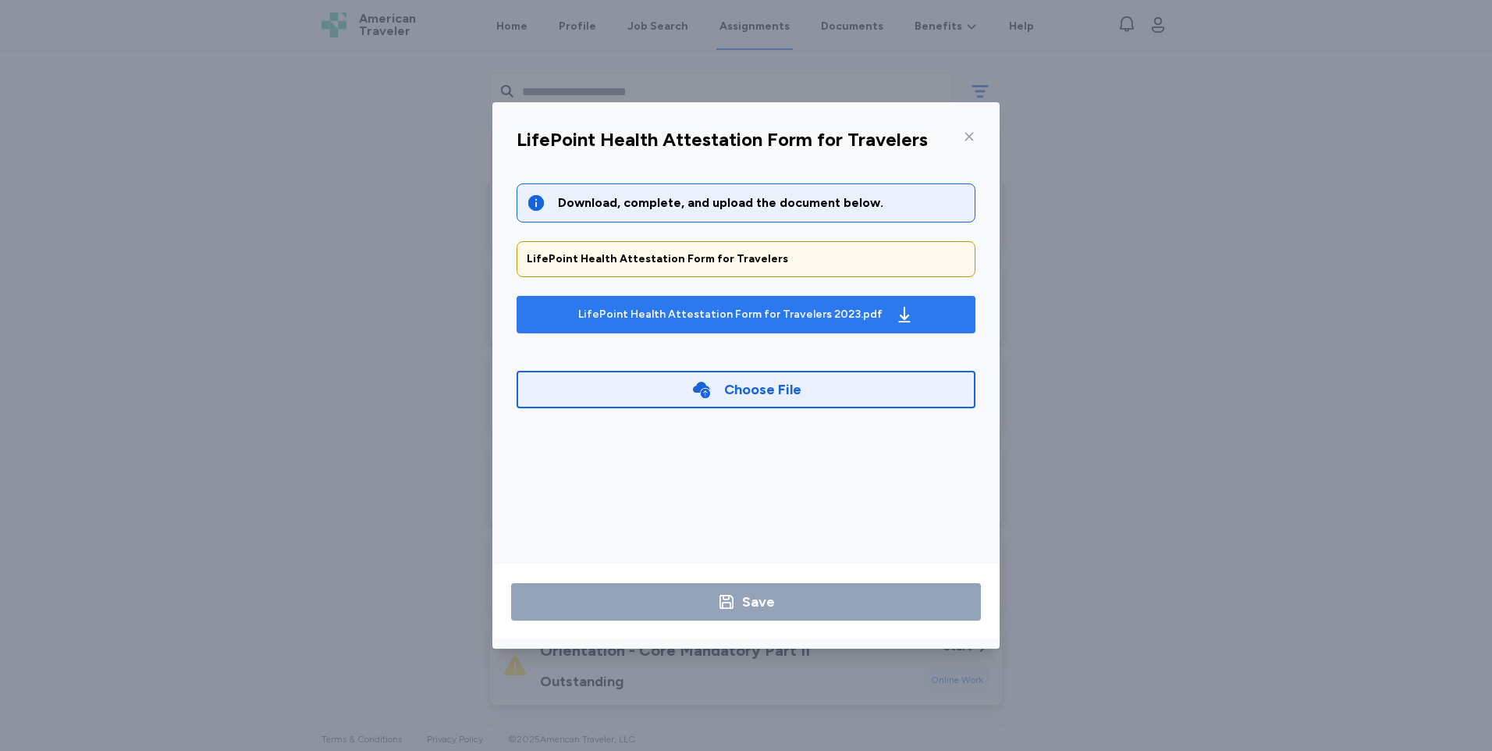
click at [667, 310] on div "LifePoint Health Attestation Form for Travelers 2023.pdf" at bounding box center [730, 315] width 304 height 16
click at [966, 142] on icon at bounding box center [969, 136] width 12 height 12
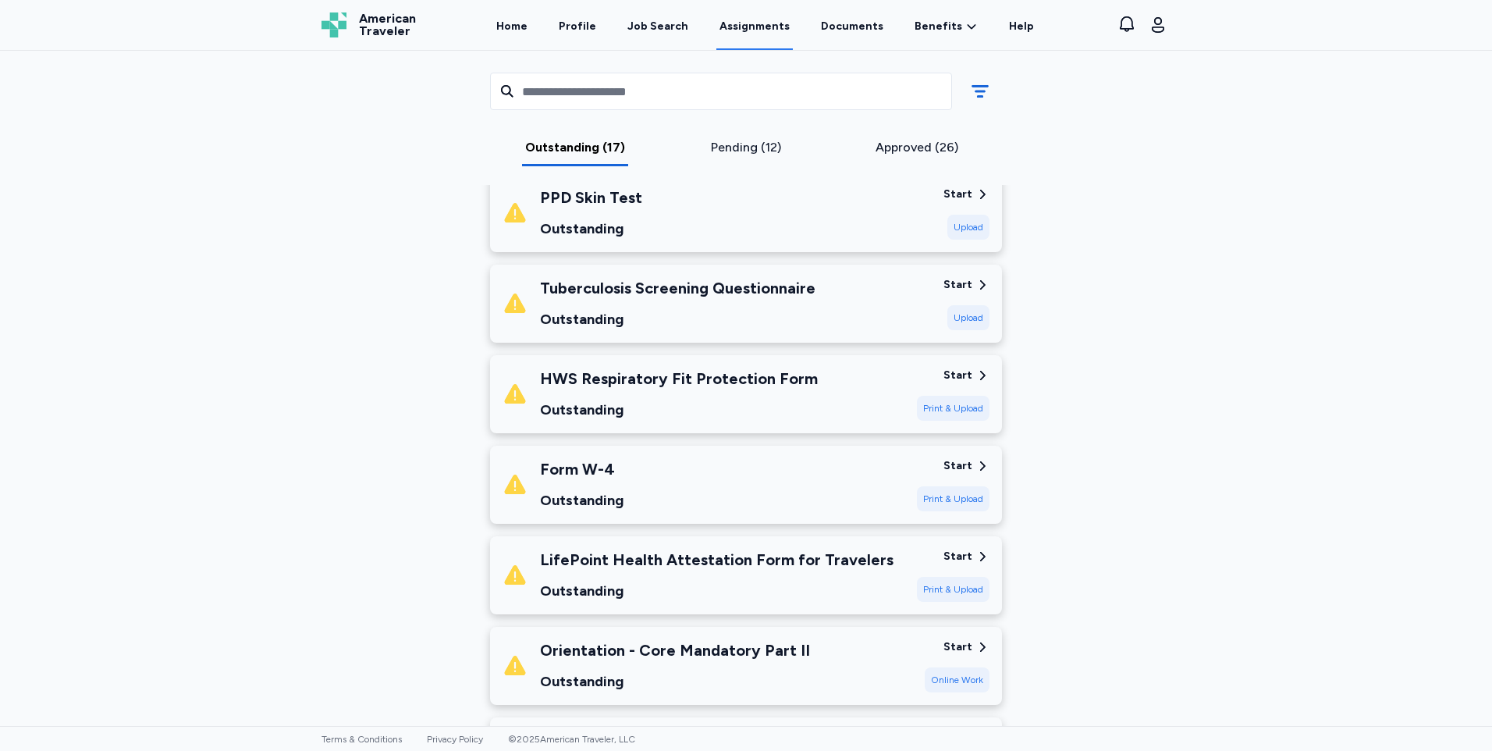
scroll to position [859, 0]
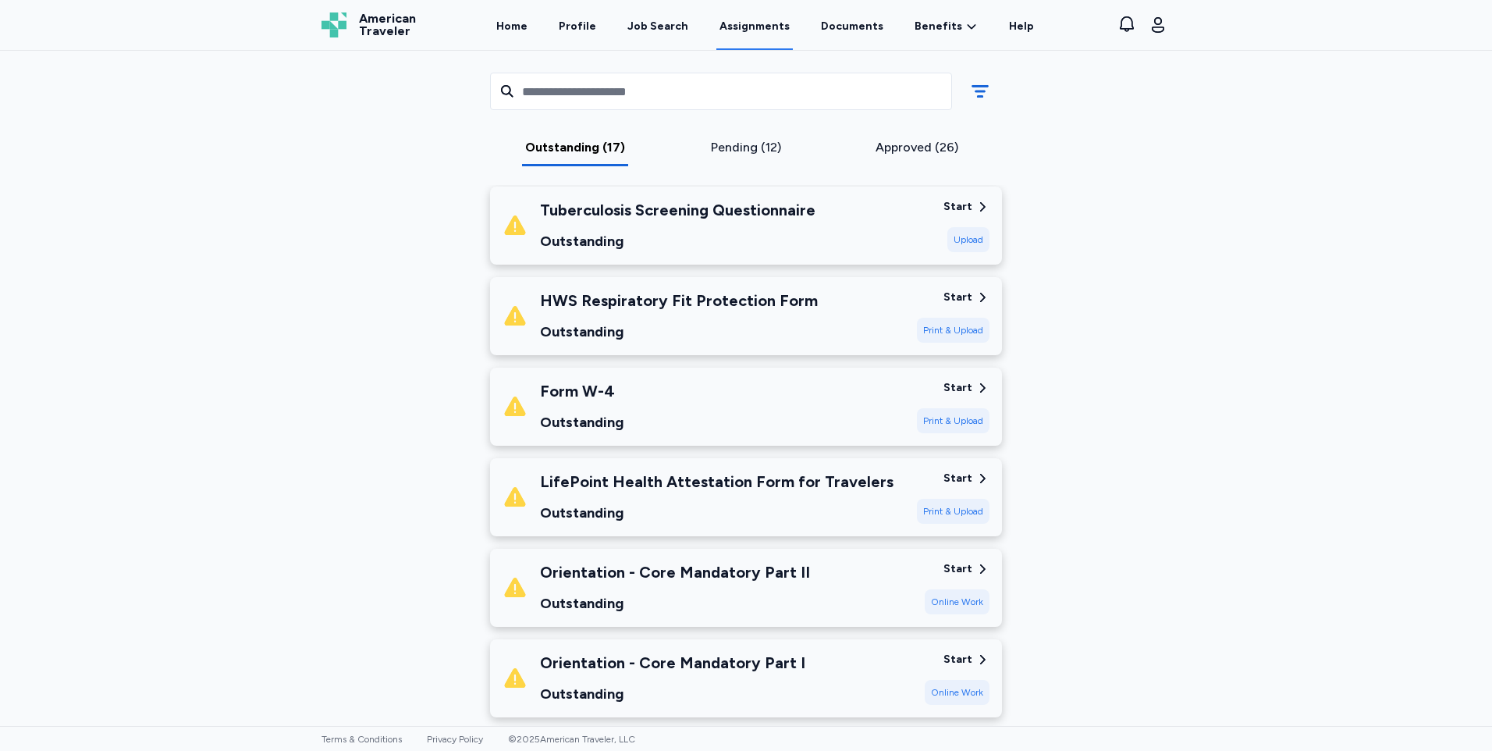
click at [741, 578] on div "Orientation - Core Mandatory Part II" at bounding box center [675, 572] width 270 height 22
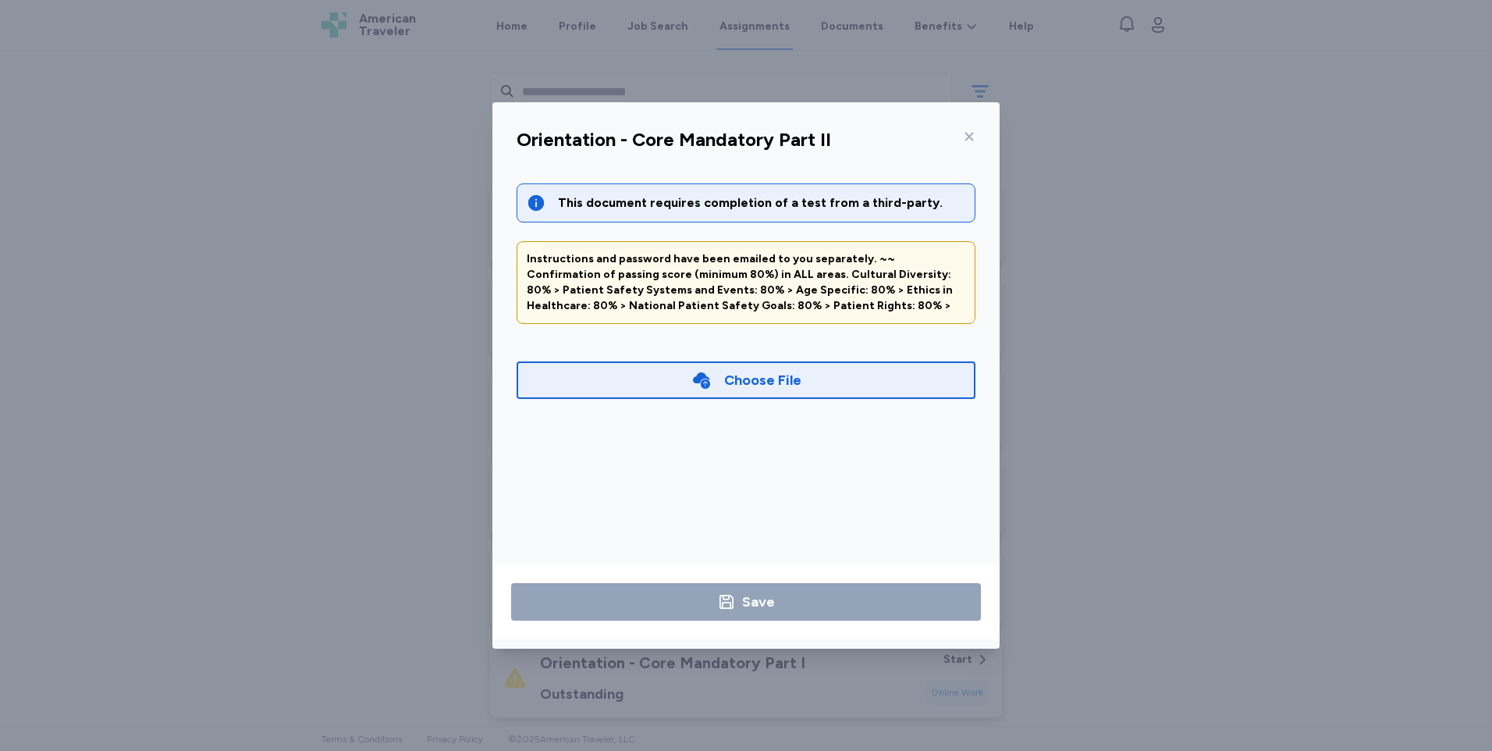
click at [966, 137] on icon at bounding box center [969, 136] width 12 height 12
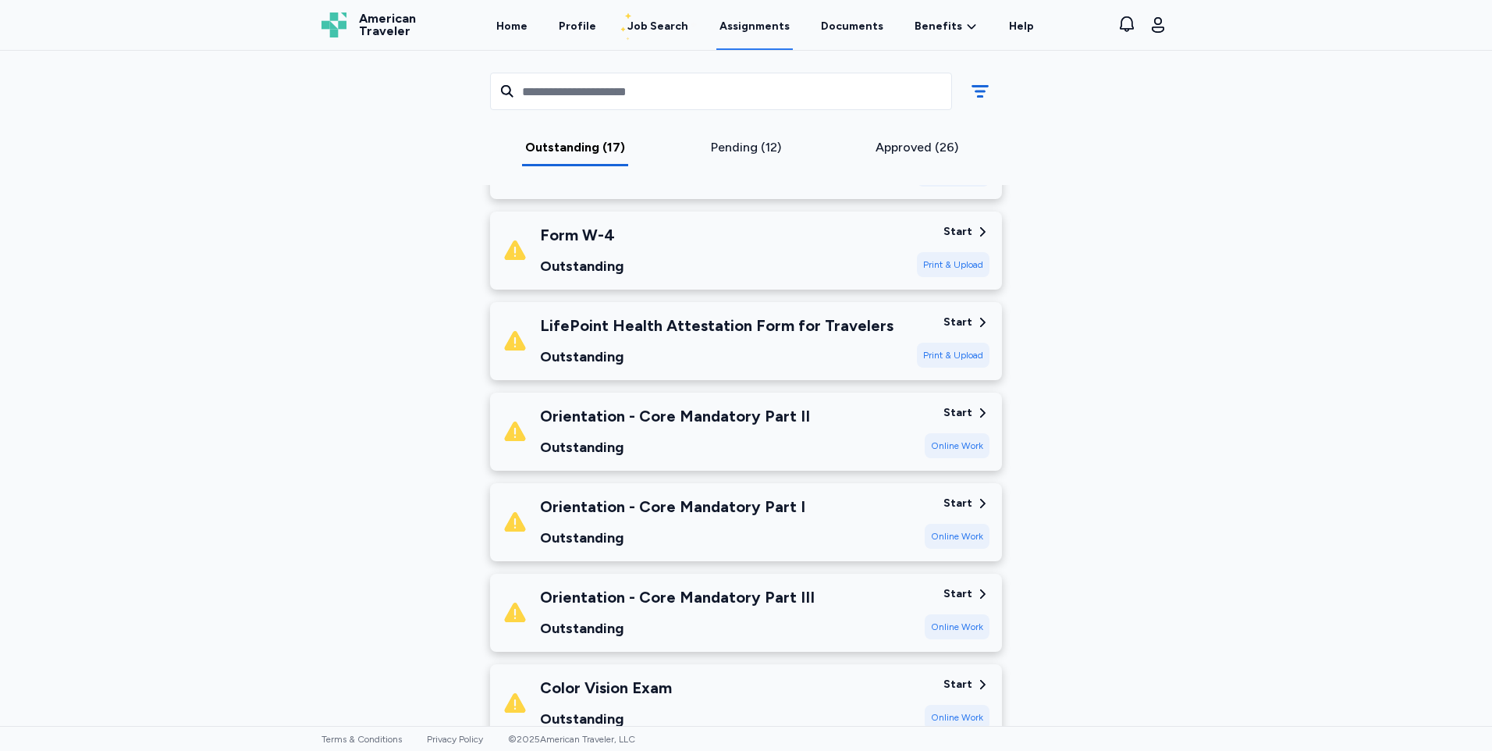
scroll to position [1093, 0]
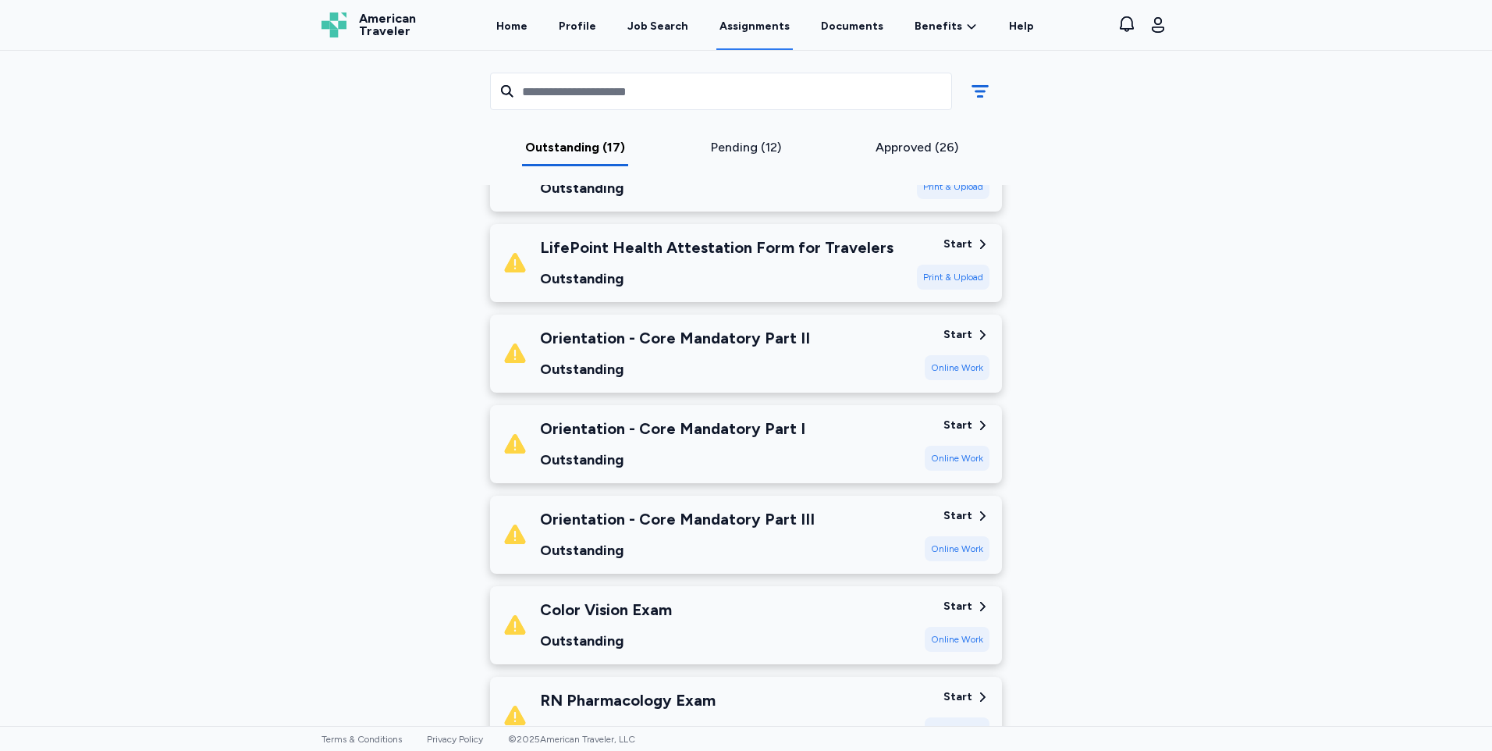
click at [960, 460] on div "Online Work" at bounding box center [957, 458] width 65 height 25
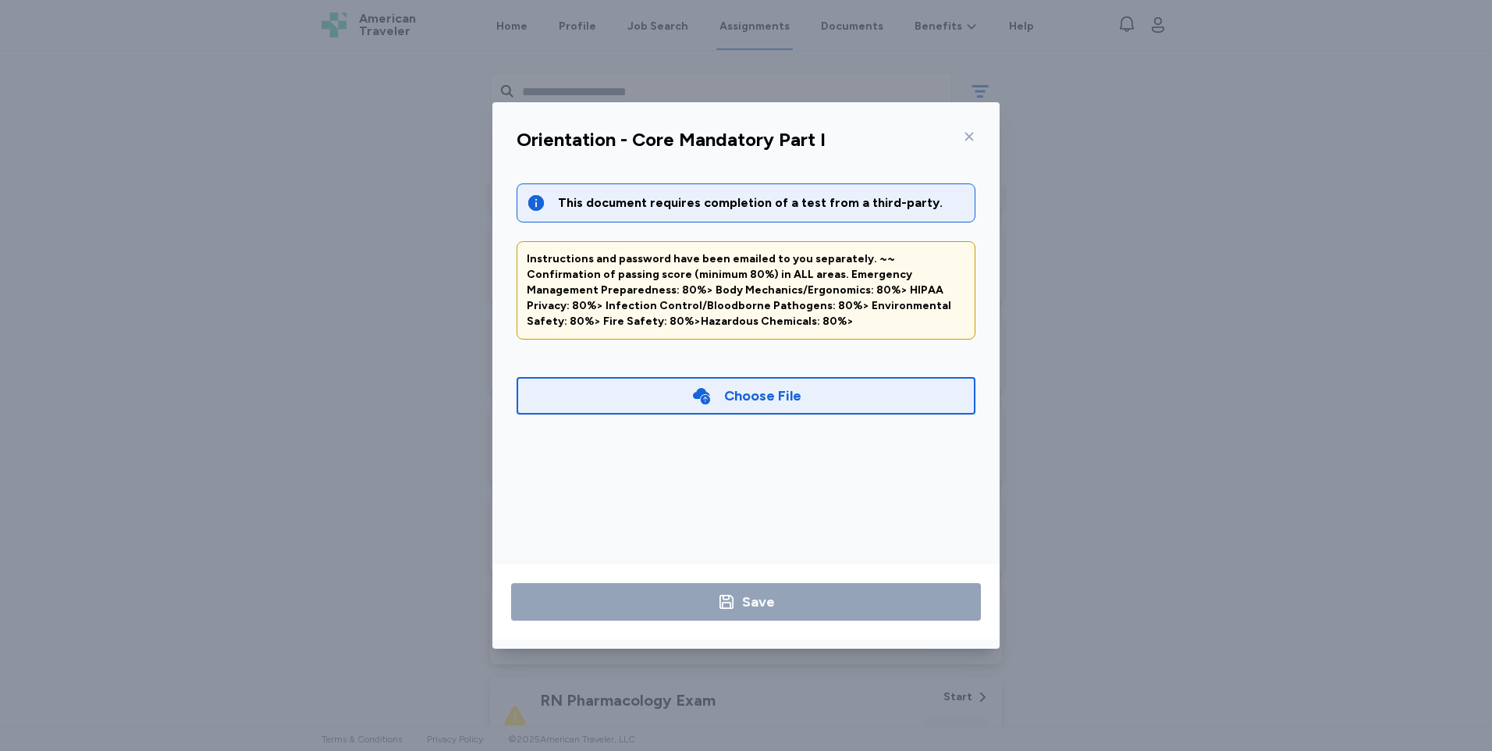
click at [966, 138] on icon at bounding box center [969, 136] width 12 height 12
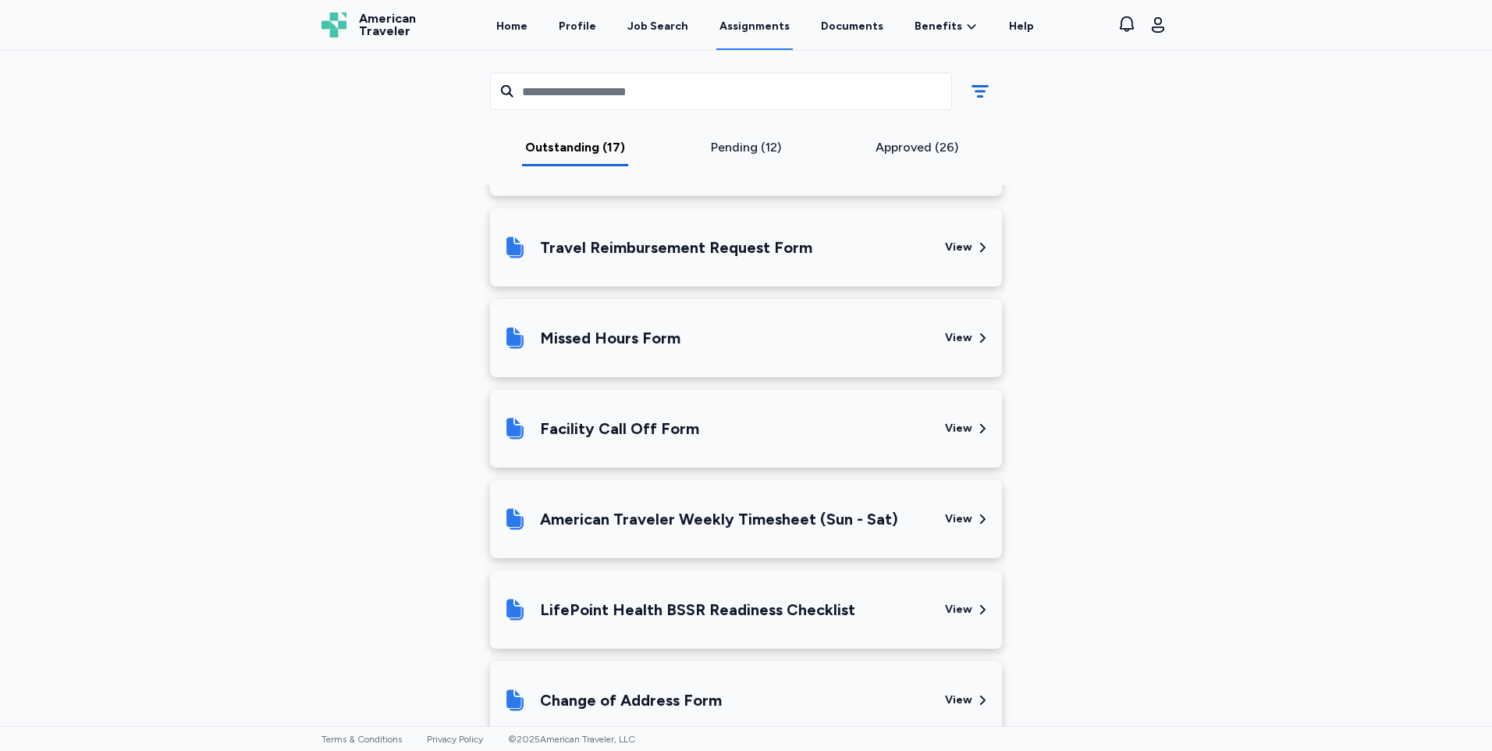
scroll to position [1924, 0]
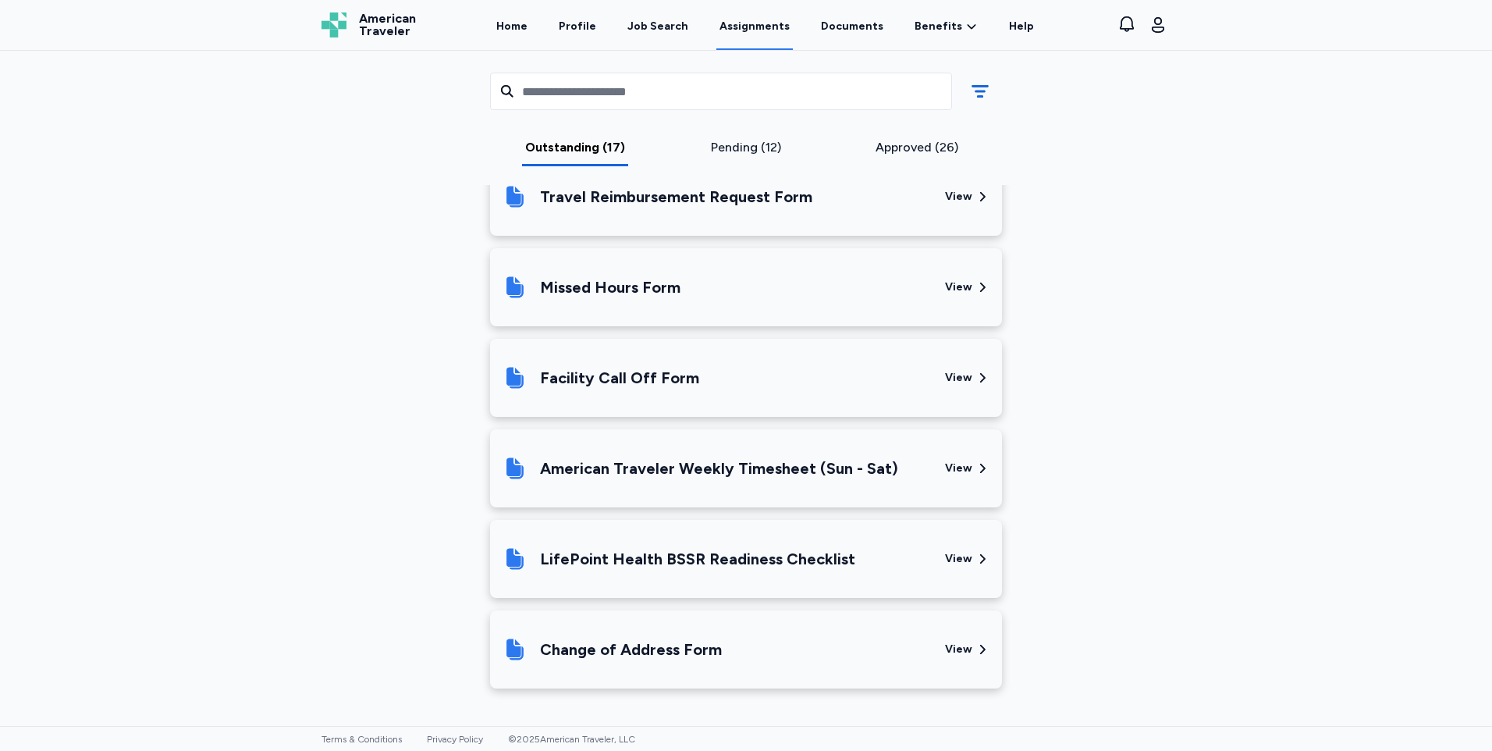
click at [843, 475] on div "American Traveler Weekly Timesheet (Sun - Sat)" at bounding box center [719, 468] width 358 height 22
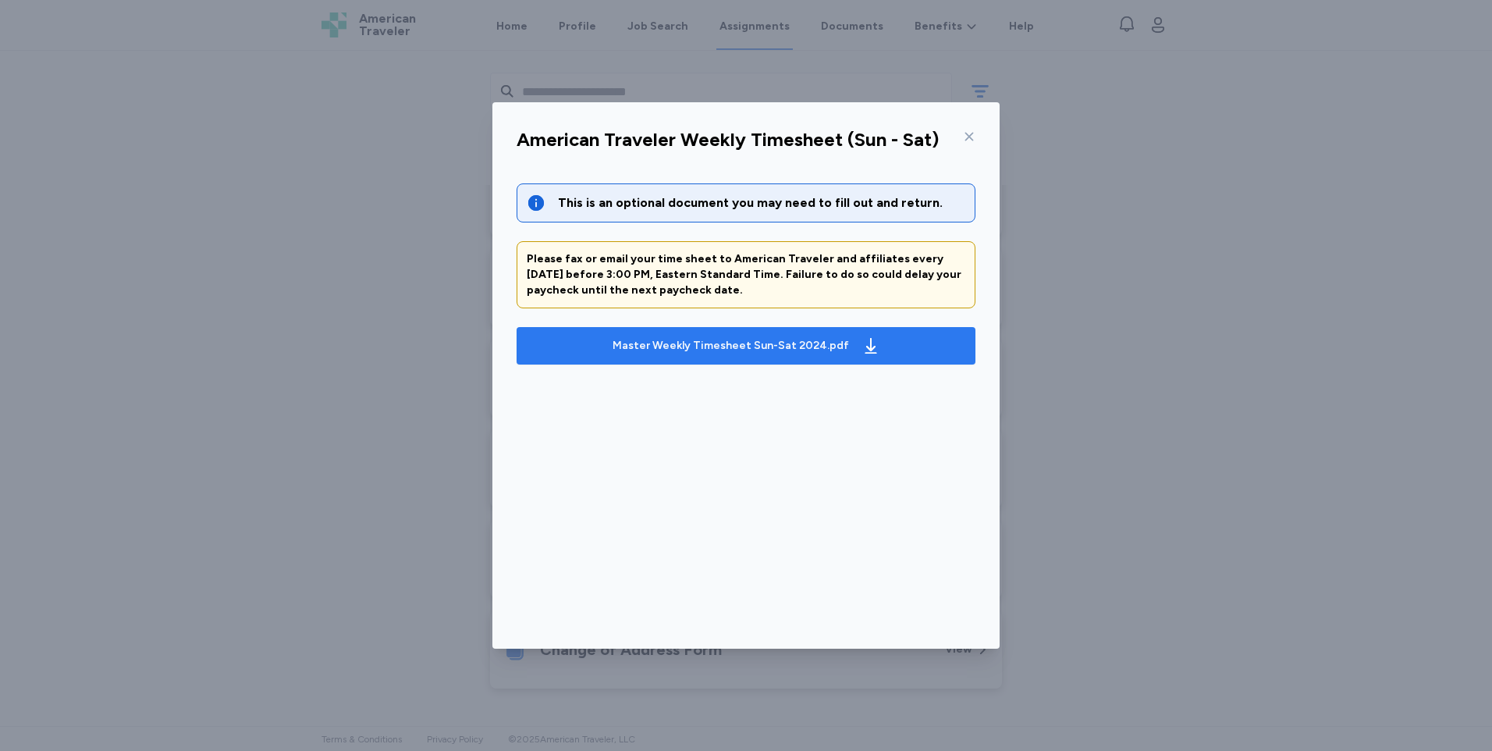
click at [722, 338] on div "Master Weekly Timesheet Sun-Sat 2024.pdf" at bounding box center [731, 346] width 237 height 16
click at [969, 138] on icon at bounding box center [969, 136] width 12 height 12
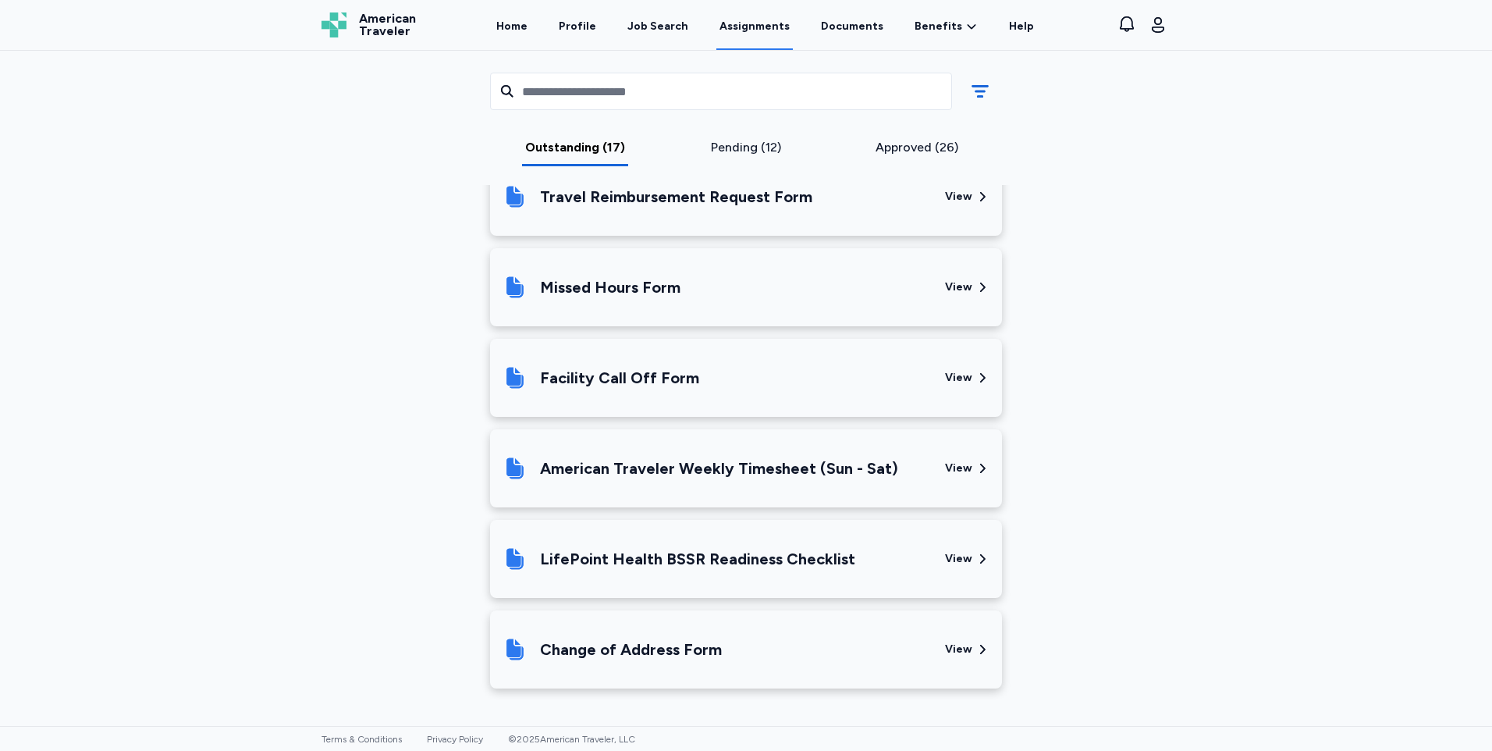
click at [696, 557] on div "LifePoint Health BSSR Readiness Checklist" at bounding box center [697, 559] width 315 height 22
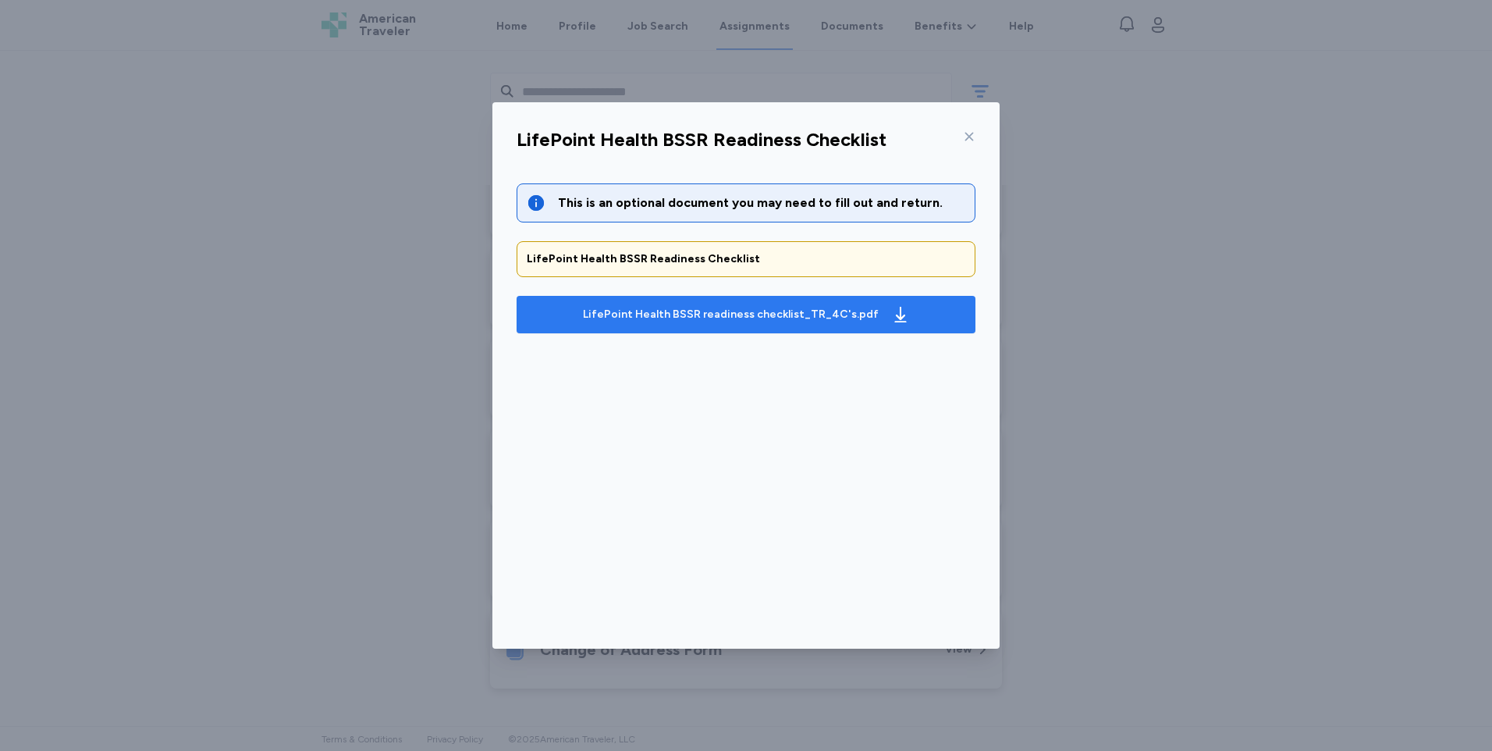
click at [696, 308] on div "LifePoint Health BSSR readiness checklist_TR_4C's.pdf" at bounding box center [731, 315] width 296 height 16
click at [967, 142] on icon at bounding box center [969, 136] width 12 height 12
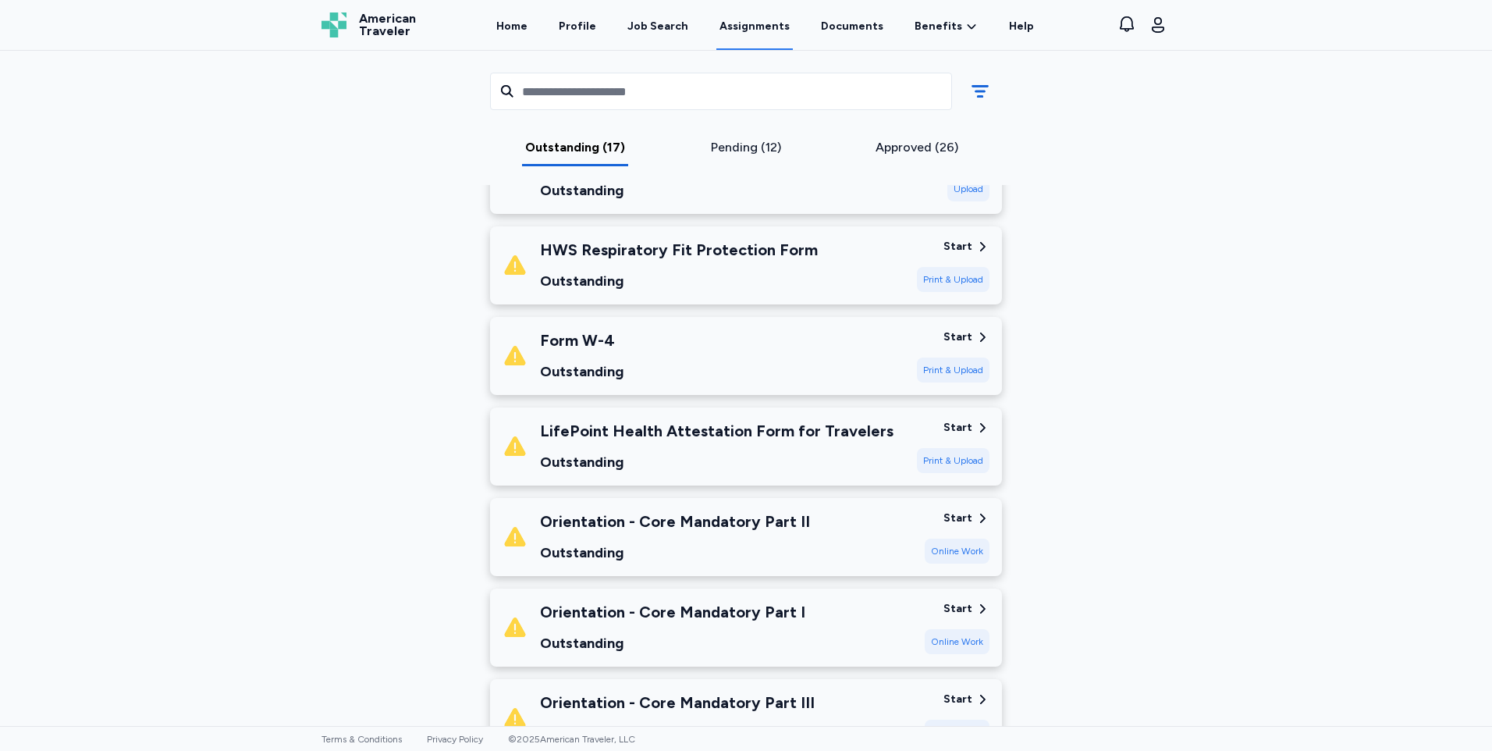
scroll to position [753, 0]
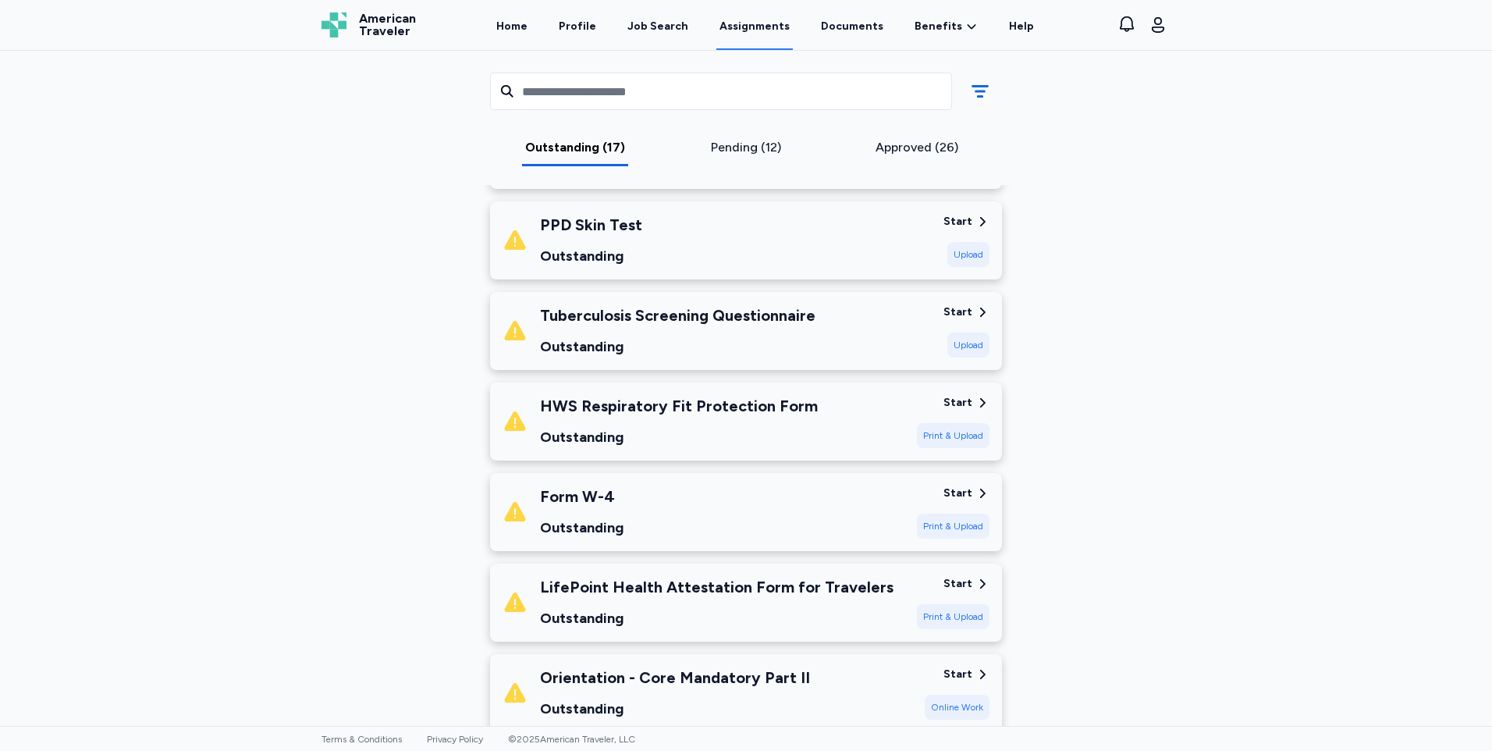
click at [717, 145] on div "Pending (12)" at bounding box center [746, 147] width 158 height 19
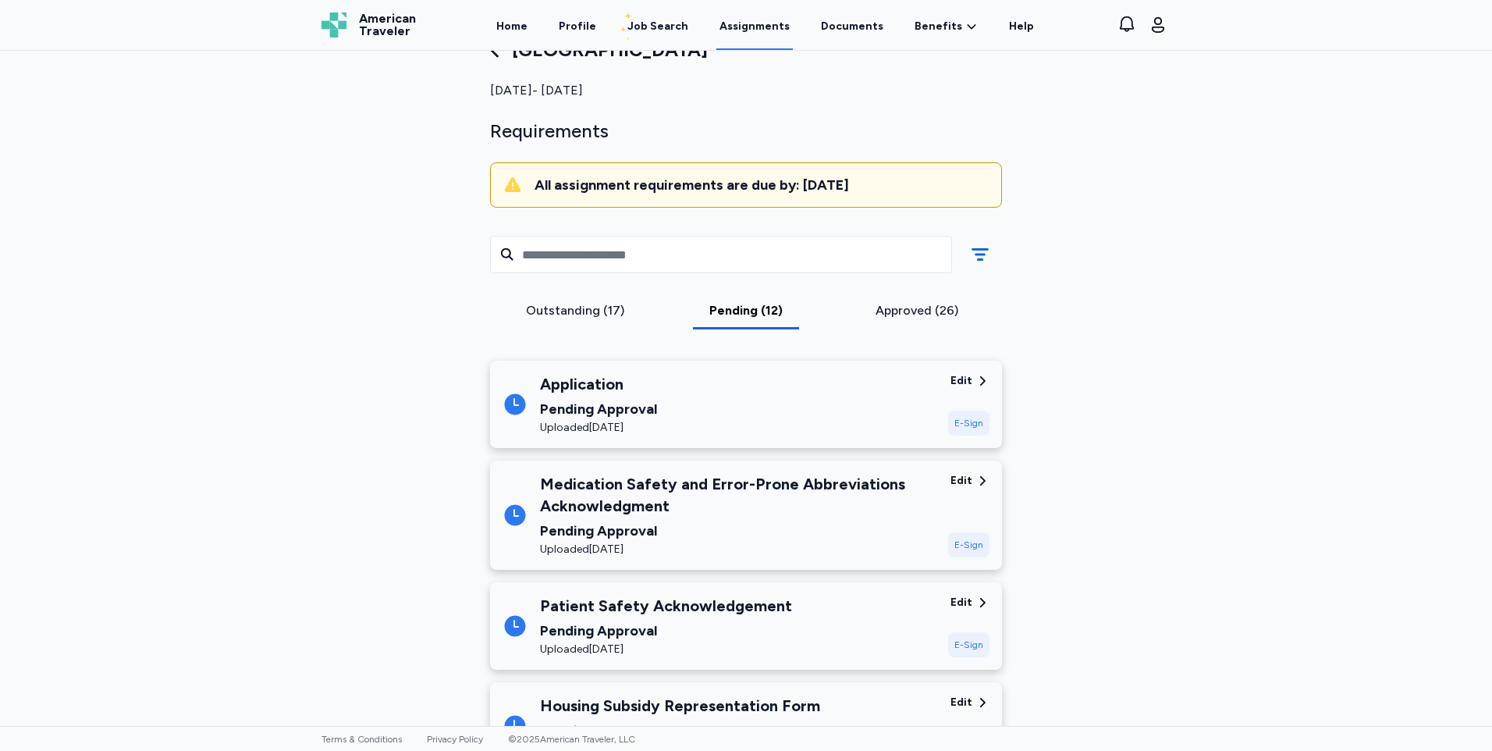
scroll to position [0, 0]
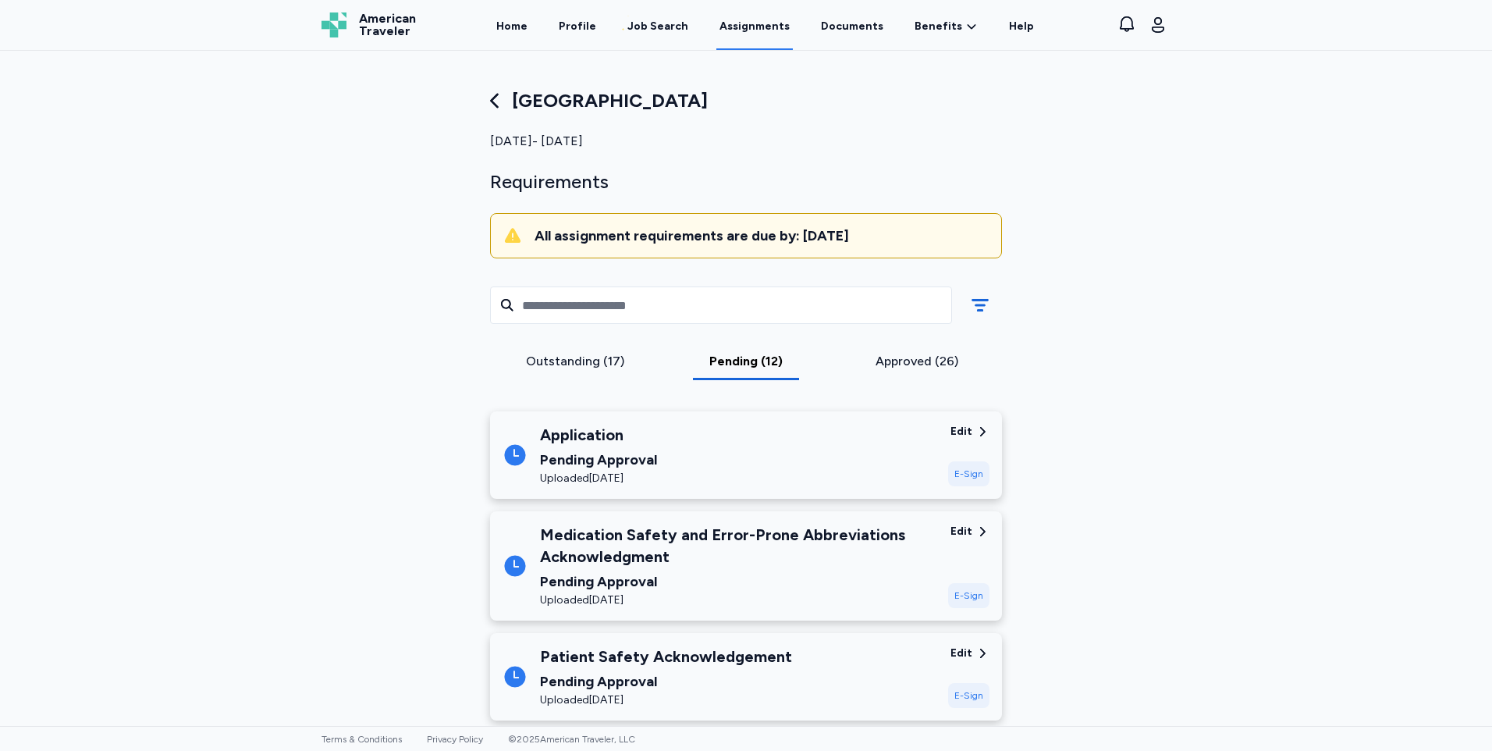
click at [567, 367] on div "Outstanding (17)" at bounding box center [575, 361] width 158 height 19
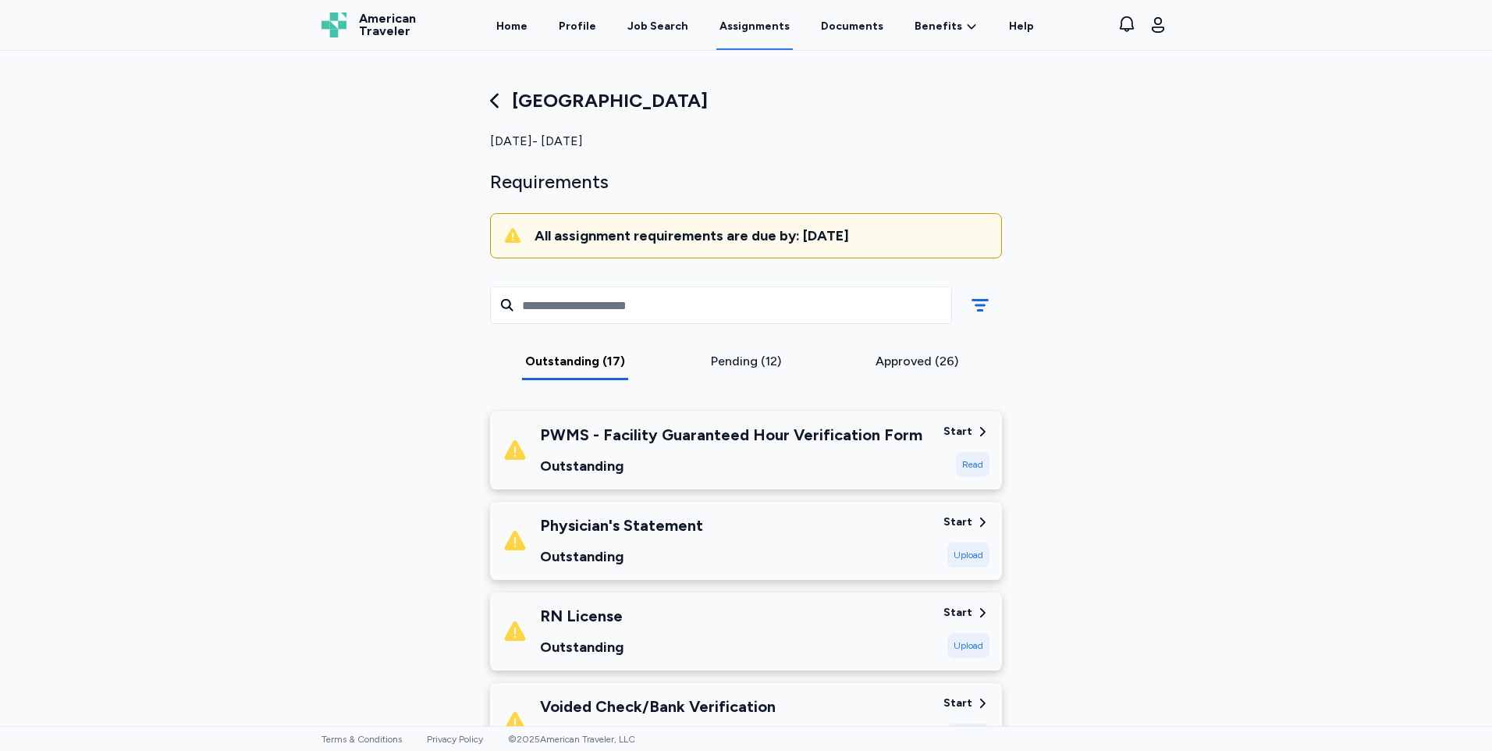
click at [621, 435] on div "PWMS - Facility Guaranteed Hour Verification Form" at bounding box center [731, 435] width 382 height 22
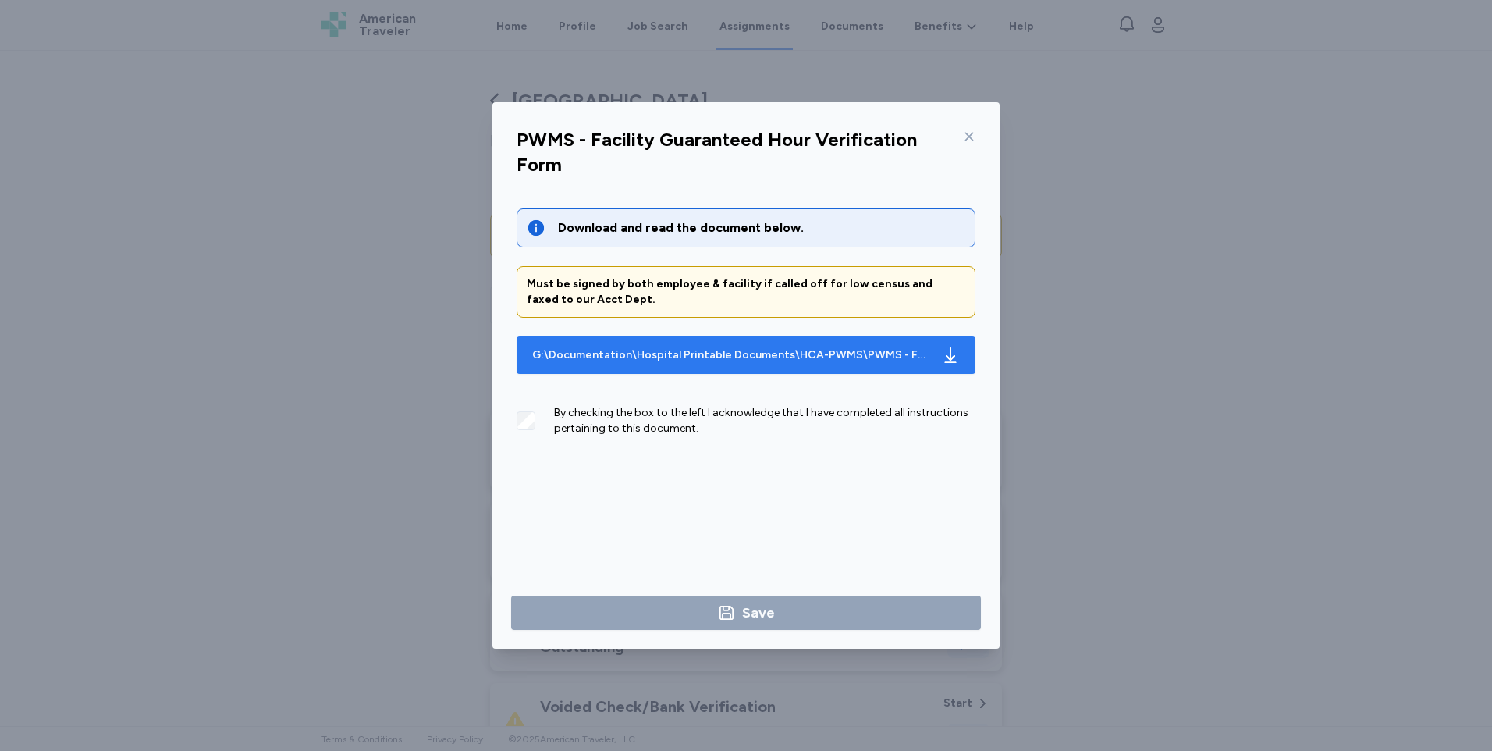
click at [630, 354] on div "G:\Documentation\Hospital Printable Documents\HCA-PWMS\PWMS - Facility Guarante…" at bounding box center [730, 355] width 397 height 16
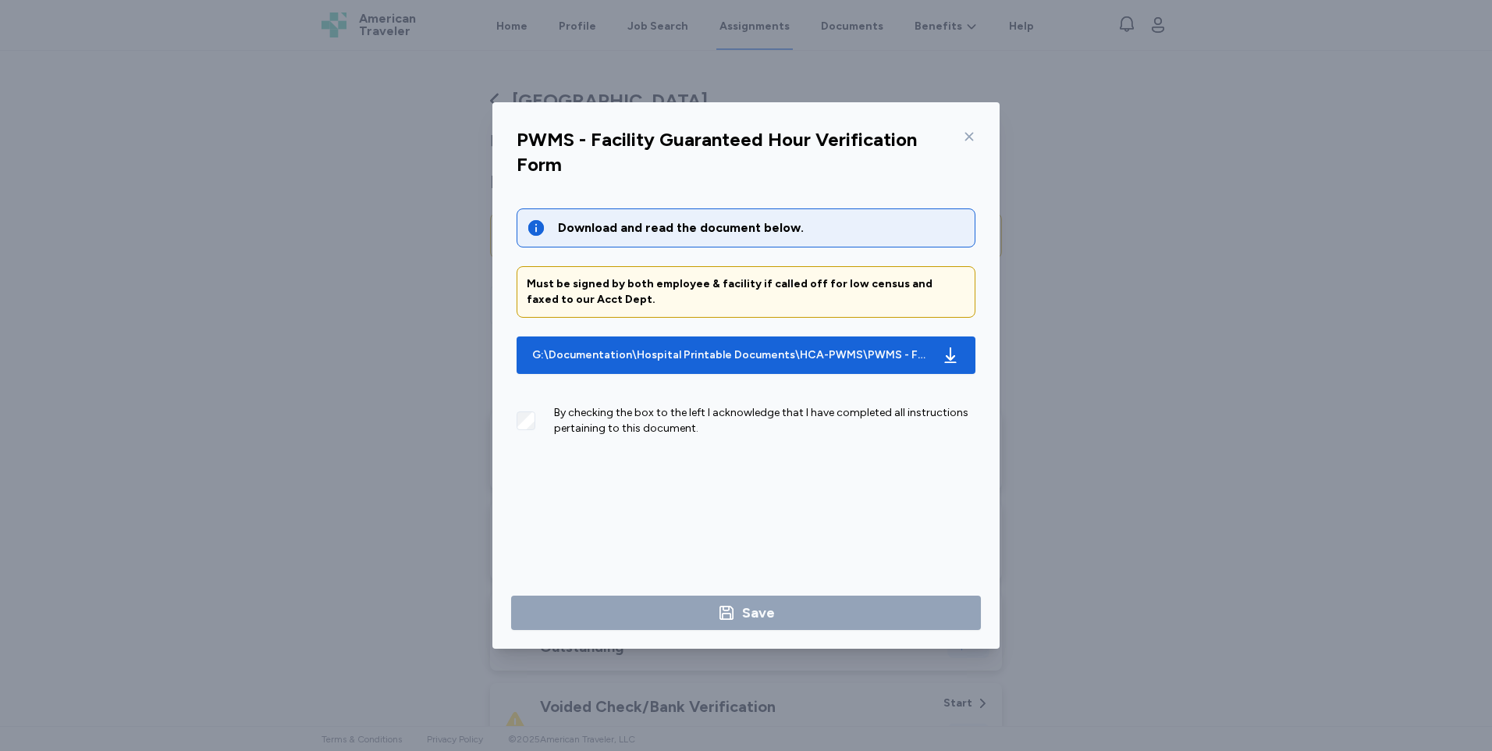
click at [969, 138] on icon at bounding box center [969, 136] width 12 height 12
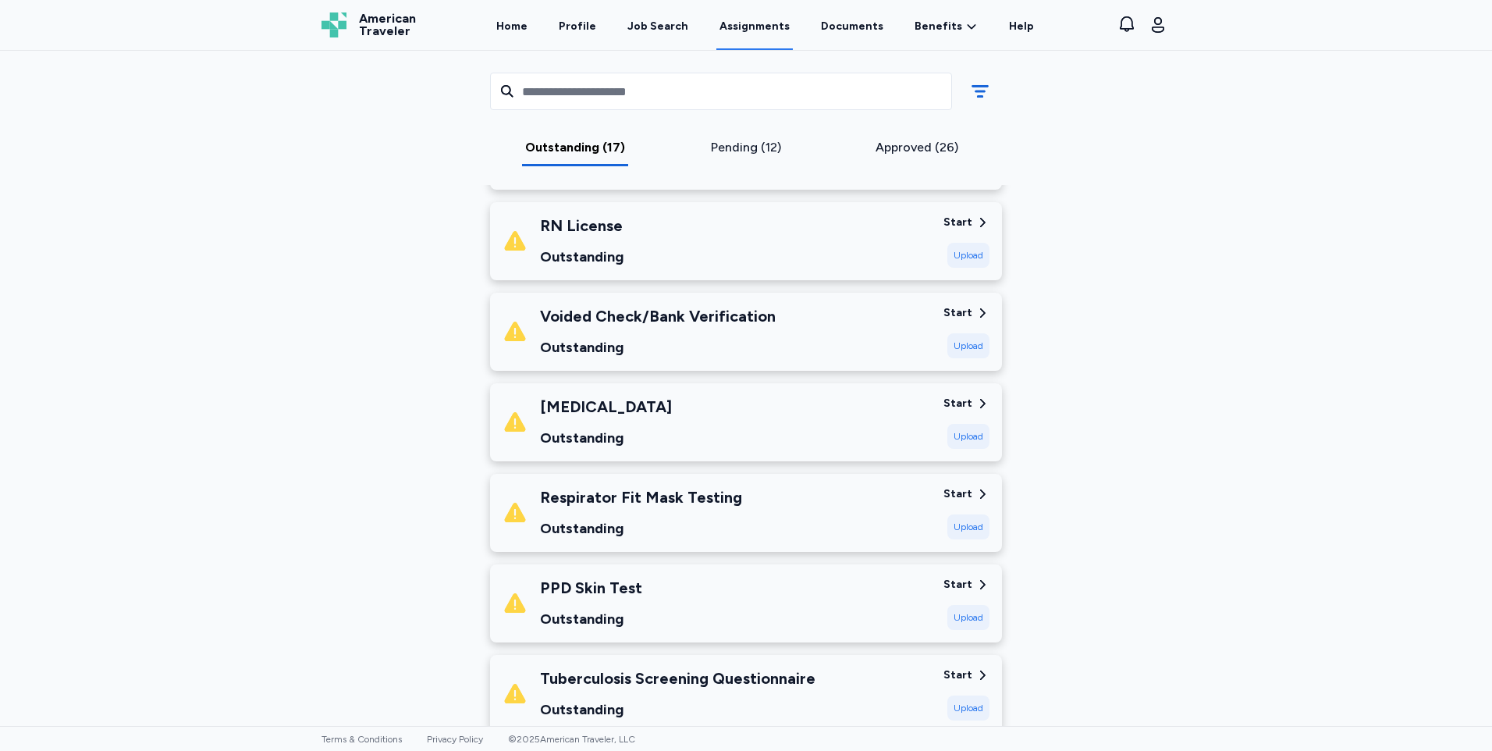
scroll to position [234, 0]
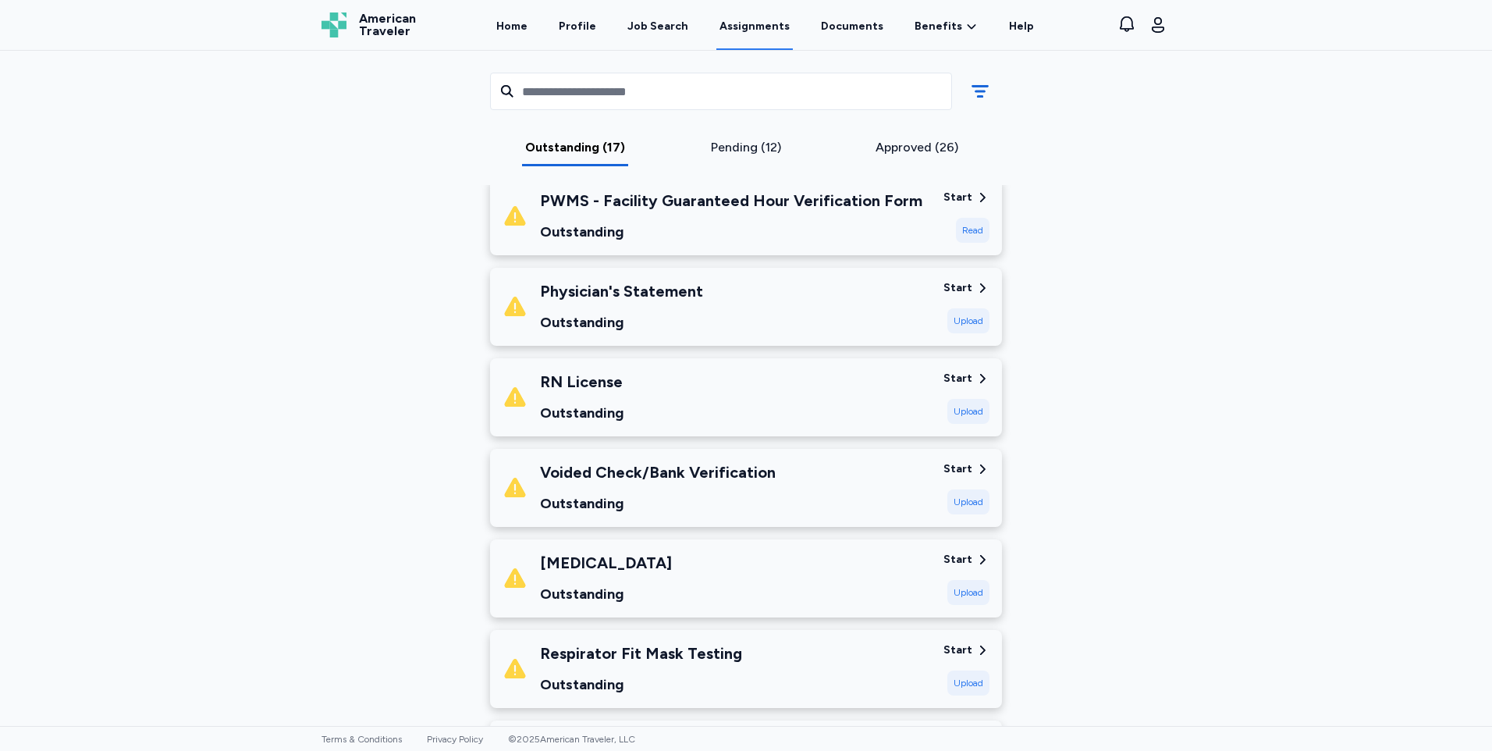
click at [729, 293] on div "Physician's Statement Outstanding" at bounding box center [717, 306] width 429 height 53
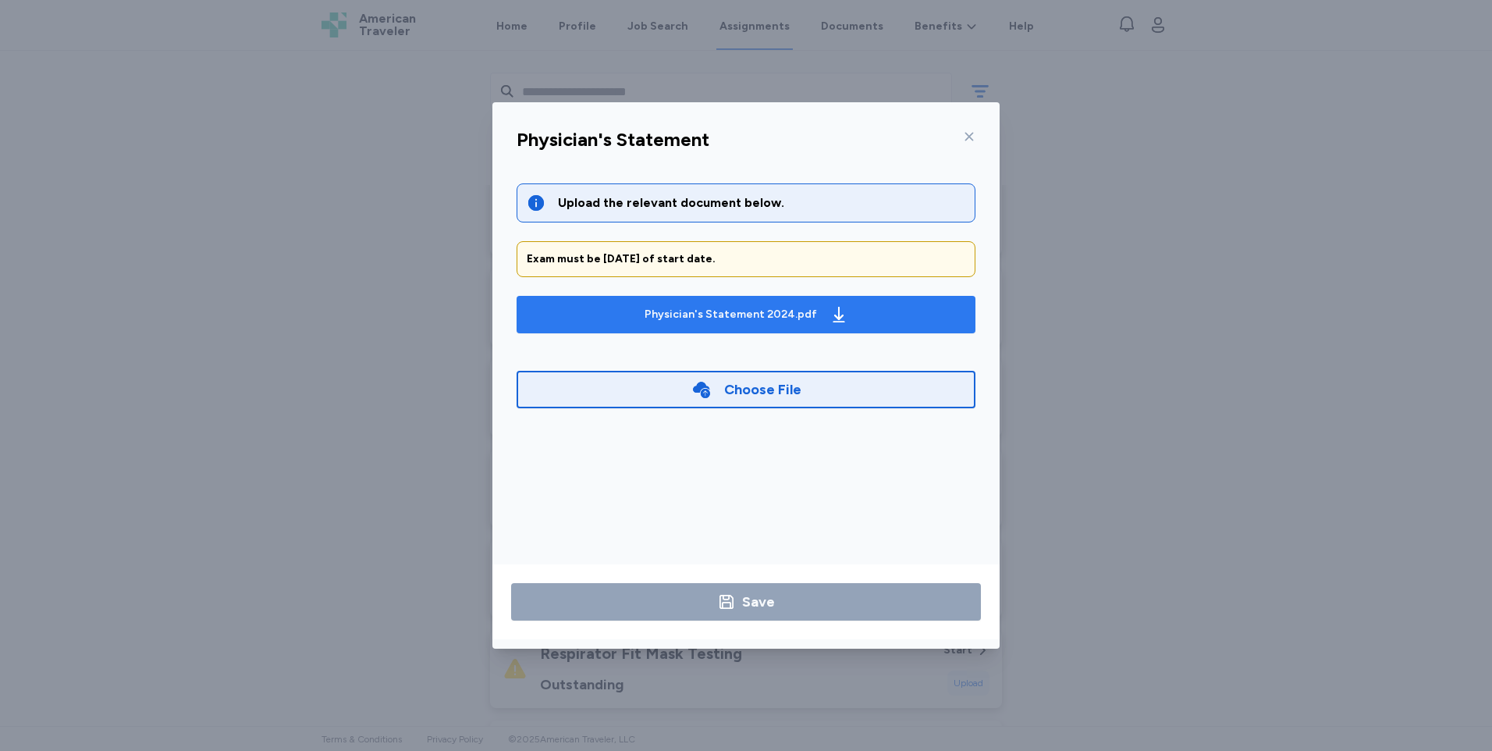
click at [729, 309] on div "Physician's Statement 2024.pdf" at bounding box center [731, 315] width 173 height 16
